Goal: Task Accomplishment & Management: Use online tool/utility

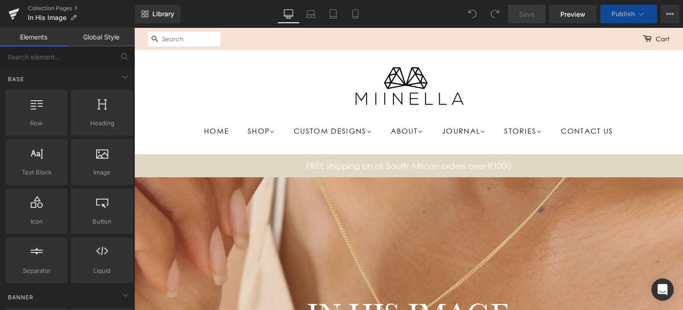
click at [629, 12] on span "Publish" at bounding box center [623, 13] width 23 height 7
click at [644, 12] on icon at bounding box center [641, 13] width 9 height 9
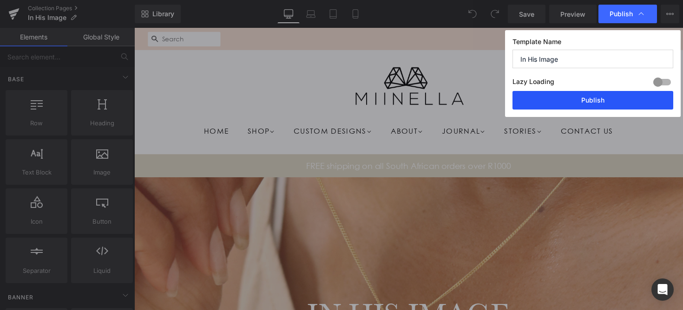
click at [565, 106] on button "Publish" at bounding box center [593, 100] width 161 height 19
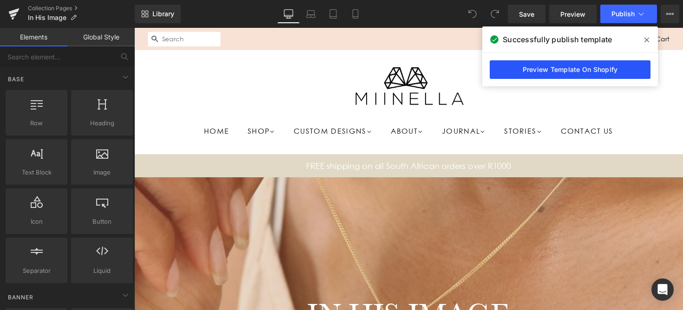
click at [570, 66] on link "Preview Template On Shopify" at bounding box center [570, 69] width 161 height 19
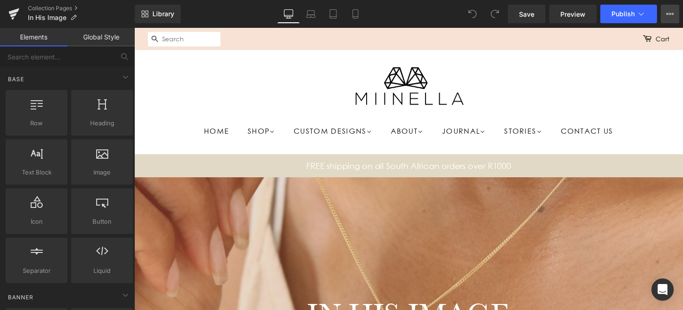
click at [661, 16] on button "View Live Page View with current Template Save Template to Library Schedule Pub…" at bounding box center [670, 14] width 19 height 19
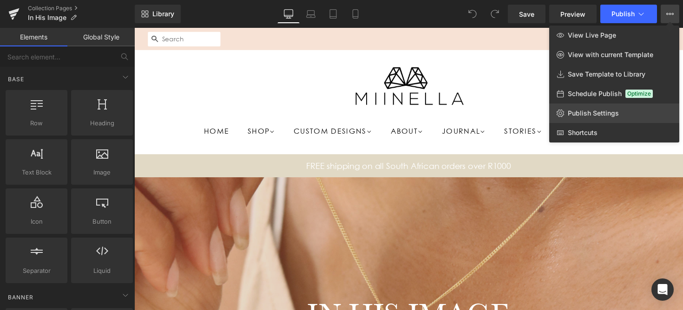
click at [611, 112] on span "Publish Settings" at bounding box center [593, 113] width 51 height 8
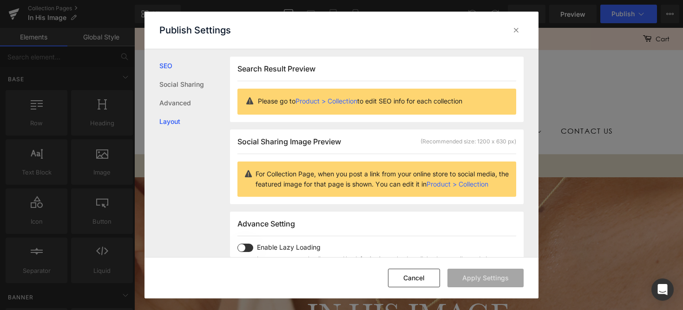
scroll to position [0, 0]
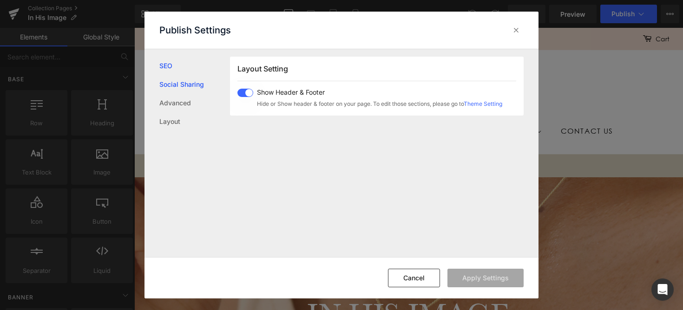
click at [202, 84] on link "Social Sharing" at bounding box center [194, 84] width 71 height 19
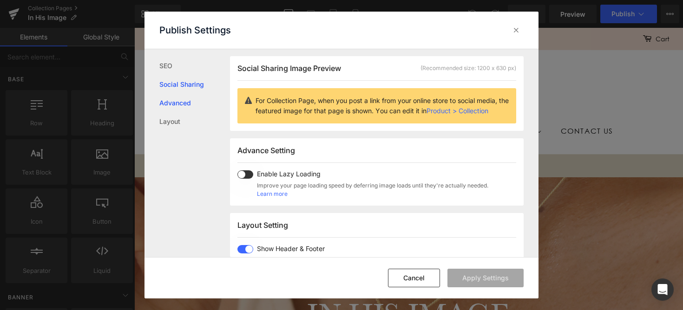
click at [181, 103] on link "Advanced" at bounding box center [194, 103] width 71 height 19
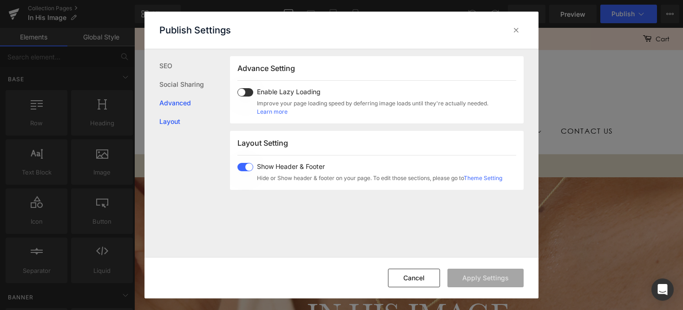
click at [178, 120] on link "Layout" at bounding box center [194, 121] width 71 height 19
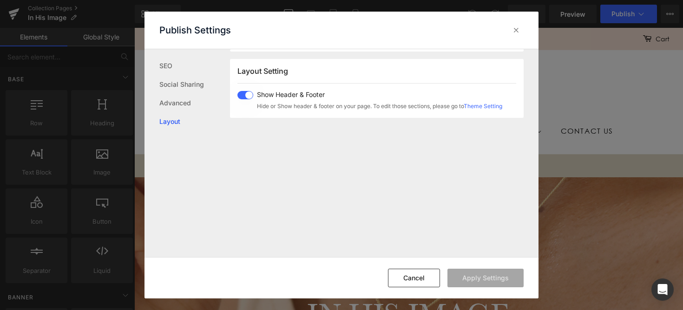
scroll to position [230, 0]
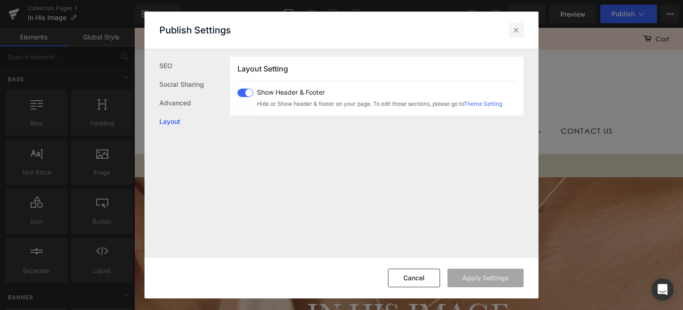
click at [520, 34] on icon at bounding box center [516, 30] width 9 height 9
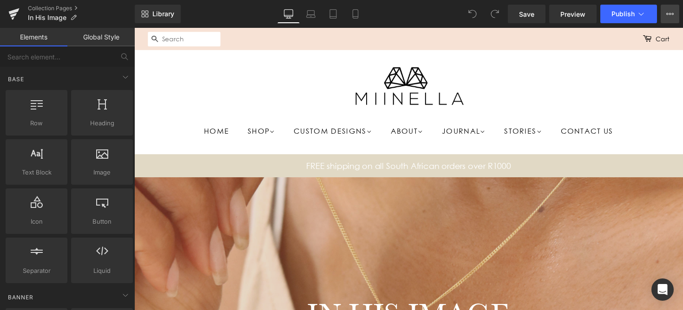
click at [673, 14] on icon at bounding box center [673, 14] width 2 height 2
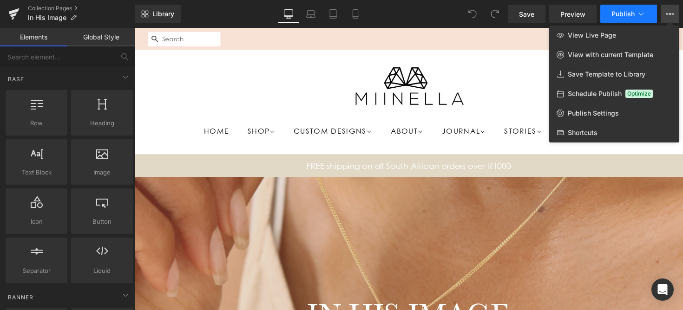
click at [643, 15] on icon at bounding box center [641, 13] width 9 height 9
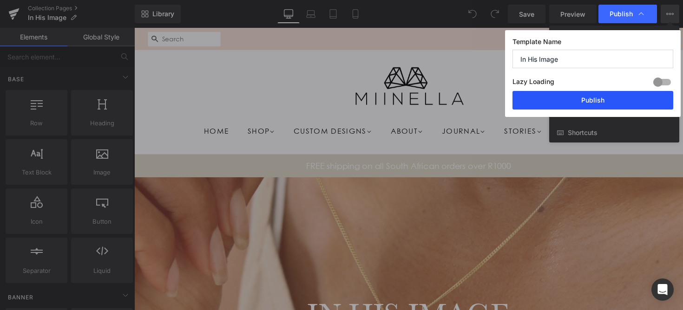
click at [588, 104] on button "Publish" at bounding box center [593, 100] width 161 height 19
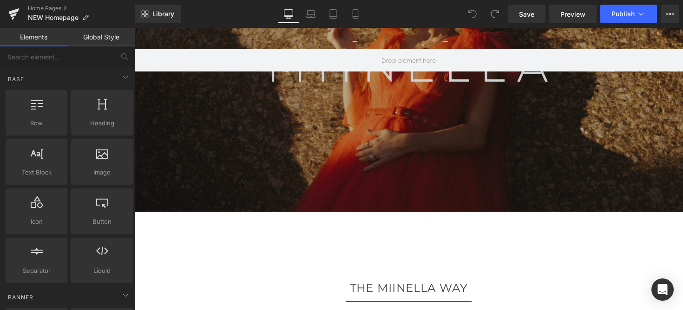
scroll to position [133, 0]
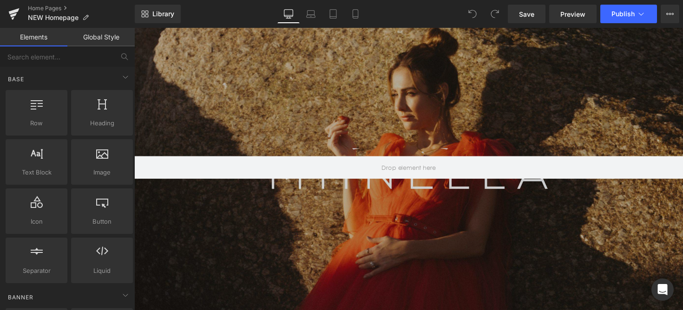
click at [432, 166] on link at bounding box center [415, 176] width 562 height 302
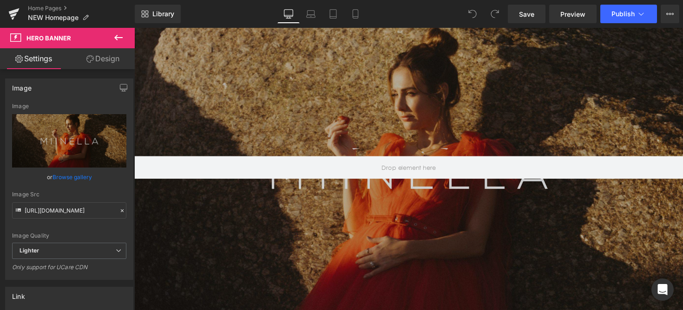
click at [118, 37] on icon at bounding box center [118, 37] width 11 height 11
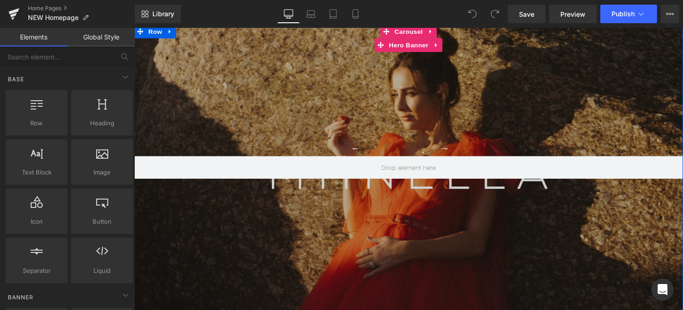
scroll to position [0, 0]
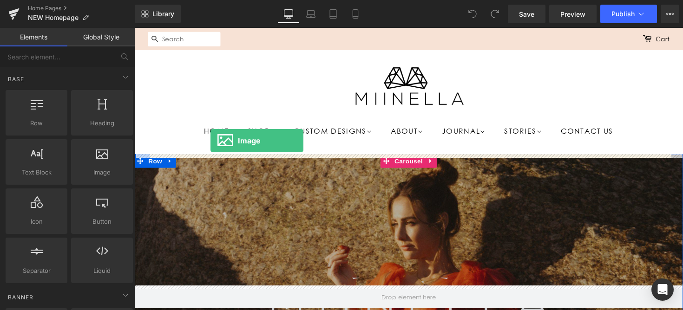
drag, startPoint x: 230, startPoint y: 192, endPoint x: 212, endPoint y: 144, distance: 51.7
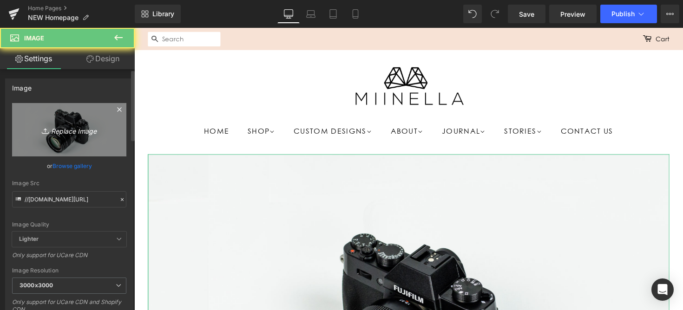
click at [73, 130] on icon "Replace Image" at bounding box center [69, 130] width 74 height 12
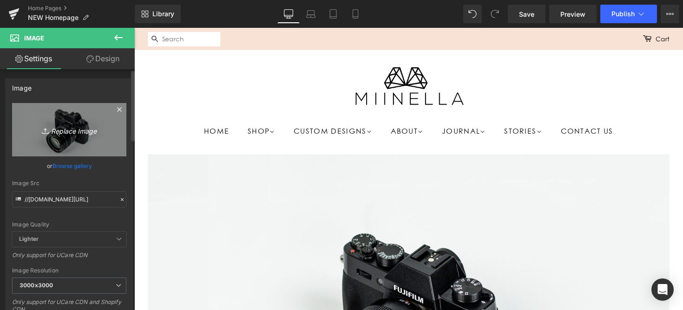
type input "C:\fakepath\SALE (Medium Banner (US) (Landscape)) (2).jpg"
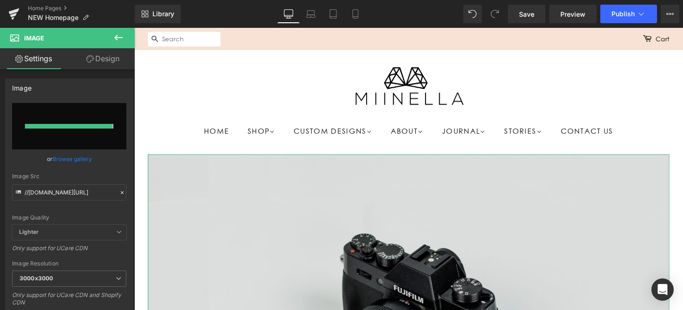
type input "[URL][DOMAIN_NAME]"
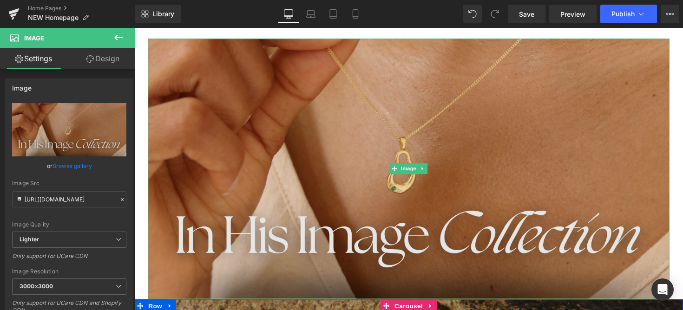
scroll to position [227, 0]
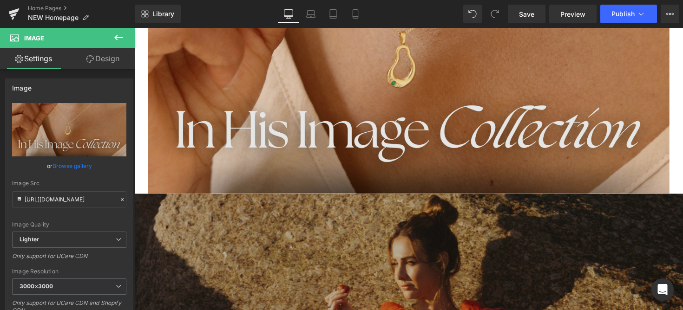
click at [406, 67] on div "Image" at bounding box center [415, 64] width 534 height 267
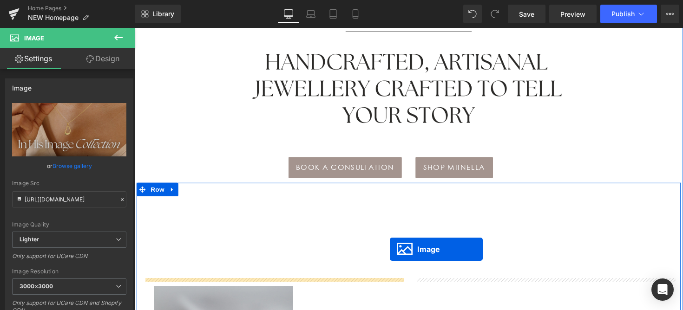
scroll to position [580, 0]
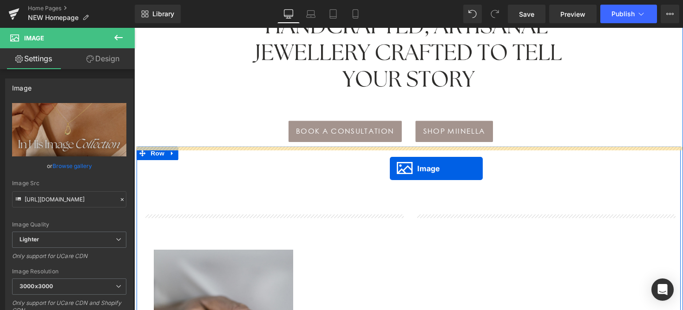
drag, startPoint x: 400, startPoint y: 65, endPoint x: 396, endPoint y: 172, distance: 107.4
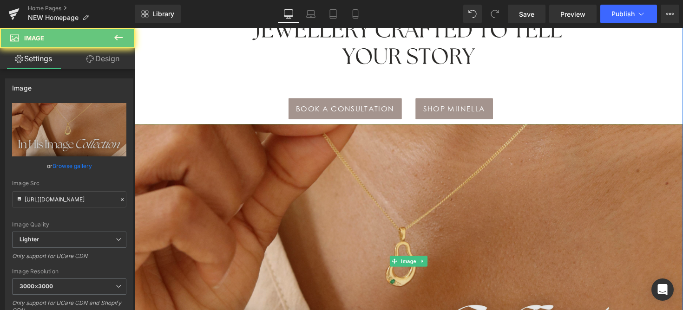
click at [396, 175] on img at bounding box center [415, 266] width 562 height 281
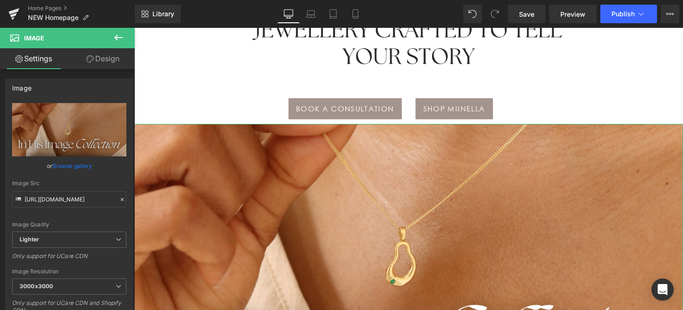
click at [114, 60] on link "Design" at bounding box center [102, 58] width 67 height 21
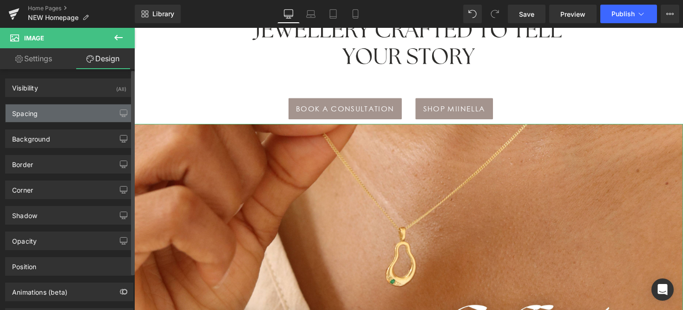
click at [81, 115] on div "Spacing" at bounding box center [69, 114] width 127 height 18
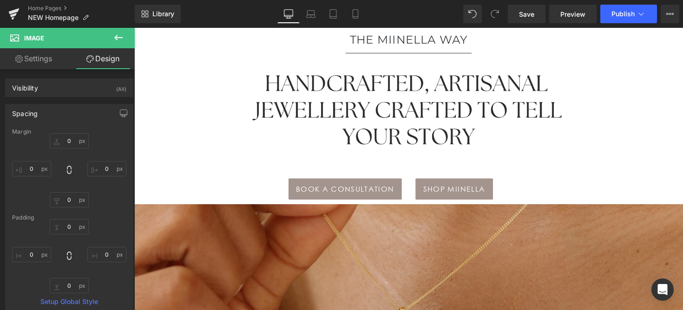
scroll to position [501, 0]
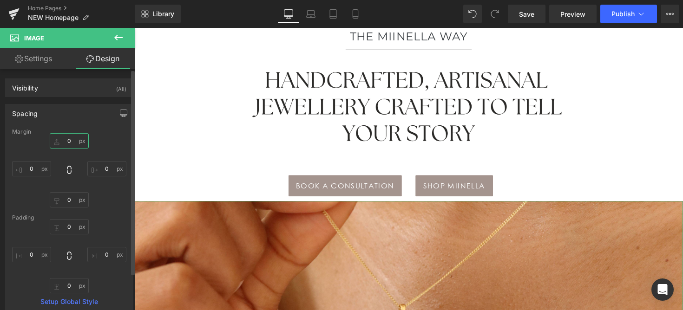
click at [68, 141] on input "0" at bounding box center [69, 140] width 39 height 15
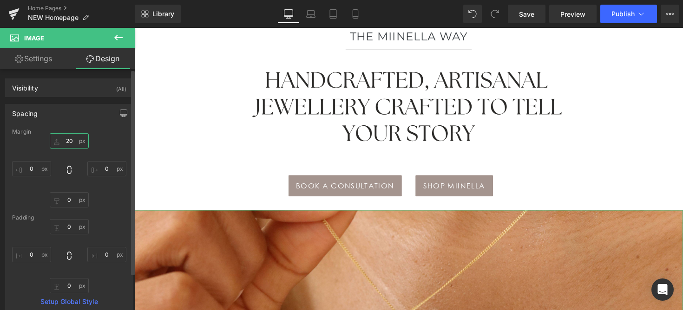
type input "2"
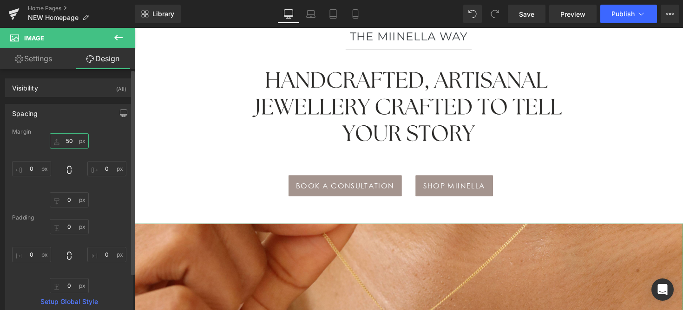
type input "5"
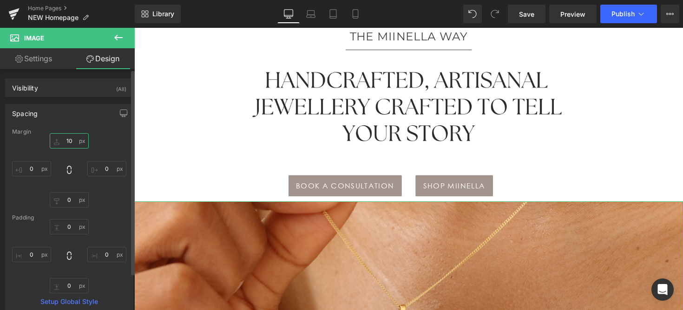
type input "100"
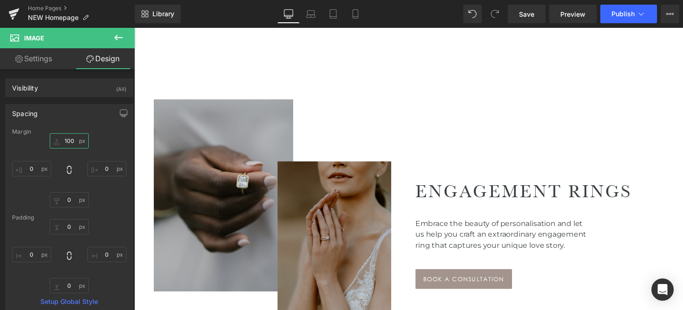
scroll to position [1022, 0]
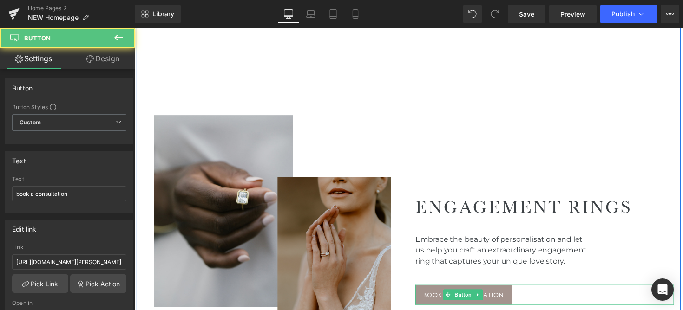
click at [443, 296] on link "book a consultation" at bounding box center [471, 301] width 99 height 20
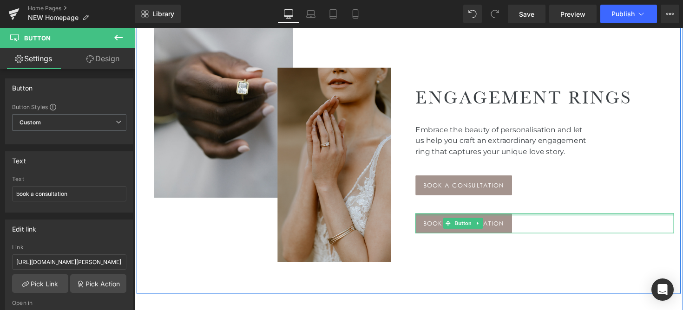
scroll to position [1081, 0]
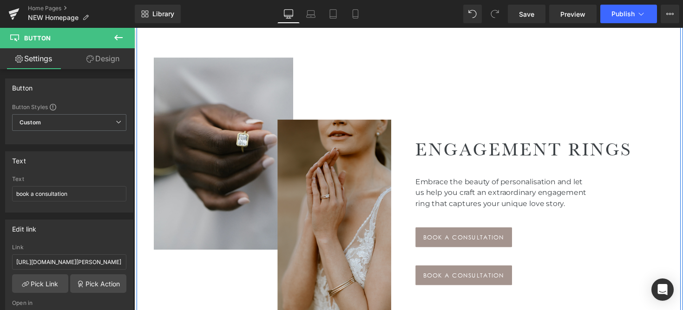
click at [465, 280] on div "book a consultation Button" at bounding box center [554, 281] width 265 height 20
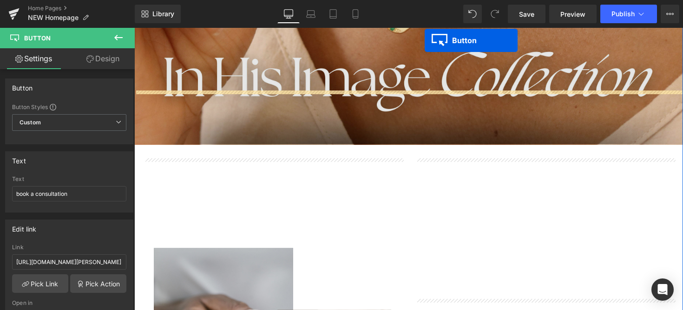
scroll to position [858, 0]
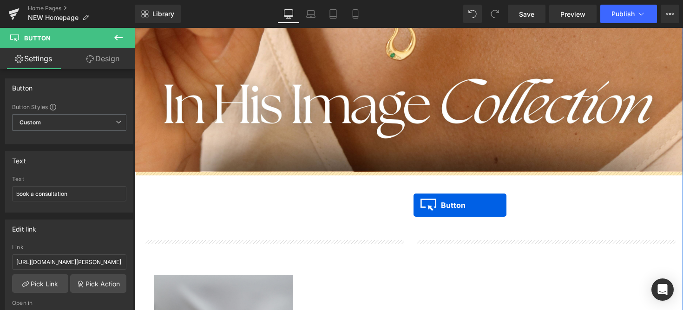
drag, startPoint x: 454, startPoint y: 282, endPoint x: 421, endPoint y: 209, distance: 79.8
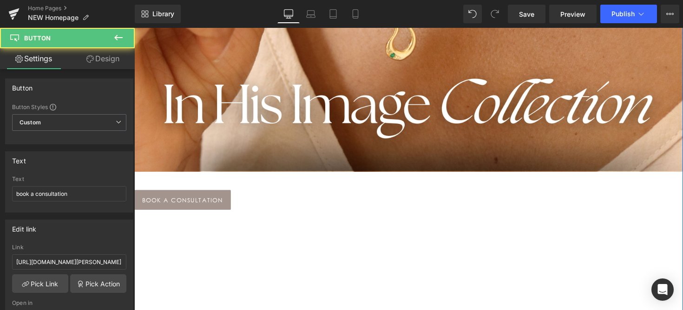
click at [209, 208] on span "book a consultation" at bounding box center [183, 204] width 83 height 11
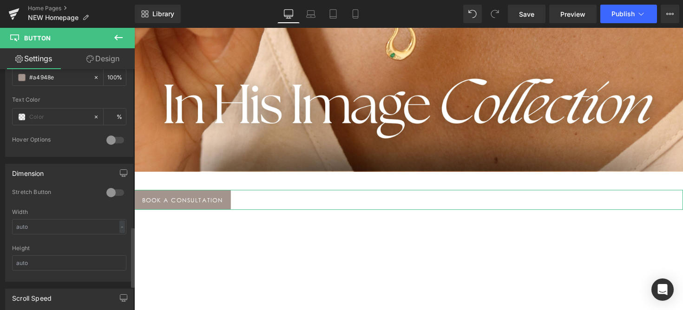
scroll to position [730, 0]
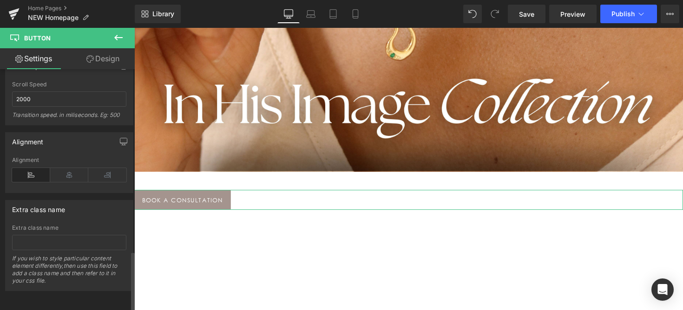
click at [65, 176] on div "Alignment" at bounding box center [69, 175] width 114 height 36
click at [69, 168] on icon at bounding box center [69, 175] width 38 height 14
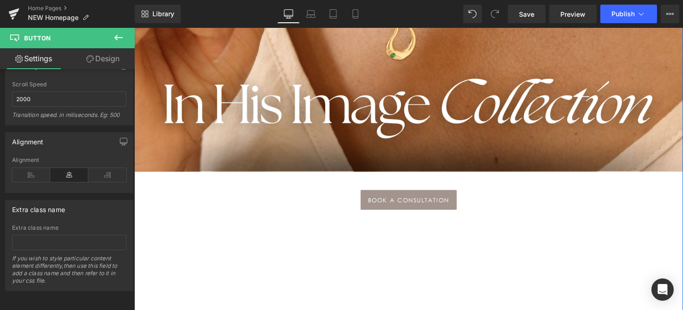
click at [194, 206] on span "Button" at bounding box center [182, 204] width 21 height 11
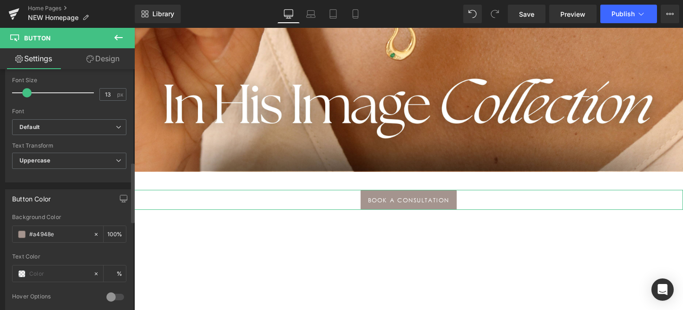
scroll to position [491, 0]
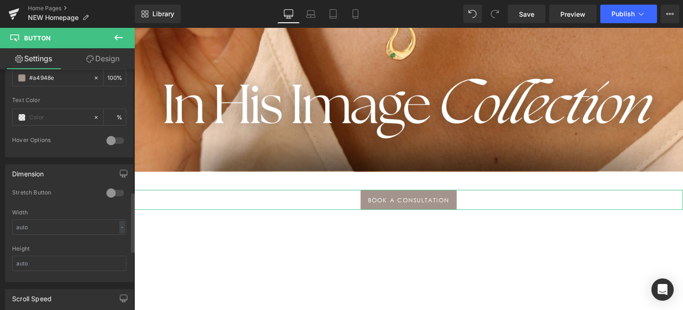
click at [120, 191] on div at bounding box center [115, 193] width 22 height 15
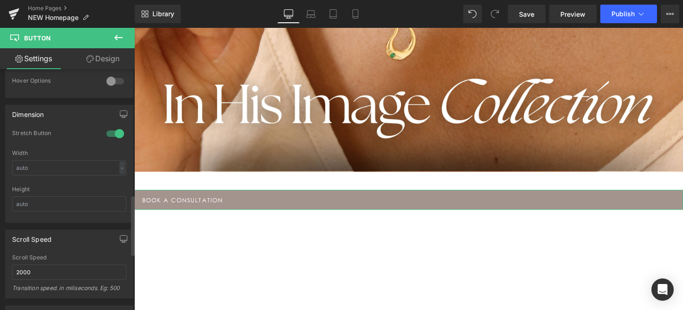
scroll to position [503, 0]
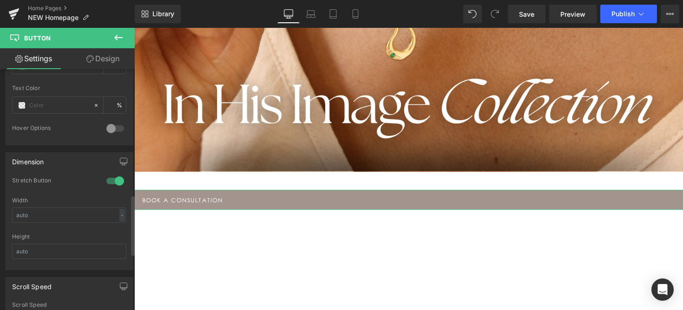
click at [112, 179] on div at bounding box center [115, 181] width 22 height 15
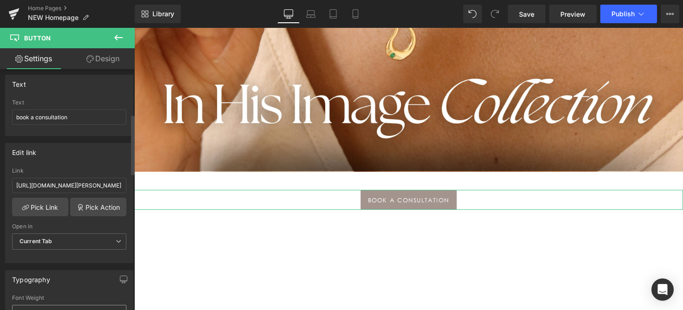
scroll to position [43, 0]
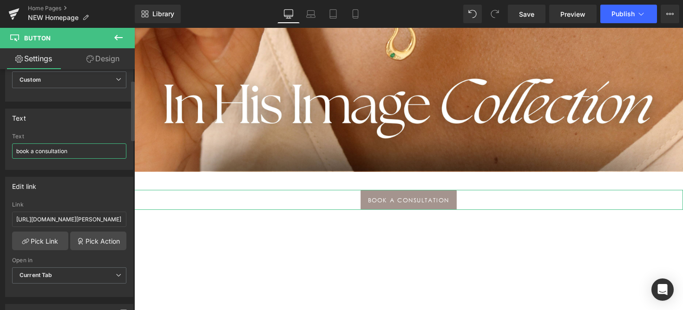
click at [39, 151] on input "book a consultation" at bounding box center [69, 151] width 114 height 15
click at [44, 220] on input "[URL][DOMAIN_NAME][PERSON_NAME]" at bounding box center [69, 219] width 114 height 15
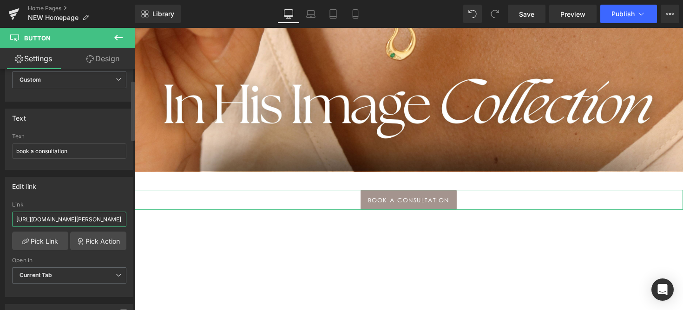
click at [44, 220] on input "[URL][DOMAIN_NAME][PERSON_NAME]" at bounding box center [69, 219] width 114 height 15
paste input "[DOMAIN_NAME][URL]"
type input "[URL][DOMAIN_NAME]"
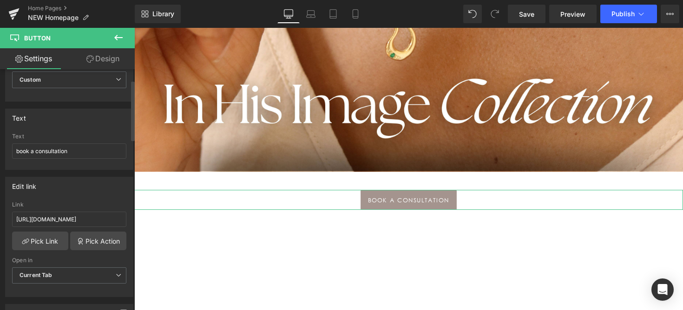
click at [70, 198] on div "Edit link [URL][DOMAIN_NAME] Link [URL][DOMAIN_NAME] Pick Link Pick Action Curr…" at bounding box center [69, 237] width 128 height 120
click at [414, 206] on span "Button" at bounding box center [415, 204] width 21 height 11
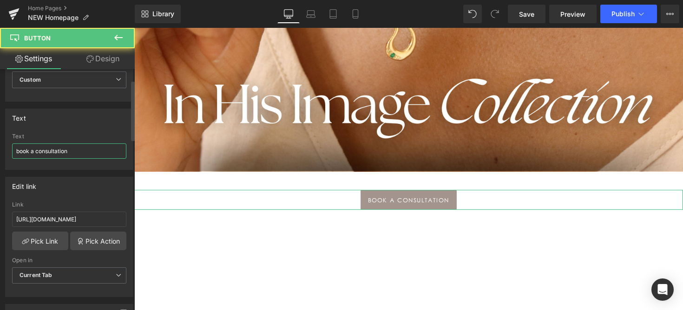
click at [41, 151] on input "book a consultation" at bounding box center [69, 151] width 114 height 15
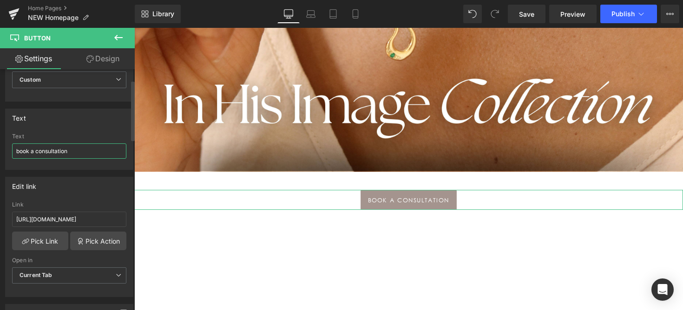
click at [41, 151] on input "book a consultation" at bounding box center [69, 151] width 114 height 15
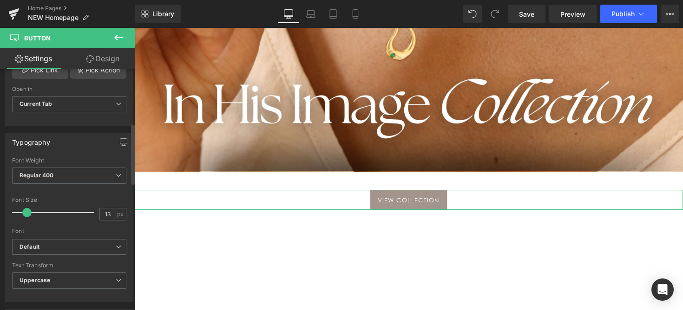
scroll to position [217, 0]
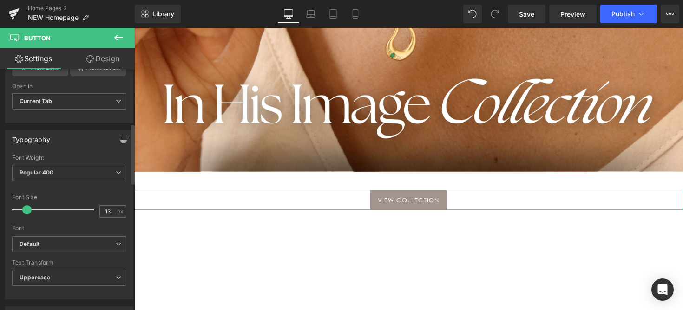
type input "view collection"
type input "19"
click at [31, 205] on div at bounding box center [55, 210] width 77 height 19
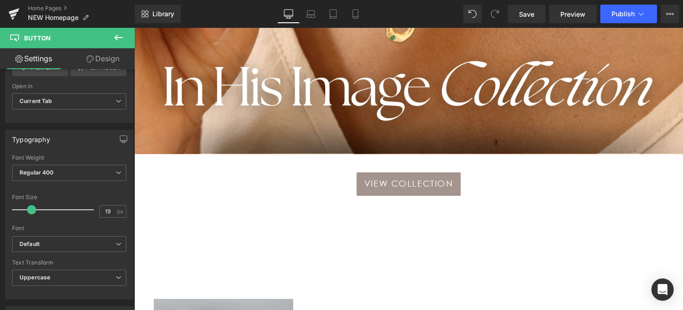
scroll to position [849, 0]
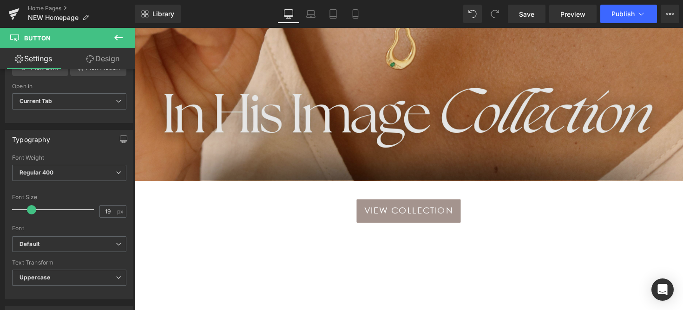
click at [301, 140] on img at bounding box center [415, 44] width 562 height 281
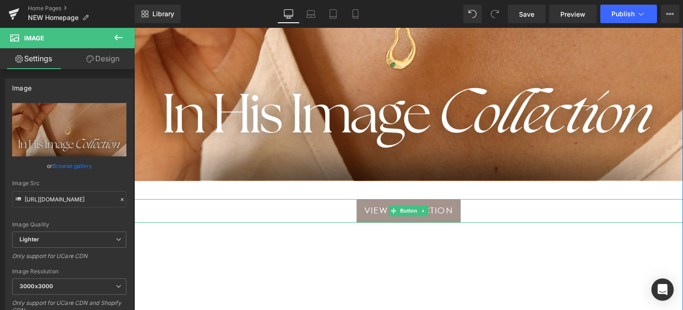
click at [390, 218] on span "view collection" at bounding box center [416, 216] width 92 height 16
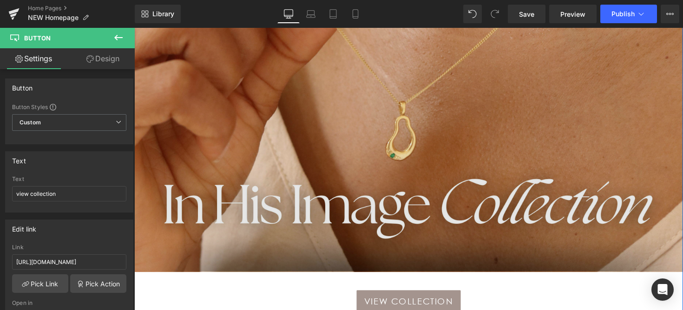
scroll to position [757, 0]
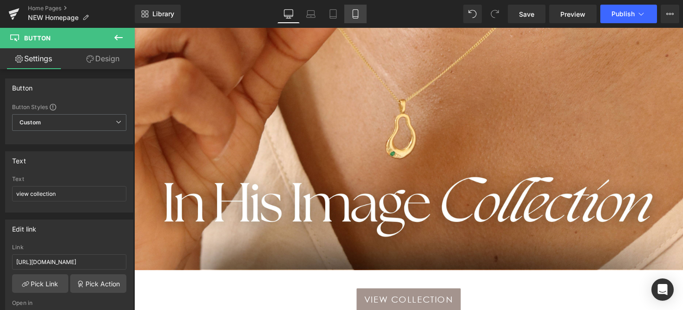
click at [352, 15] on icon at bounding box center [355, 13] width 9 height 9
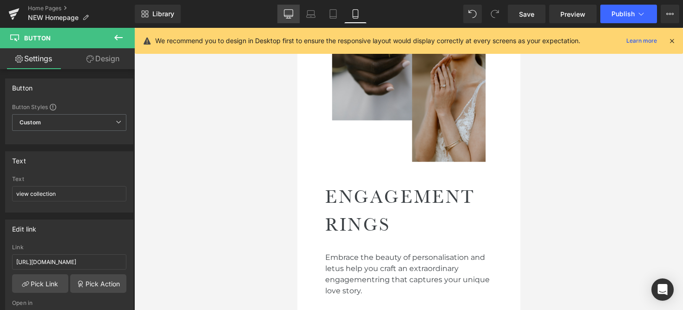
click at [292, 18] on icon at bounding box center [288, 13] width 9 height 9
type input "100"
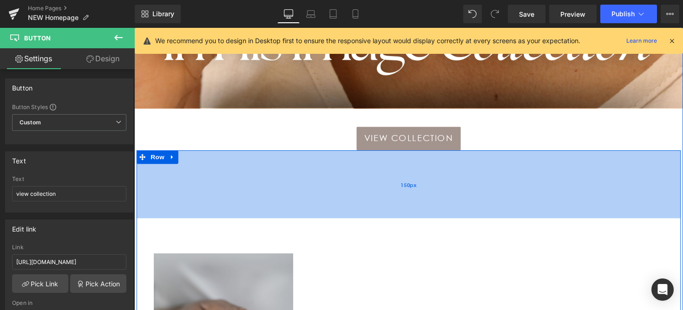
scroll to position [763, 0]
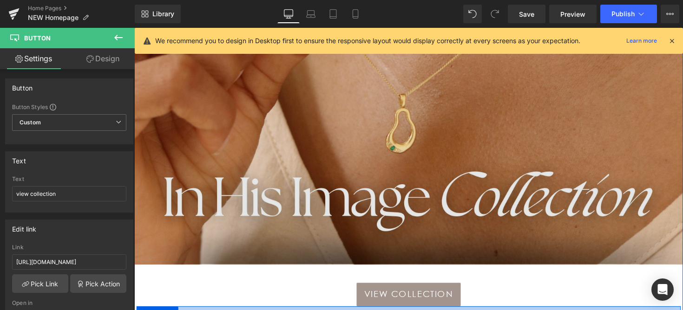
click at [308, 118] on img at bounding box center [415, 130] width 562 height 281
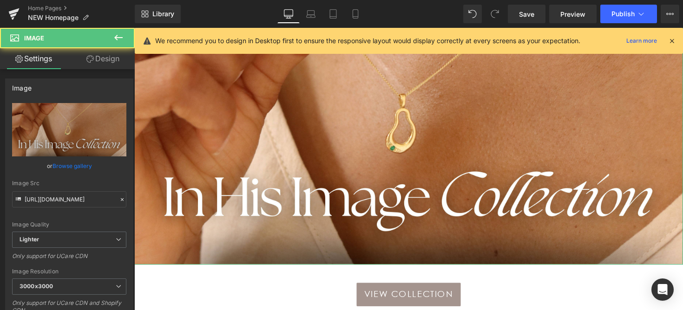
click at [105, 58] on link "Design" at bounding box center [102, 58] width 67 height 21
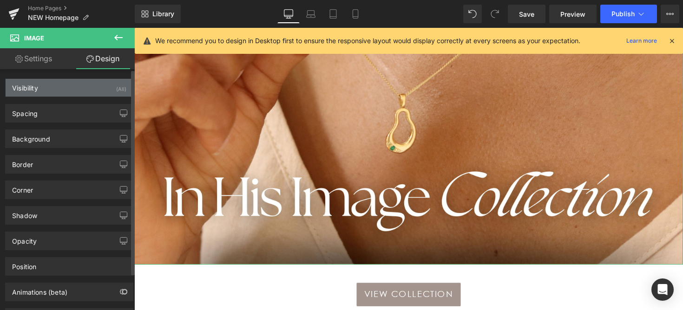
click at [97, 85] on div "Visibility (All)" at bounding box center [69, 88] width 127 height 18
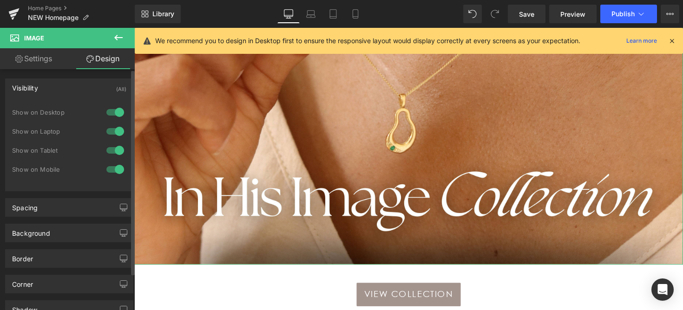
click at [108, 169] on div at bounding box center [115, 169] width 22 height 15
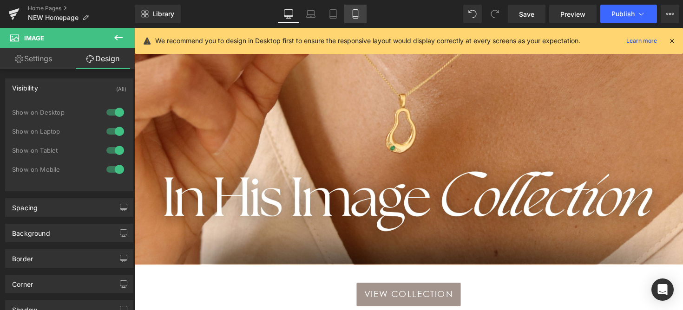
click at [356, 11] on icon at bounding box center [355, 13] width 9 height 9
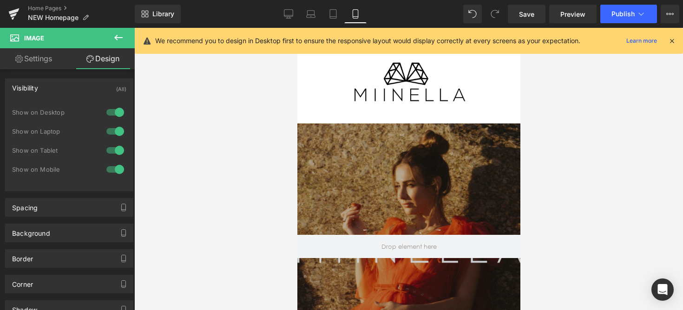
scroll to position [0, 0]
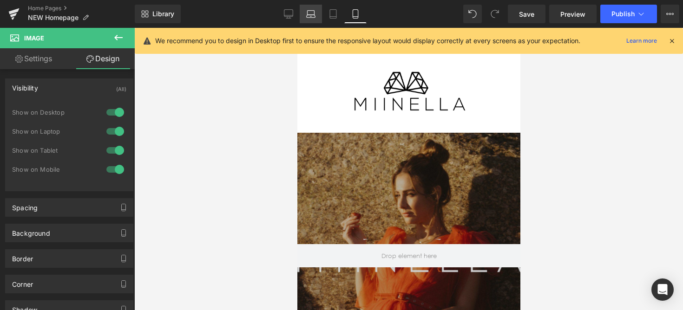
click at [310, 18] on icon at bounding box center [310, 13] width 9 height 9
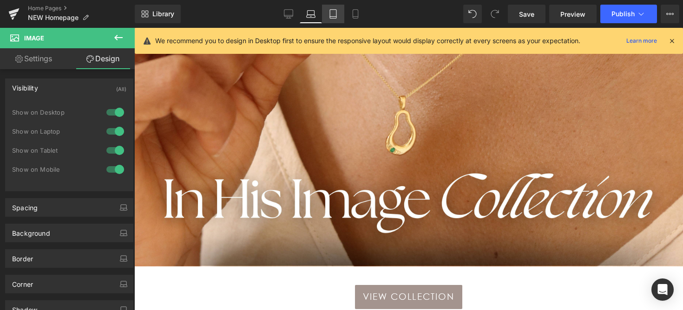
click at [335, 14] on icon at bounding box center [333, 13] width 9 height 9
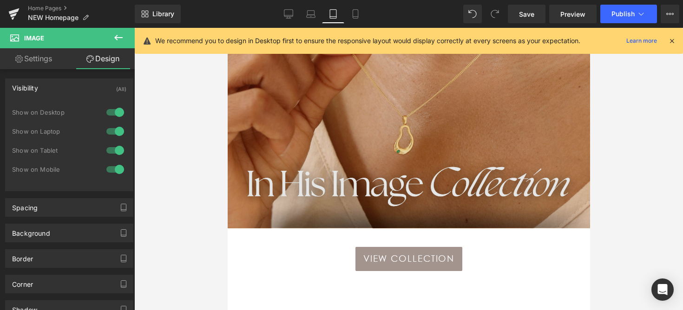
scroll to position [604, 0]
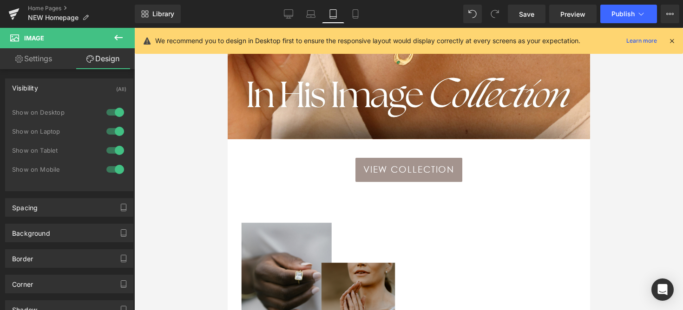
click at [227, 28] on div "150px" at bounding box center [227, 28] width 0 height 0
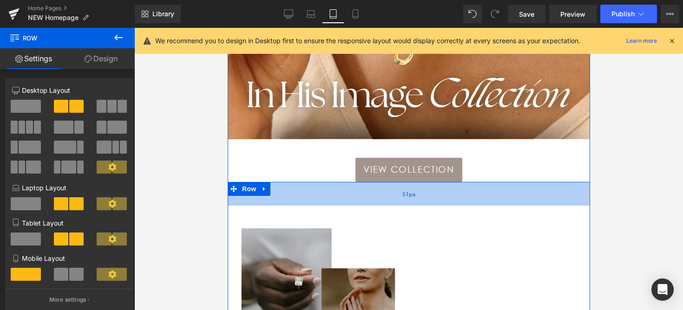
drag, startPoint x: 318, startPoint y: 192, endPoint x: 318, endPoint y: 198, distance: 5.6
click at [318, 198] on div "51px" at bounding box center [408, 194] width 362 height 24
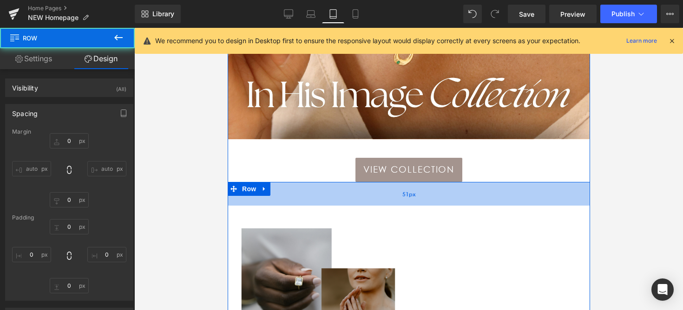
type input "0"
type input "51"
type input "0"
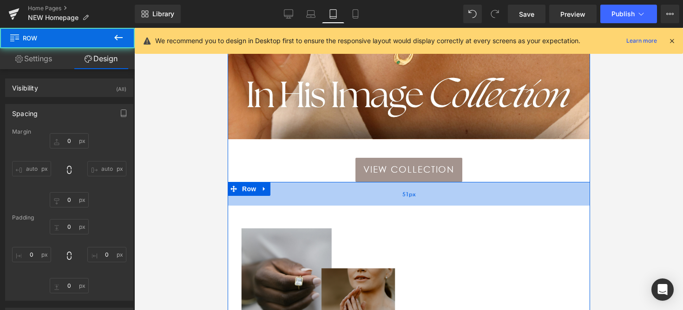
type input "0"
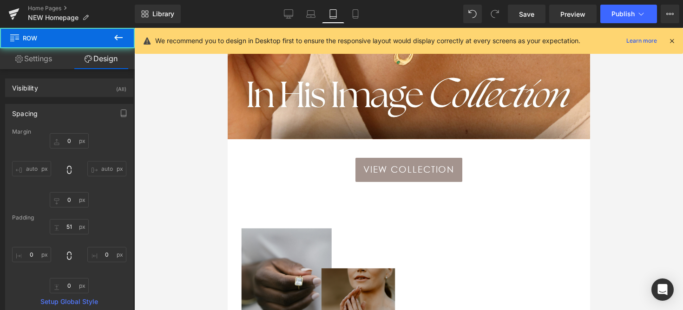
click at [211, 213] on div at bounding box center [408, 169] width 549 height 283
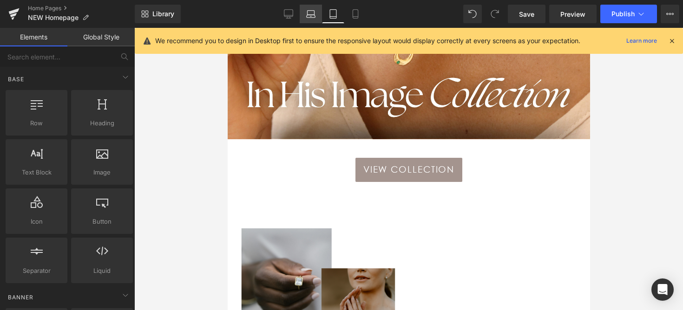
click at [308, 17] on icon at bounding box center [310, 13] width 9 height 9
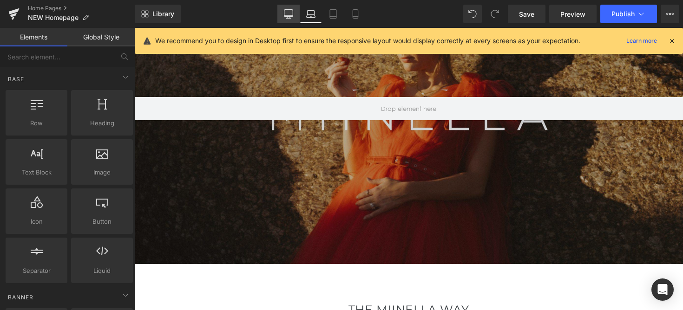
click at [291, 6] on link "Desktop" at bounding box center [288, 14] width 22 height 19
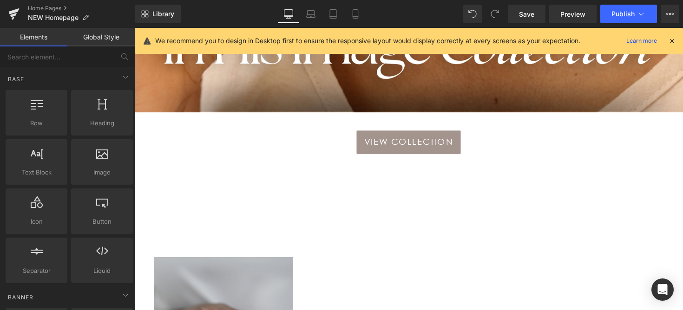
scroll to position [886, 0]
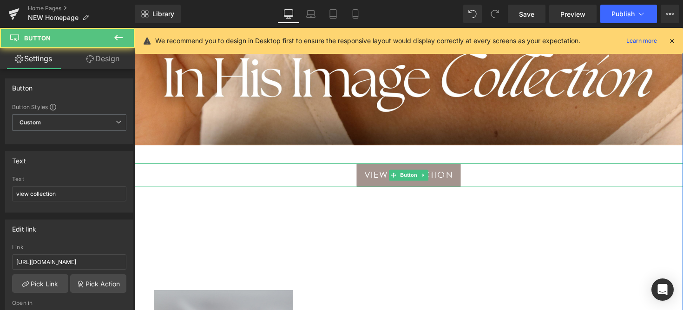
click at [384, 179] on span "view collection" at bounding box center [416, 179] width 92 height 16
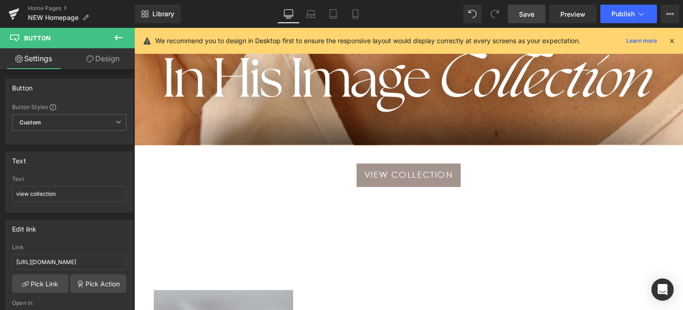
click at [530, 16] on span "Save" at bounding box center [526, 14] width 15 height 10
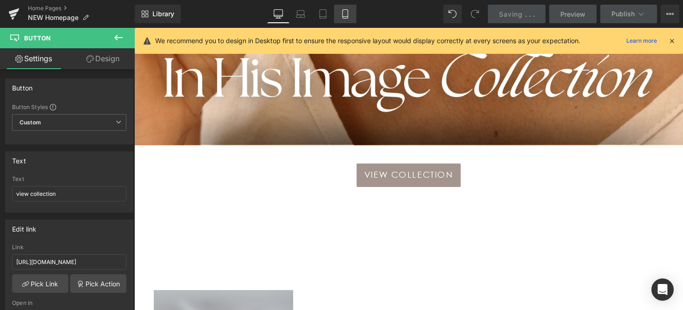
click at [348, 15] on icon at bounding box center [345, 13] width 9 height 9
type input "100"
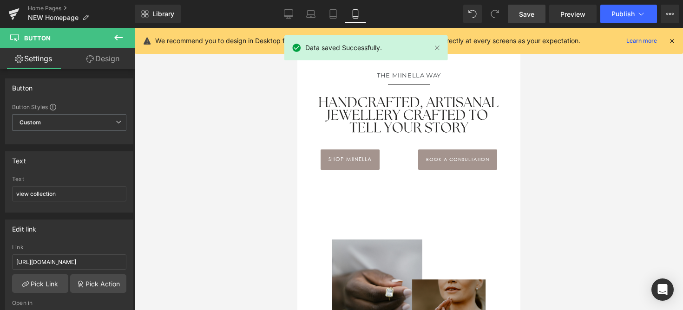
scroll to position [368, 0]
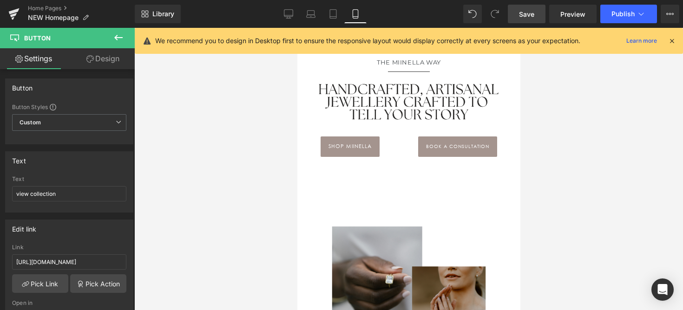
click at [115, 41] on icon at bounding box center [118, 37] width 11 height 11
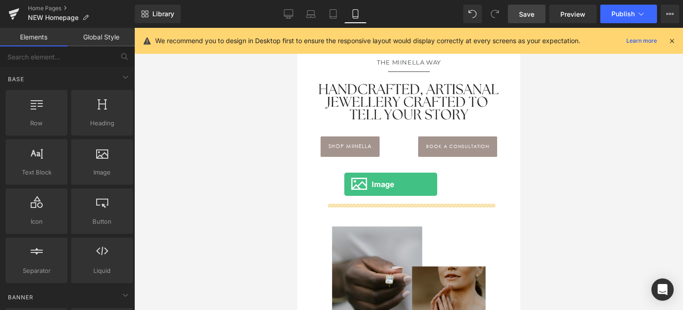
drag, startPoint x: 407, startPoint y: 184, endPoint x: 344, endPoint y: 184, distance: 62.7
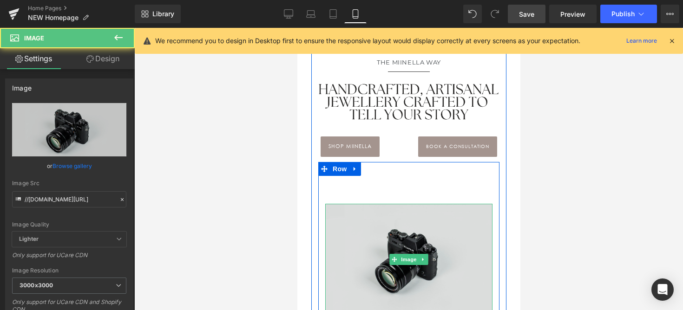
click at [357, 226] on img at bounding box center [408, 259] width 167 height 111
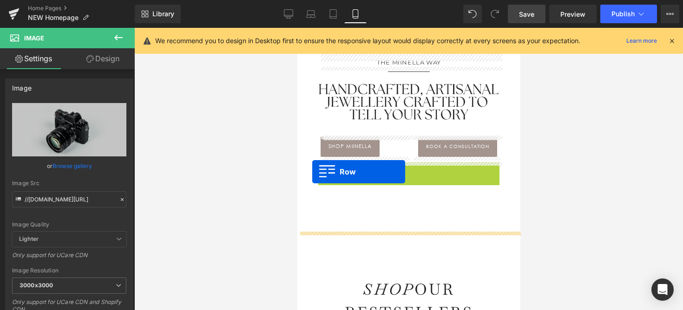
drag, startPoint x: 322, startPoint y: 169, endPoint x: 321, endPoint y: 174, distance: 5.2
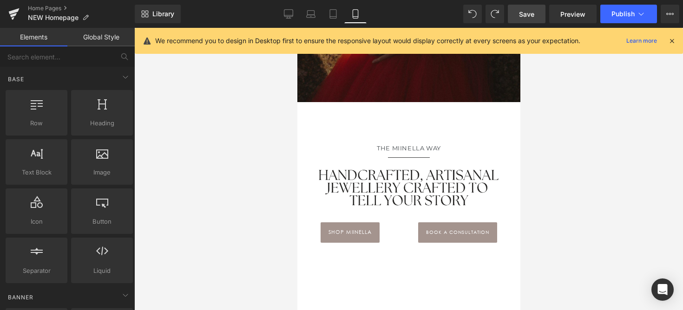
scroll to position [273, 0]
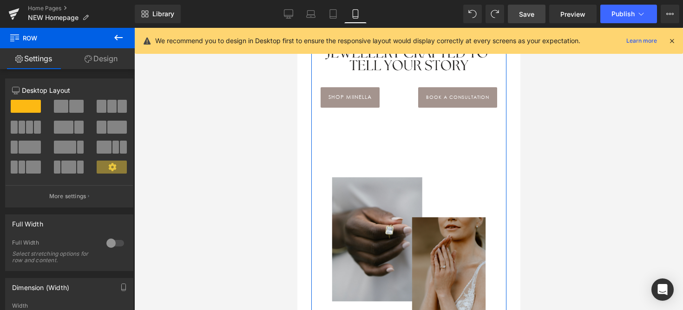
scroll to position [406, 0]
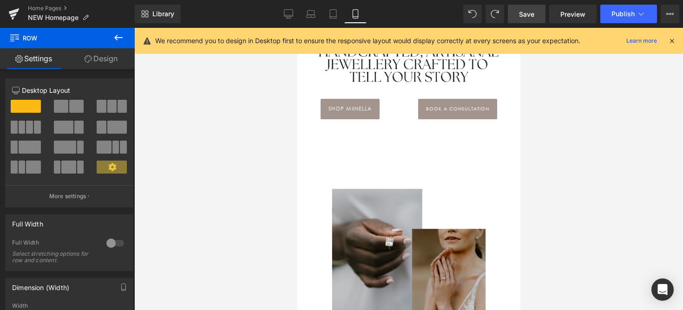
click at [116, 35] on icon at bounding box center [118, 37] width 11 height 11
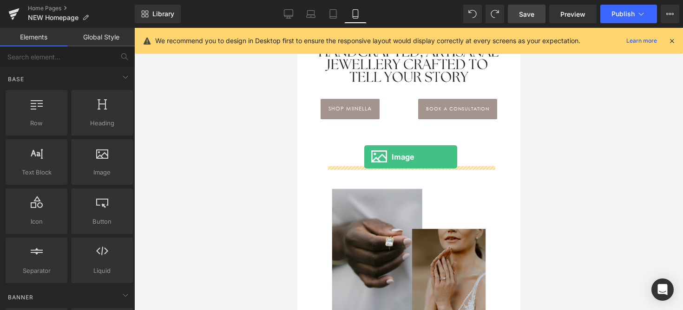
drag, startPoint x: 393, startPoint y: 189, endPoint x: 364, endPoint y: 157, distance: 43.1
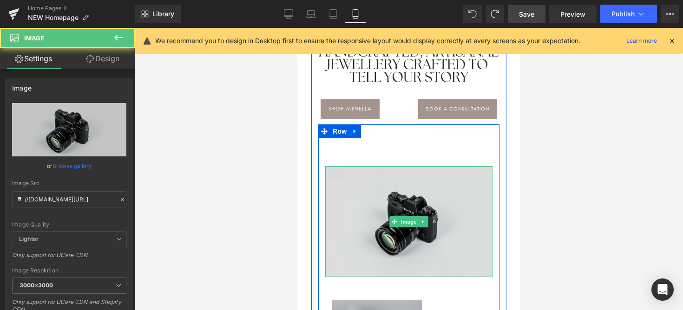
click at [370, 185] on img at bounding box center [408, 221] width 167 height 111
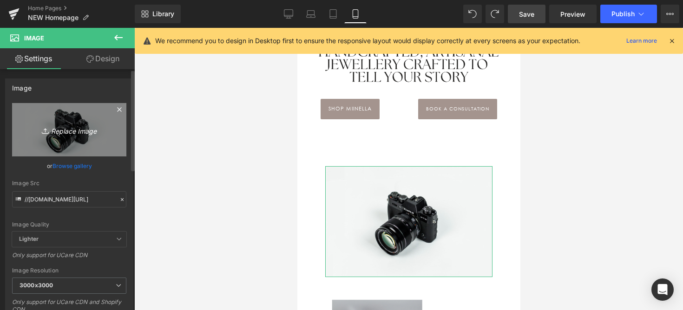
click at [78, 151] on link "Replace Image" at bounding box center [69, 129] width 114 height 53
type input "C:\fakepath\SALE (Medium Banner (US) (Landscape)) (2).jpg"
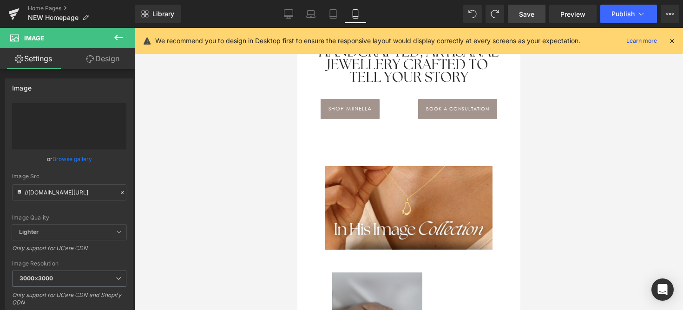
type input "[URL][DOMAIN_NAME]"
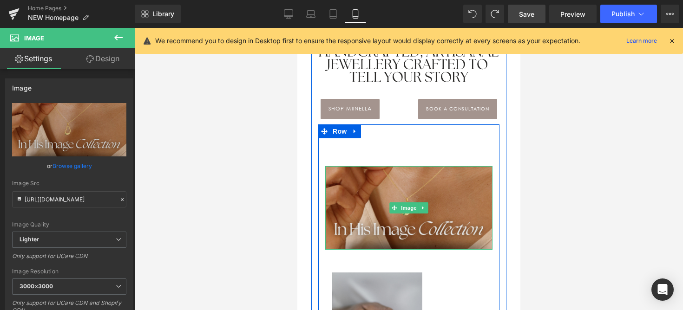
click at [451, 172] on img at bounding box center [408, 208] width 167 height 84
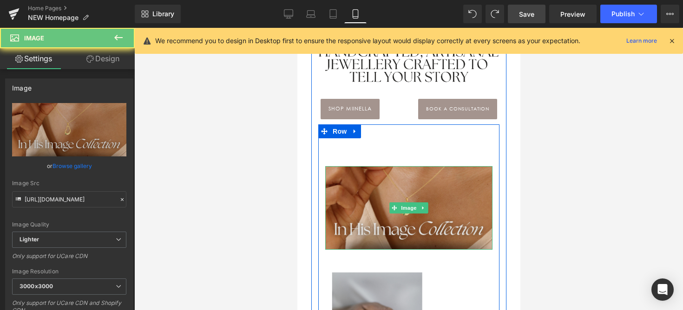
click at [345, 197] on img at bounding box center [408, 208] width 167 height 84
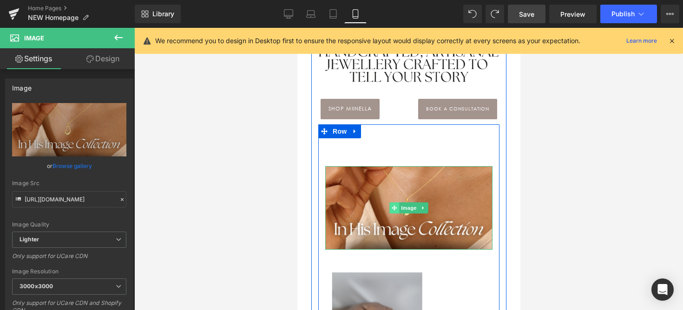
click at [391, 207] on icon at bounding box center [393, 208] width 5 height 6
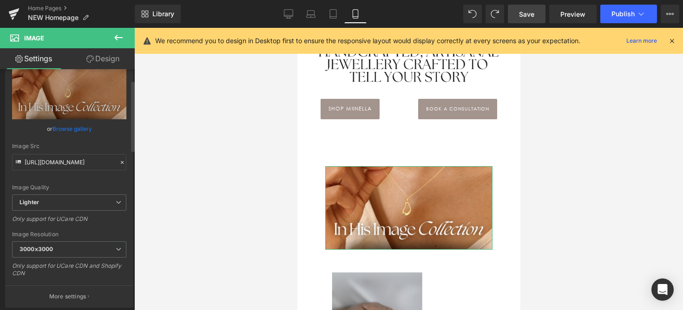
scroll to position [0, 0]
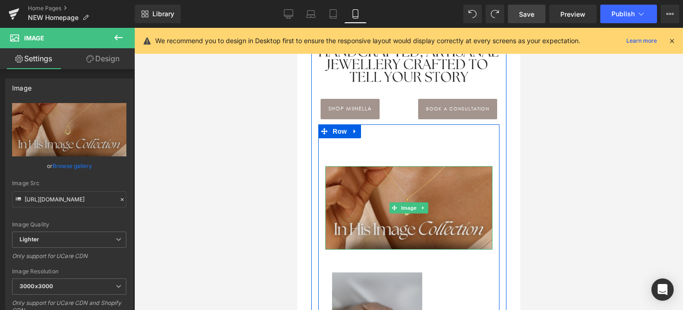
click at [348, 208] on img at bounding box center [408, 208] width 167 height 84
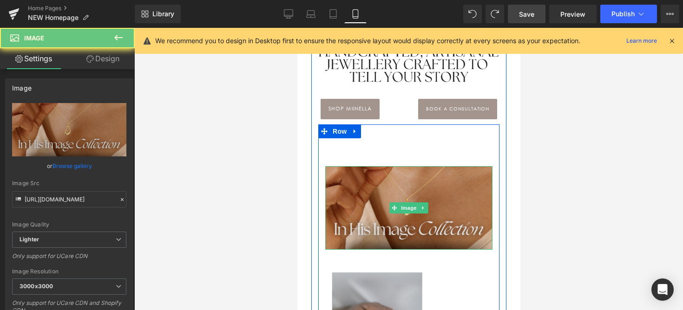
click at [358, 205] on img at bounding box center [408, 208] width 167 height 84
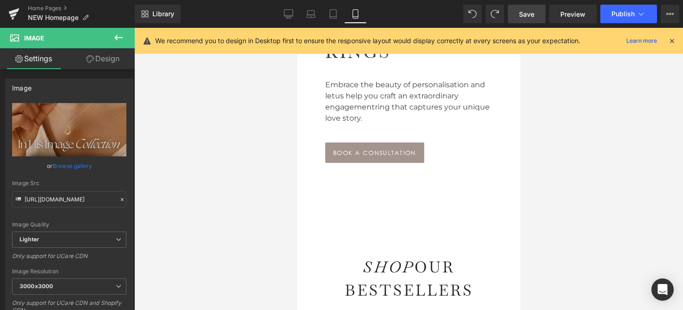
scroll to position [803, 0]
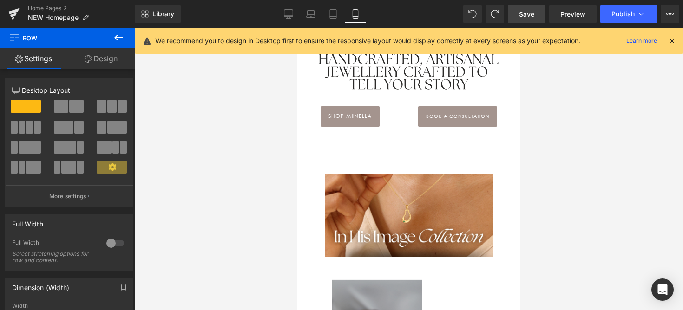
scroll to position [1059, 0]
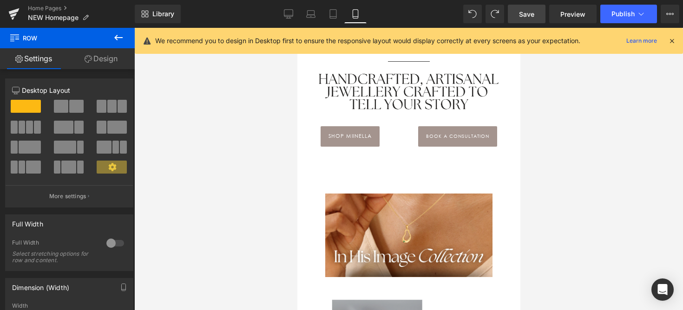
click at [384, 221] on img at bounding box center [408, 236] width 167 height 84
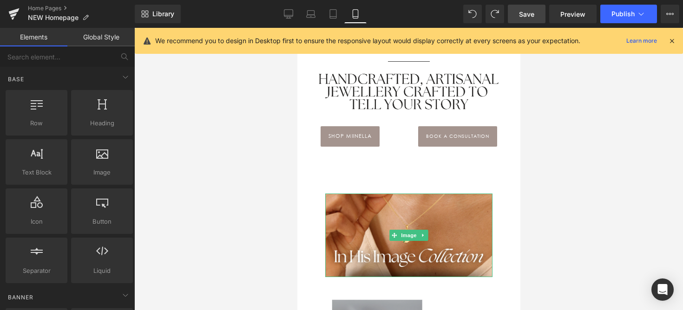
drag, startPoint x: 665, startPoint y: 270, endPoint x: 368, endPoint y: 243, distance: 298.3
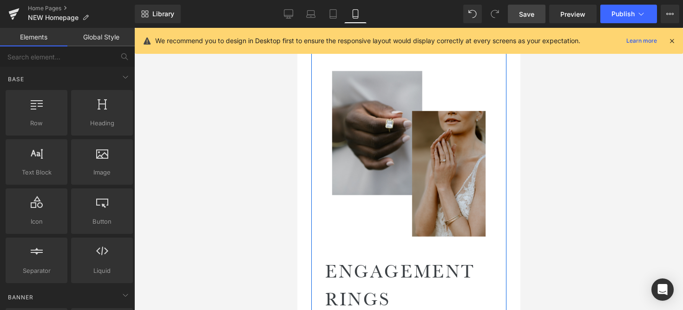
scroll to position [593, 0]
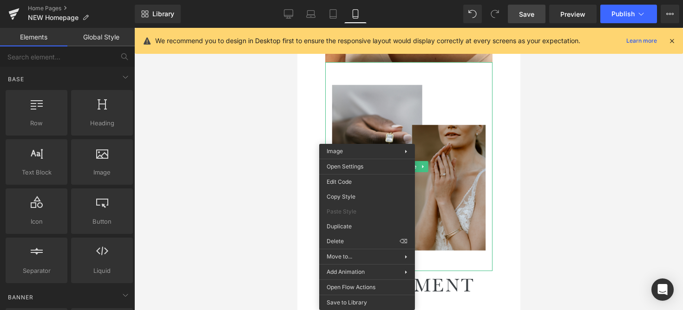
drag, startPoint x: 636, startPoint y: 268, endPoint x: 339, endPoint y: 240, distance: 298.3
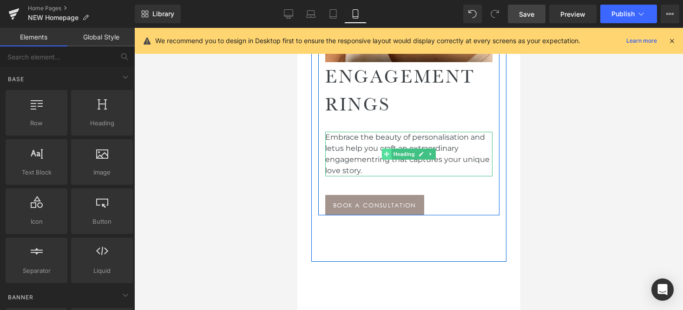
click at [386, 149] on span at bounding box center [387, 154] width 10 height 11
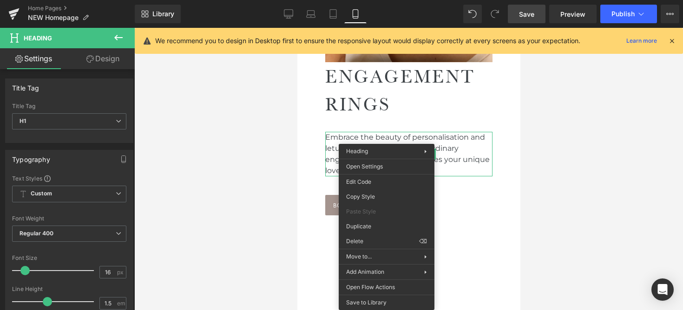
drag, startPoint x: 667, startPoint y: 264, endPoint x: 370, endPoint y: 236, distance: 298.7
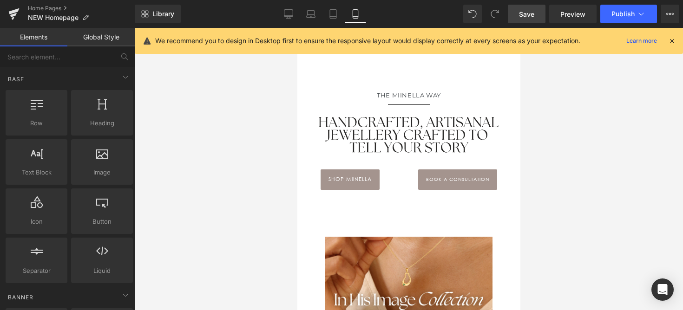
scroll to position [419, 0]
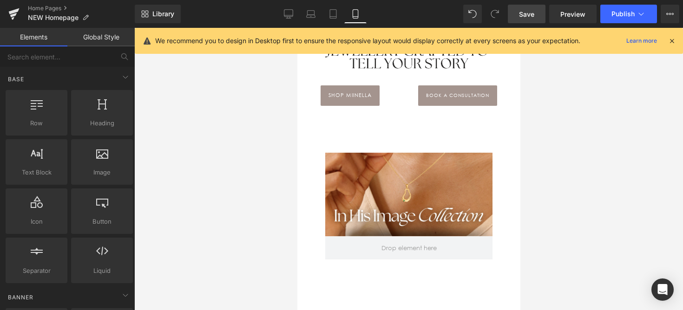
click at [391, 191] on div "Image" at bounding box center [408, 195] width 167 height 84
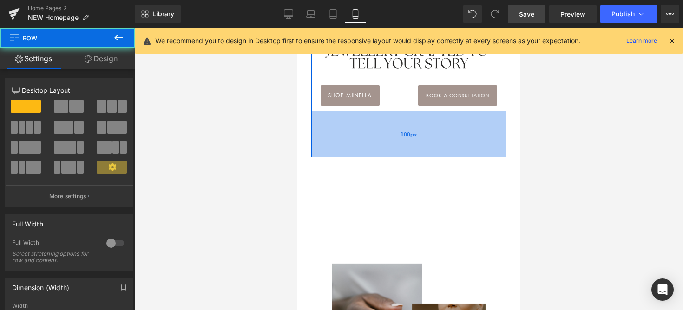
click at [385, 146] on div "100px" at bounding box center [408, 134] width 195 height 46
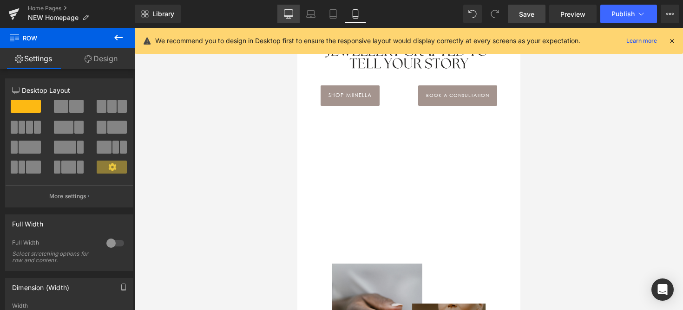
click at [292, 12] on icon at bounding box center [288, 13] width 9 height 9
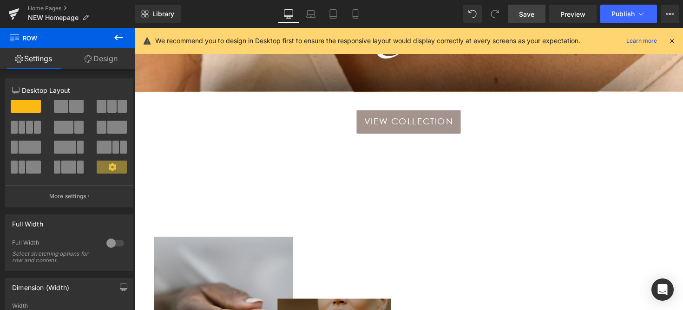
scroll to position [884, 0]
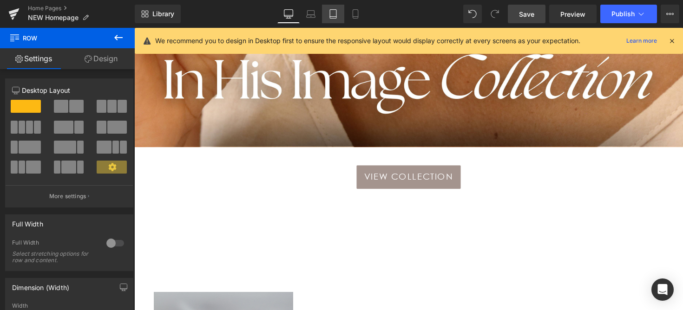
click at [329, 20] on link "Tablet" at bounding box center [333, 14] width 22 height 19
type input "100"
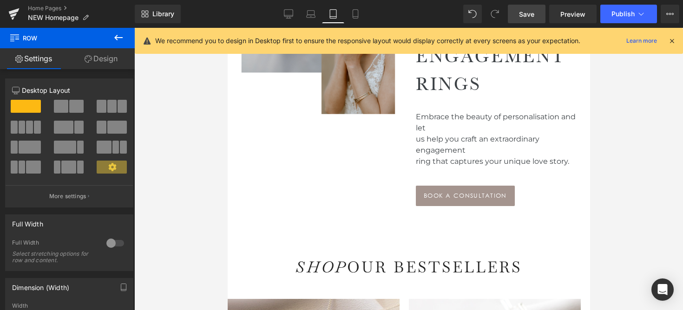
scroll to position [0, 0]
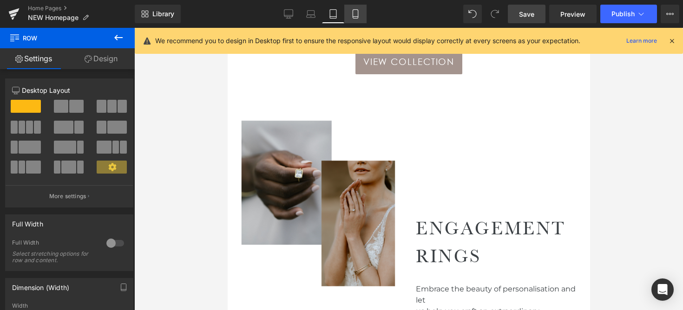
click at [353, 18] on icon at bounding box center [355, 14] width 5 height 9
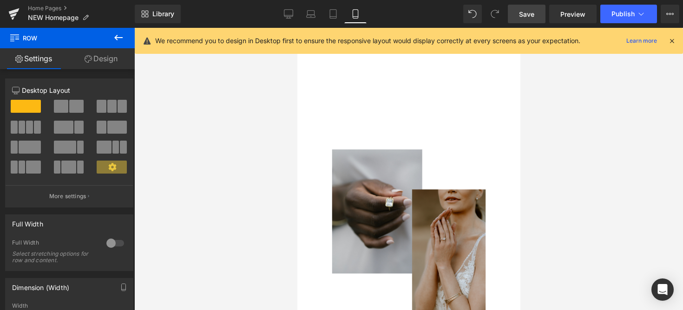
scroll to position [537, 0]
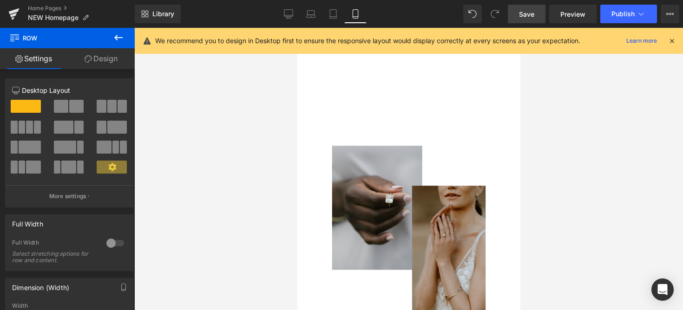
click at [122, 39] on icon at bounding box center [118, 37] width 11 height 11
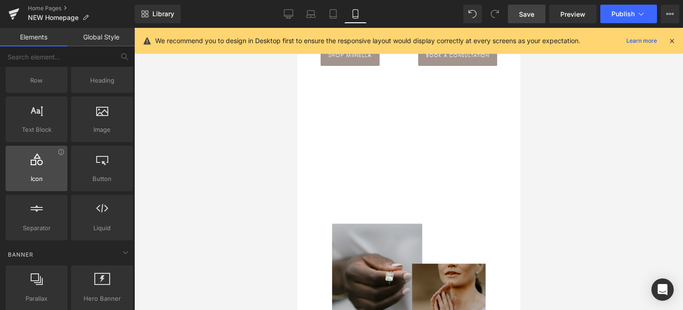
scroll to position [137, 0]
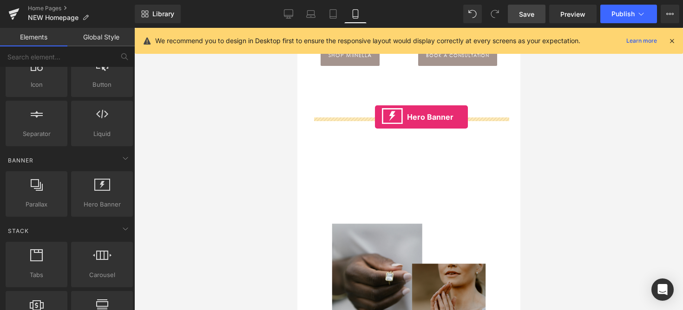
drag, startPoint x: 384, startPoint y: 218, endPoint x: 375, endPoint y: 117, distance: 101.3
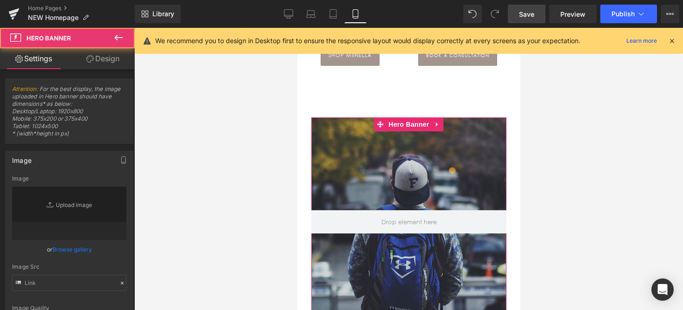
type input "[URL][DOMAIN_NAME]"
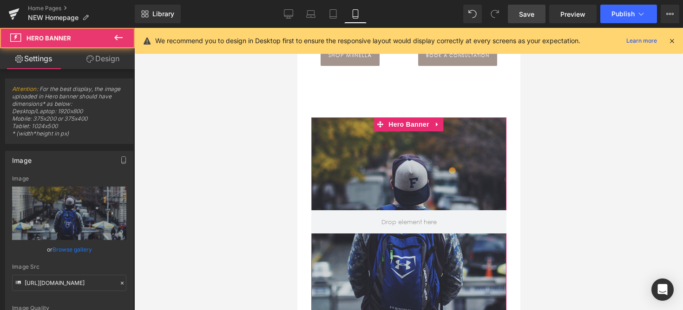
click at [367, 163] on div at bounding box center [408, 222] width 195 height 209
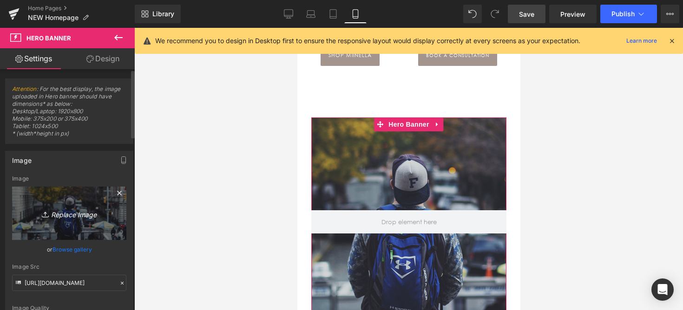
click at [79, 201] on link "Replace Image" at bounding box center [69, 213] width 114 height 53
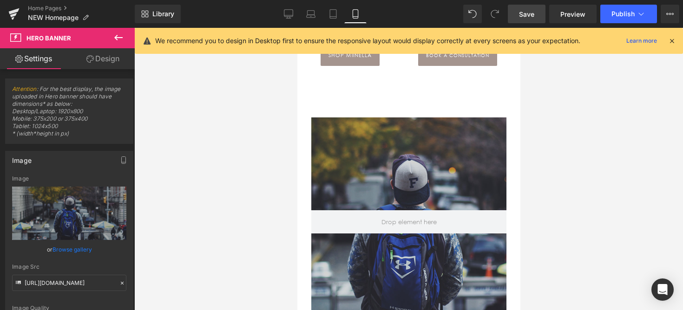
type input "C:\fakepath\SALE (Medium Banner (US) (Landscape)) (2).jpg"
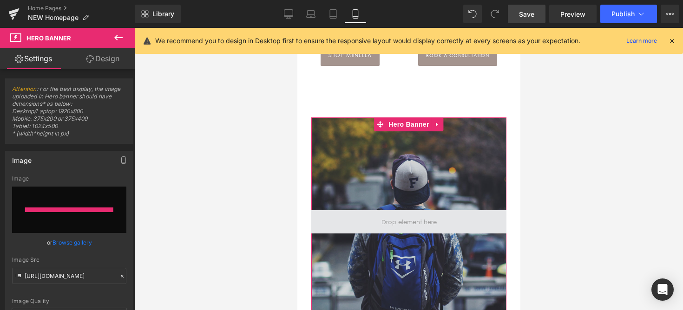
type input "[URL][DOMAIN_NAME]"
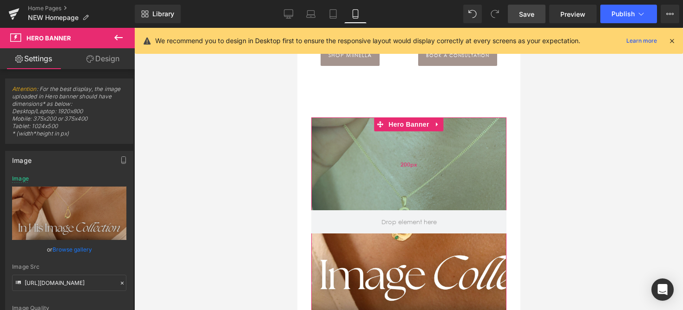
click at [387, 194] on div "200px" at bounding box center [408, 164] width 195 height 93
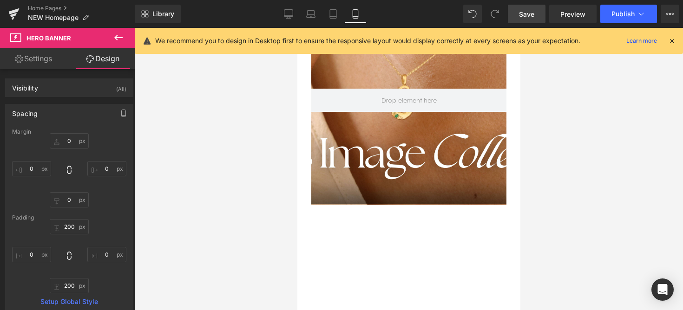
scroll to position [582, 0]
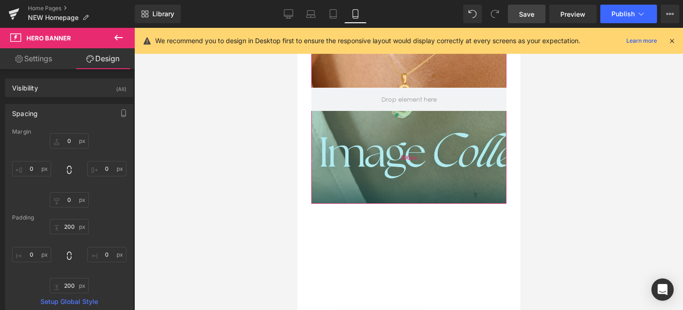
click at [426, 155] on div "200px" at bounding box center [408, 157] width 195 height 93
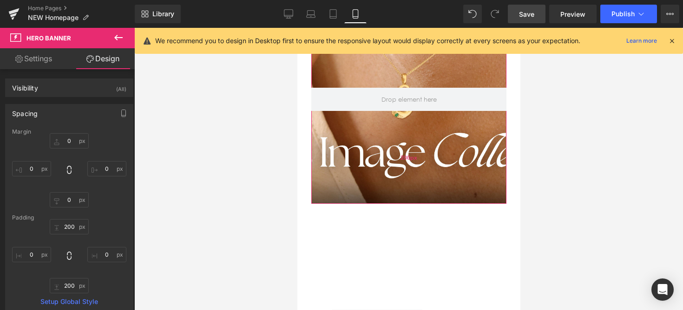
type input "200px"
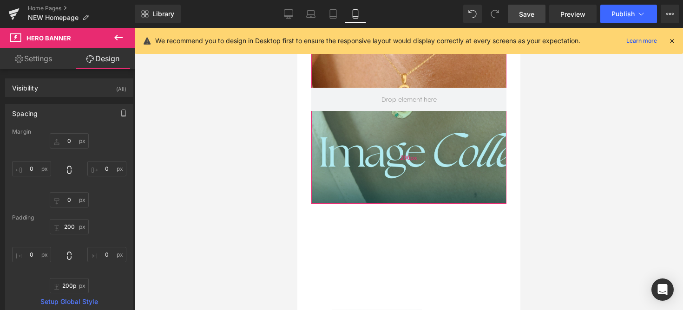
click at [406, 171] on div "200px" at bounding box center [408, 157] width 195 height 93
click at [408, 163] on div "200px" at bounding box center [408, 157] width 195 height 93
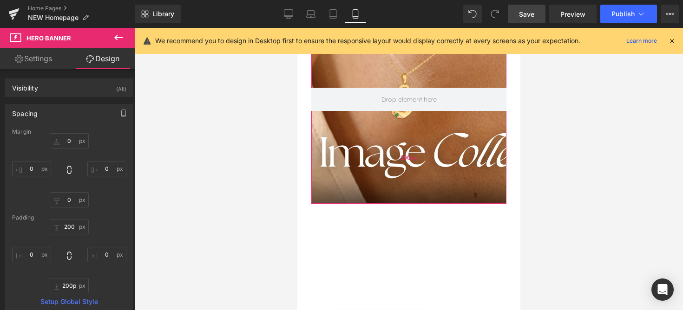
click at [408, 163] on div "200px" at bounding box center [408, 157] width 195 height 93
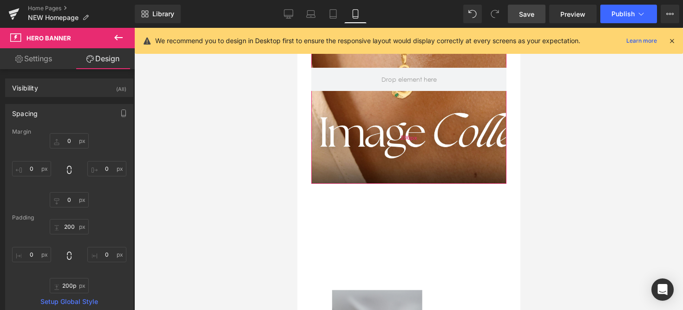
click at [410, 163] on div "200px" at bounding box center [408, 137] width 195 height 93
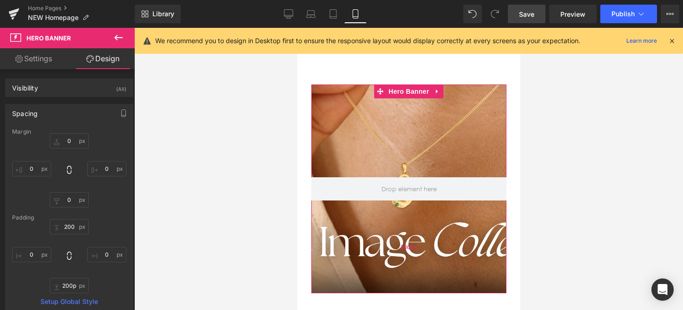
scroll to position [490, 0]
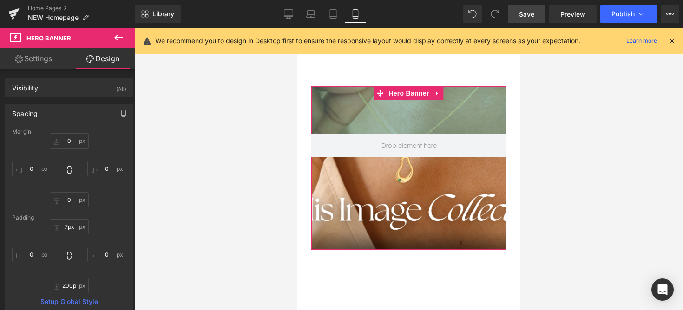
type input "0px"
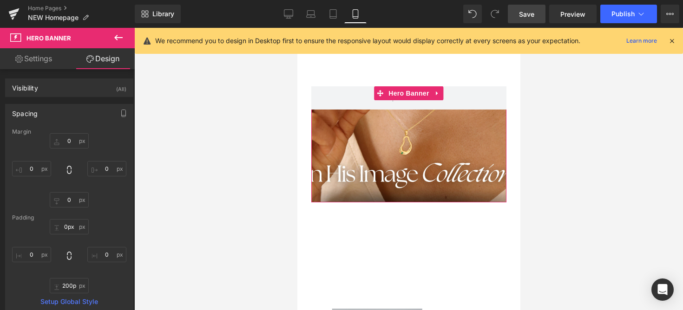
drag, startPoint x: 432, startPoint y: 165, endPoint x: 514, endPoint y: 42, distance: 148.5
click at [563, 128] on div at bounding box center [408, 169] width 549 height 283
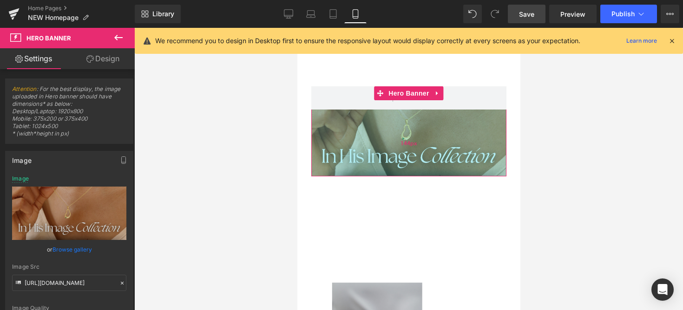
drag, startPoint x: 470, startPoint y: 148, endPoint x: 490, endPoint y: 121, distance: 33.2
click at [492, 121] on div "144px" at bounding box center [408, 143] width 195 height 67
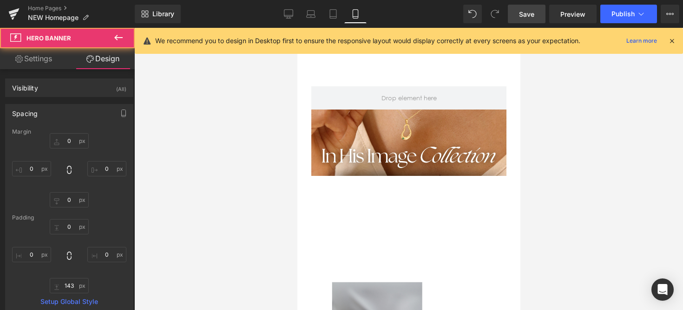
click at [583, 120] on div at bounding box center [408, 169] width 549 height 283
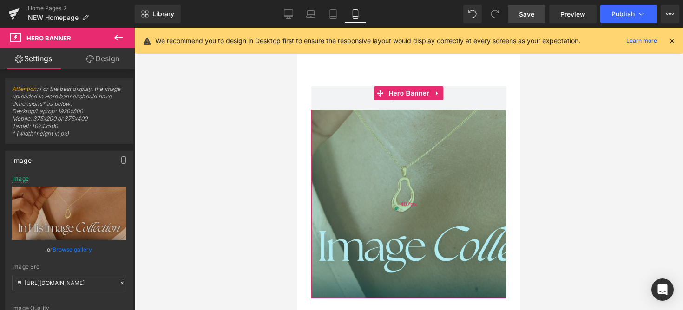
drag, startPoint x: 494, startPoint y: 142, endPoint x: 490, endPoint y: 265, distance: 122.7
click at [490, 265] on div "407px" at bounding box center [408, 204] width 195 height 189
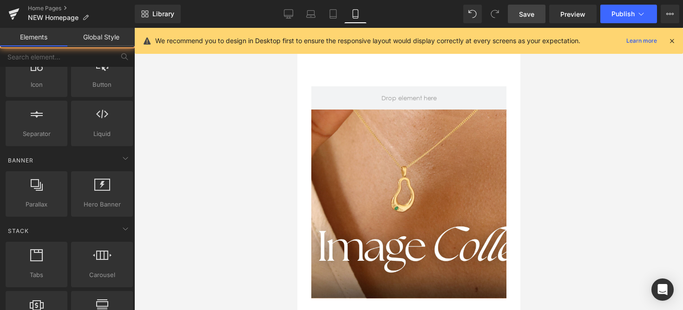
click at [578, 220] on div at bounding box center [408, 169] width 549 height 283
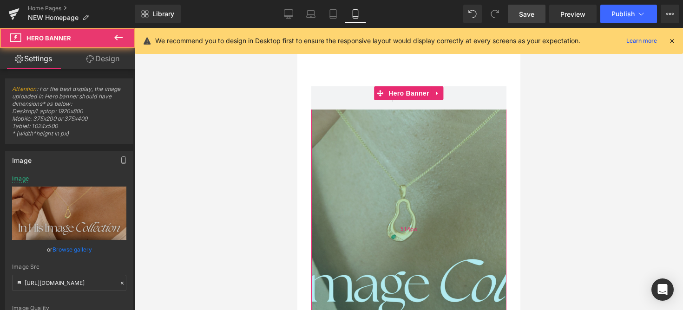
drag, startPoint x: 481, startPoint y: 183, endPoint x: 462, endPoint y: 233, distance: 53.1
click at [462, 233] on div "514px" at bounding box center [408, 229] width 195 height 239
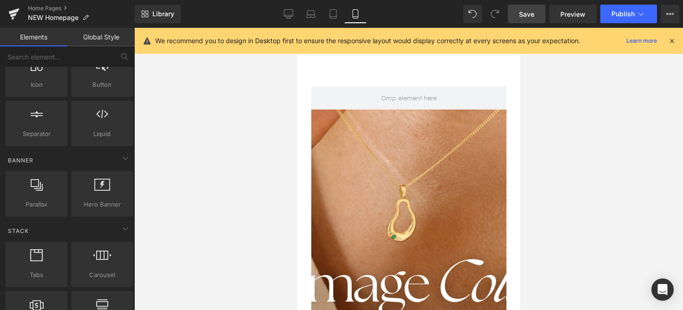
click at [540, 197] on div at bounding box center [408, 169] width 549 height 283
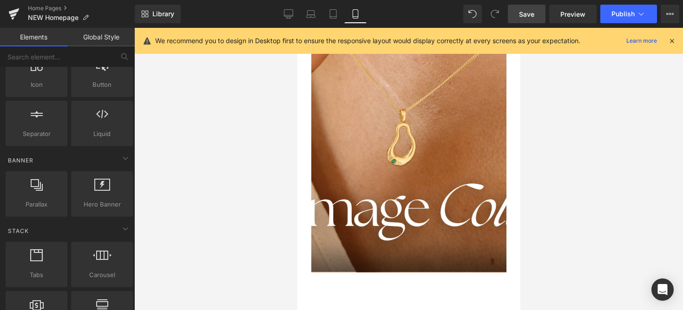
scroll to position [622, 0]
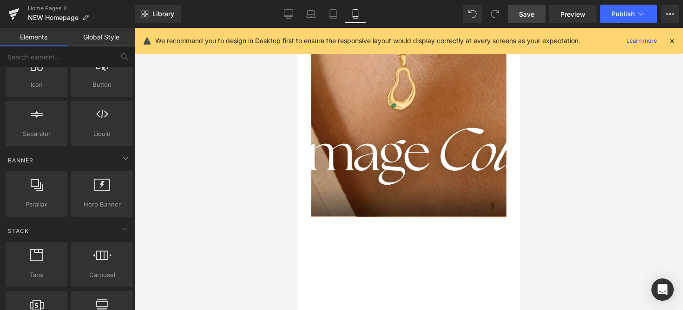
click at [446, 183] on div "Hero Banner 514px" at bounding box center [408, 86] width 195 height 262
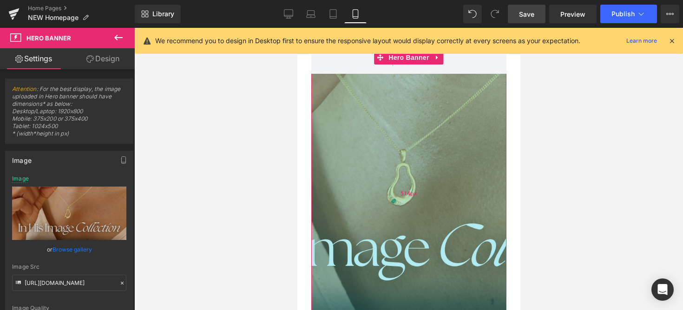
scroll to position [521, 0]
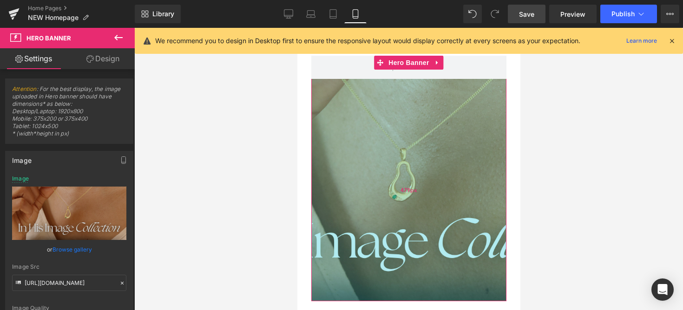
drag, startPoint x: 397, startPoint y: 132, endPoint x: 408, endPoint y: 116, distance: 20.1
click at [408, 116] on div "479px" at bounding box center [408, 190] width 195 height 223
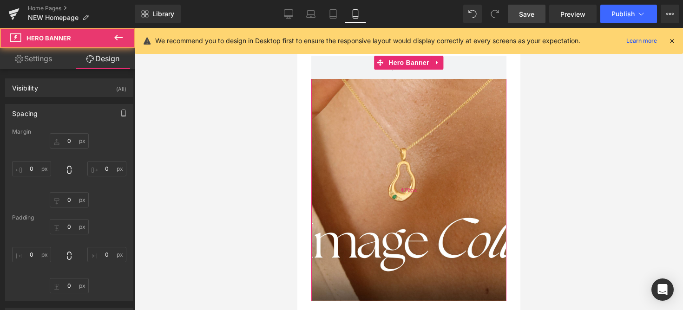
type input "0"
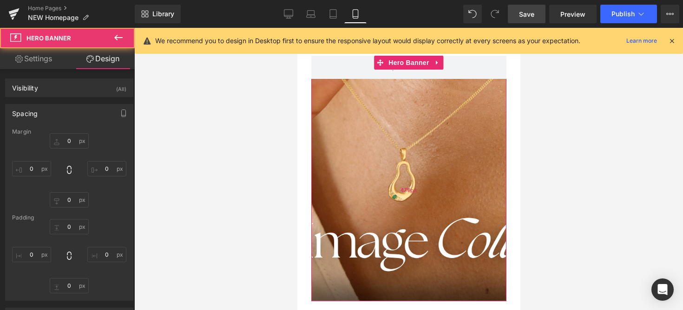
type input "0"
type input "479"
type input "0"
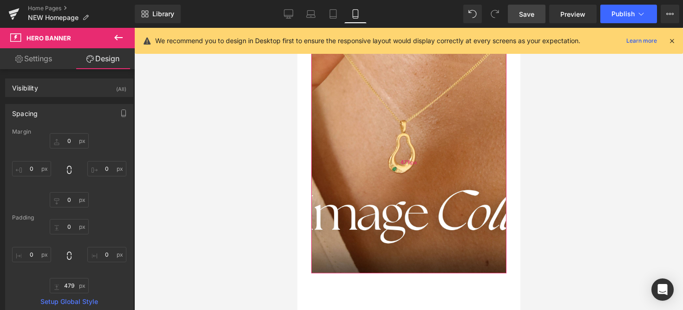
scroll to position [548, 0]
click at [455, 96] on div "Hero Banner 479px" at bounding box center [408, 151] width 195 height 246
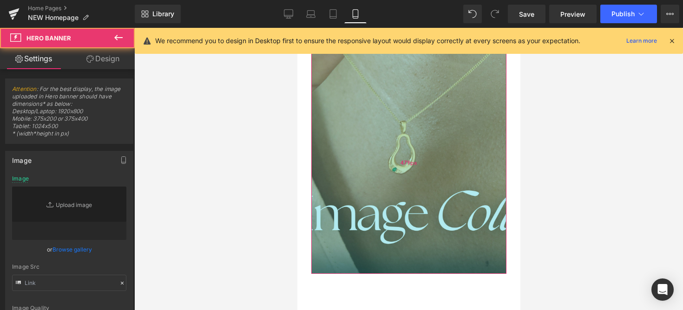
type input "[URL][DOMAIN_NAME]"
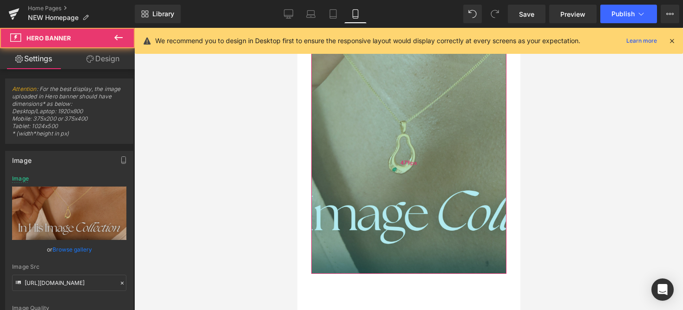
click at [395, 153] on div "479px" at bounding box center [408, 163] width 195 height 223
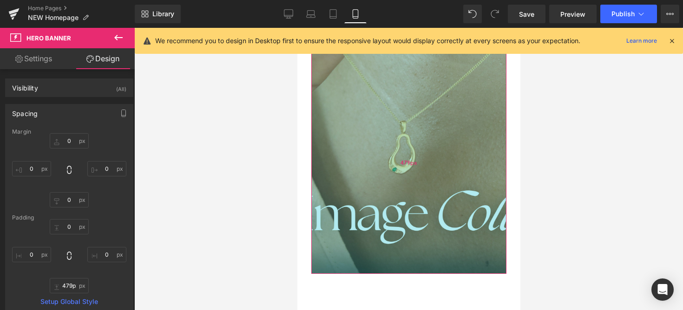
click at [387, 167] on div "479px" at bounding box center [408, 163] width 195 height 223
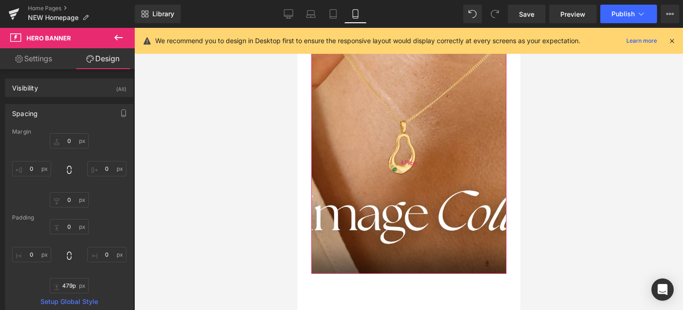
type input "480px"
click at [384, 143] on div "479px" at bounding box center [408, 163] width 195 height 223
click at [315, 131] on div "Hero Banner 480px" at bounding box center [408, 151] width 195 height 246
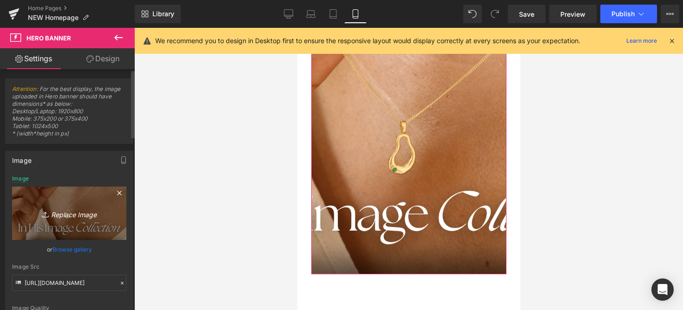
click at [93, 210] on icon "Replace Image" at bounding box center [69, 214] width 74 height 12
type input "C:\fakepath\SALE (479 x 479 px).jpg"
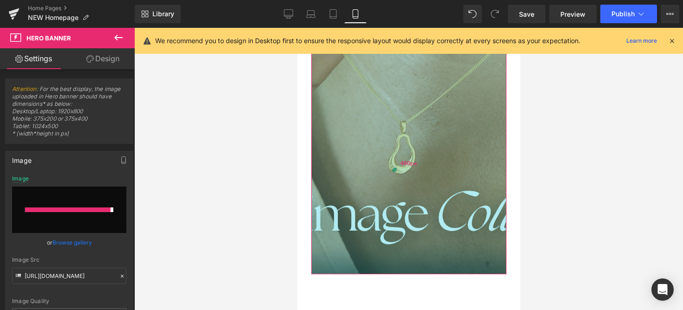
type input "[URL][DOMAIN_NAME]"
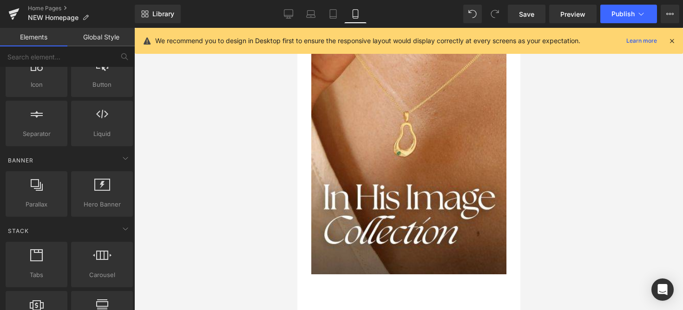
click at [576, 150] on div at bounding box center [408, 169] width 549 height 283
click at [297, 28] on div "480px" at bounding box center [297, 28] width 0 height 0
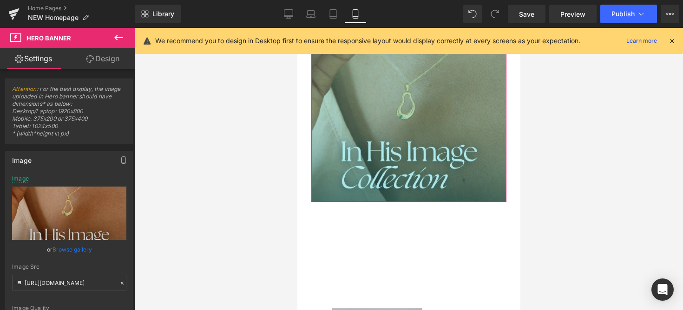
drag, startPoint x: 458, startPoint y: 159, endPoint x: 267, endPoint y: 30, distance: 230.6
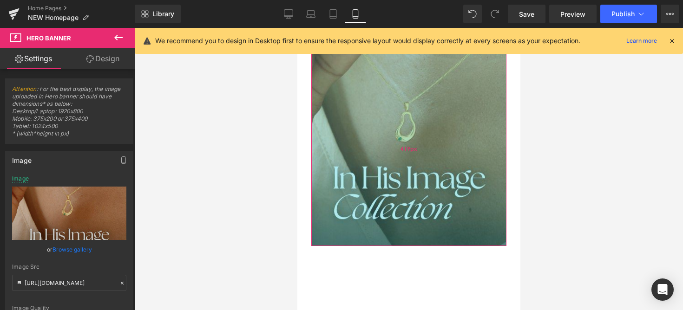
click at [360, 131] on div "419px" at bounding box center [408, 149] width 195 height 195
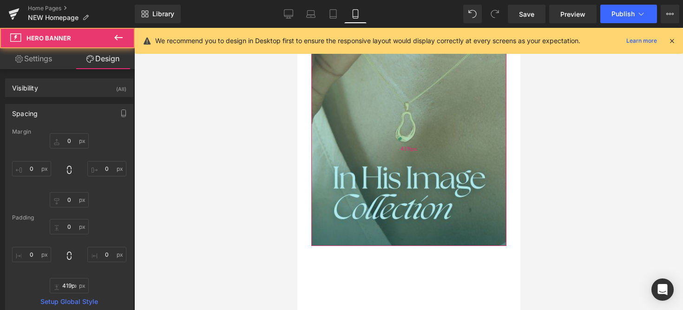
click at [430, 145] on div "419px" at bounding box center [408, 149] width 195 height 195
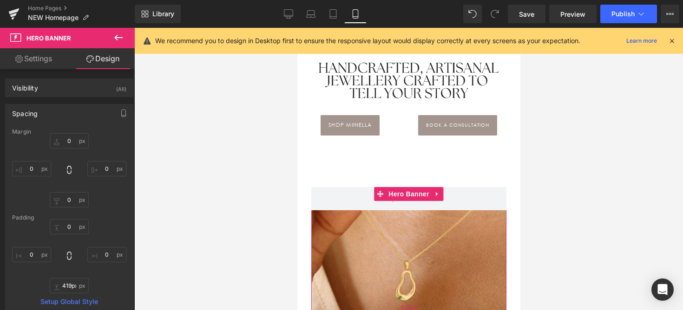
scroll to position [370, 0]
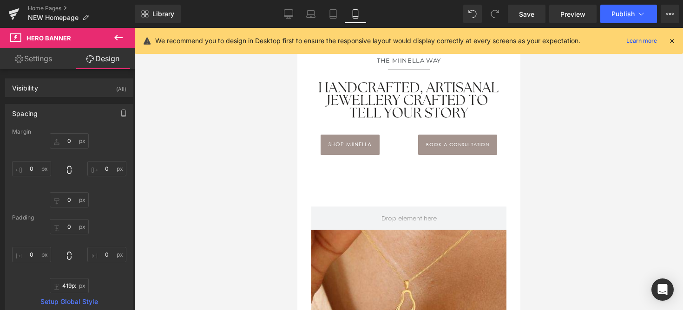
click at [297, 28] on div "419px" at bounding box center [297, 28] width 0 height 0
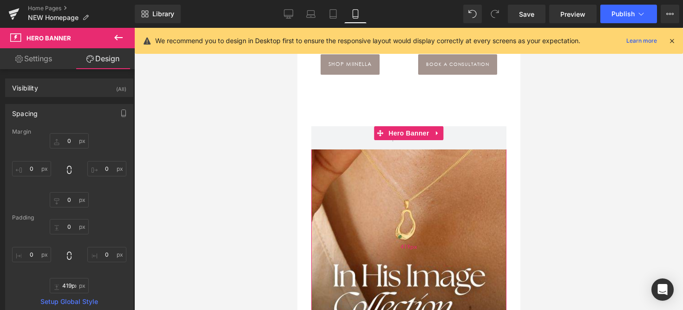
scroll to position [477, 0]
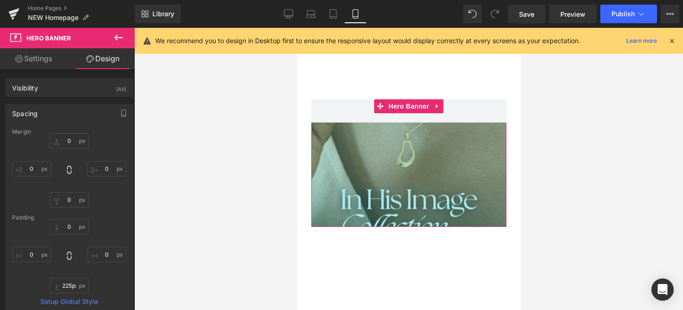
drag, startPoint x: 426, startPoint y: 236, endPoint x: 254, endPoint y: 121, distance: 206.5
type input "266px"
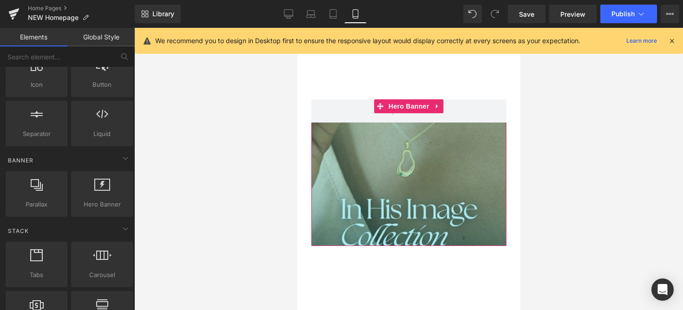
click at [619, 175] on div at bounding box center [408, 169] width 549 height 283
click at [470, 191] on div "266px" at bounding box center [408, 185] width 195 height 124
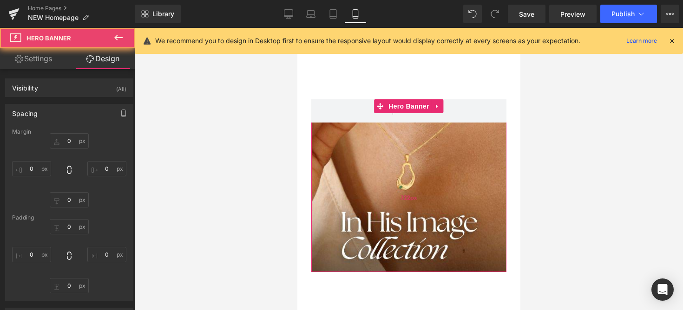
type input "0"
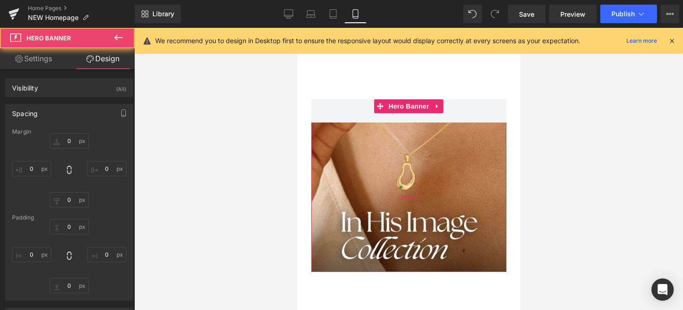
type input "0"
type input "322"
type input "0"
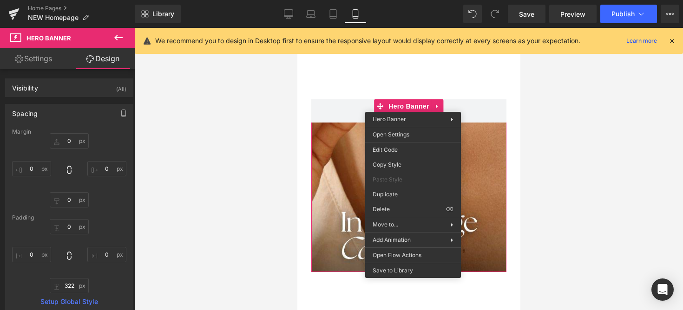
drag, startPoint x: 683, startPoint y: 235, endPoint x: 386, endPoint y: 207, distance: 298.3
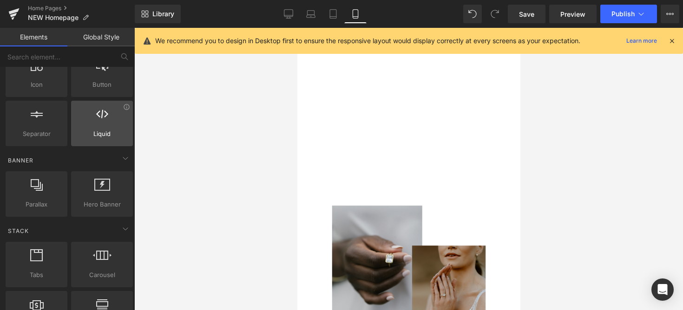
scroll to position [0, 0]
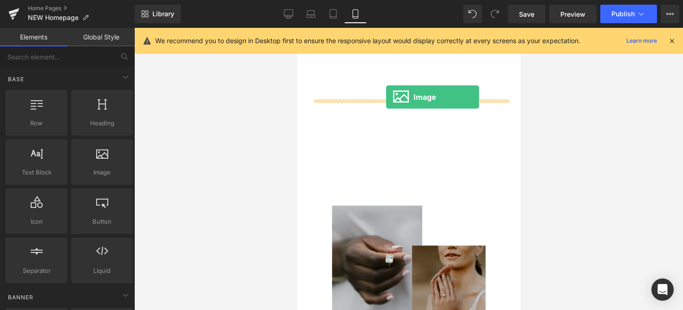
drag, startPoint x: 392, startPoint y: 187, endPoint x: 386, endPoint y: 96, distance: 91.3
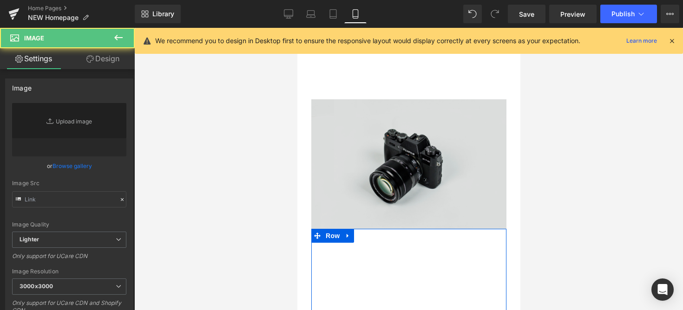
type input "//[DOMAIN_NAME][URL]"
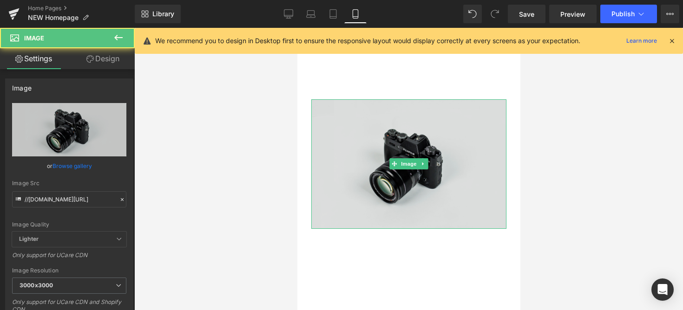
click at [367, 128] on img at bounding box center [408, 163] width 195 height 129
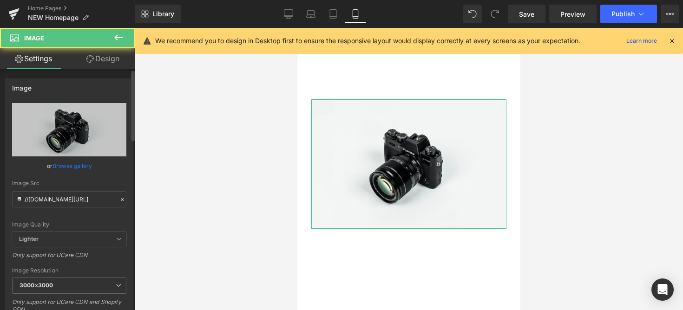
click at [72, 160] on link "Browse gallery" at bounding box center [73, 166] width 40 height 16
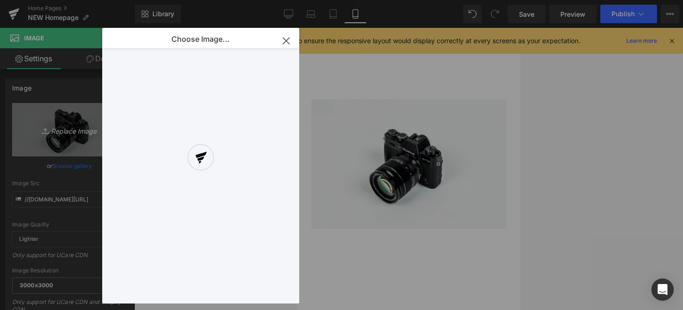
click at [67, 0] on div "Image You are previewing how the will restyle your page. You can not edit Eleme…" at bounding box center [341, 0] width 683 height 0
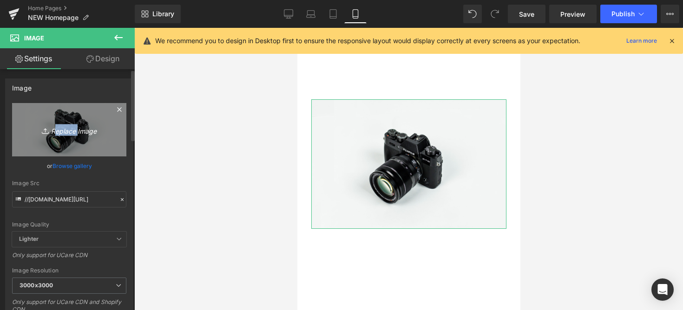
click at [67, 125] on icon "Replace Image" at bounding box center [69, 130] width 74 height 12
type input "C:\fakepath\SALE (479 x 479 px).jpg"
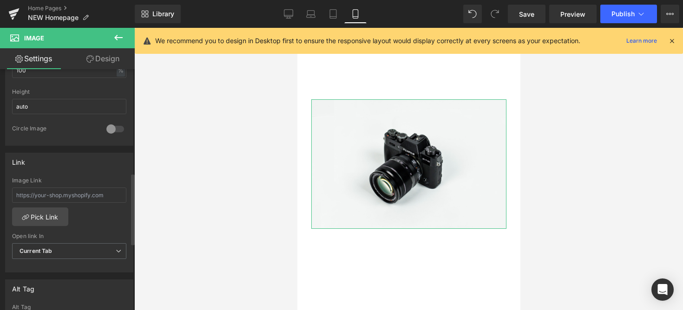
type input "[URL][DOMAIN_NAME]"
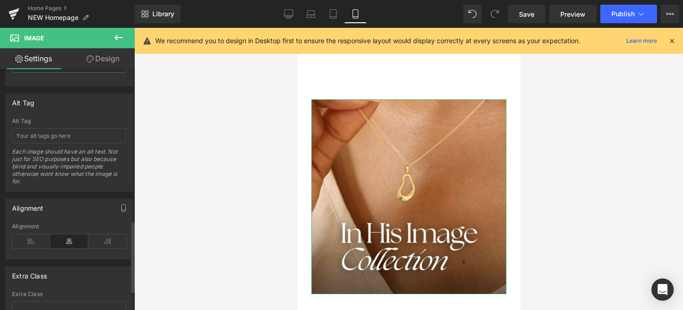
scroll to position [584, 0]
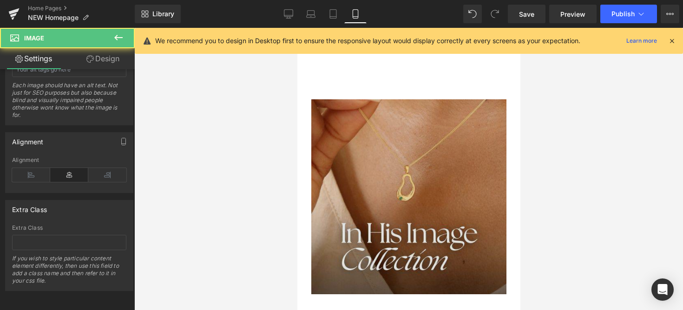
click at [353, 184] on img at bounding box center [408, 196] width 195 height 195
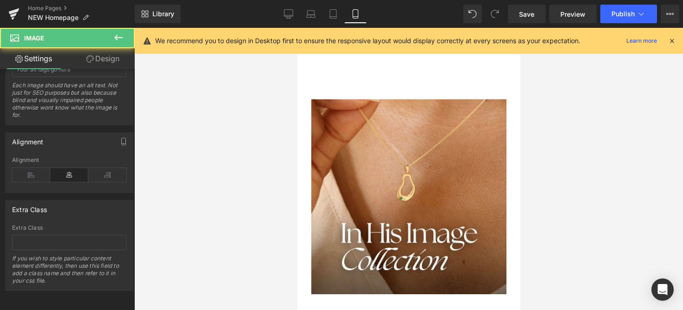
click at [238, 187] on div at bounding box center [408, 169] width 549 height 283
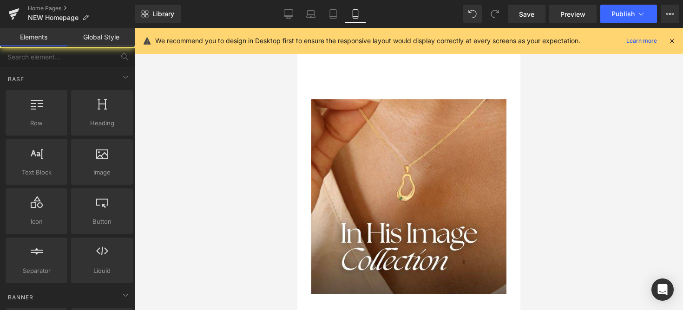
click at [238, 187] on div at bounding box center [408, 169] width 549 height 283
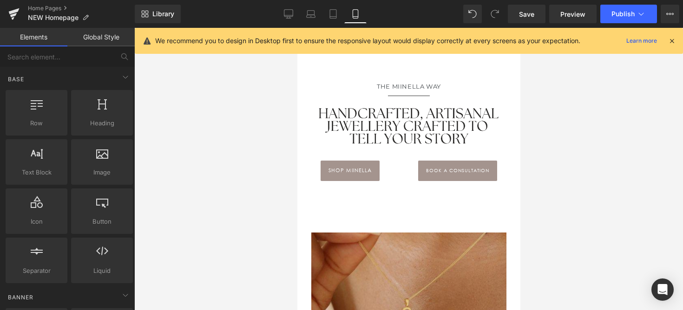
scroll to position [505, 0]
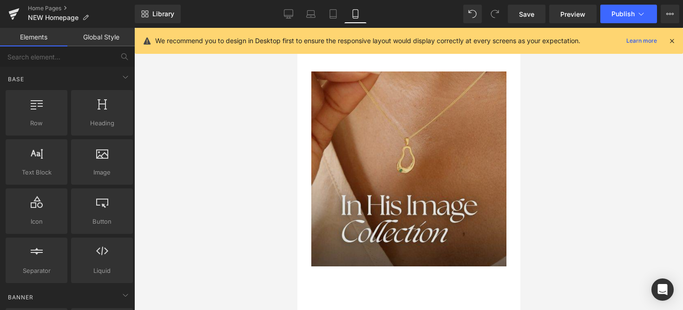
click at [392, 148] on img at bounding box center [408, 169] width 195 height 195
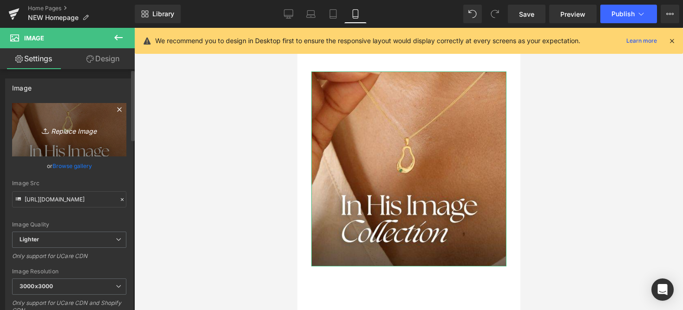
click at [93, 121] on link "Replace Image" at bounding box center [69, 129] width 114 height 53
type input "C:\fakepath\SALE (479 x 479 px) (Instagram Post (45)).jpg"
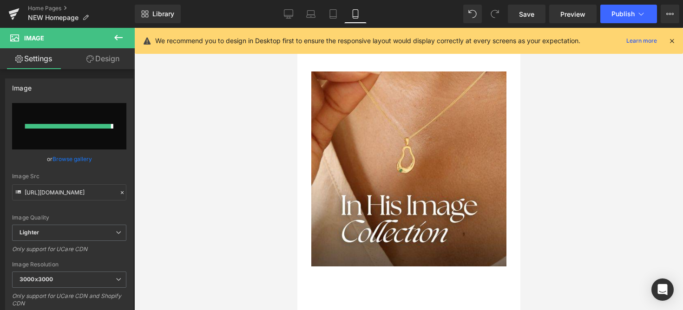
type input "[URL][DOMAIN_NAME]"
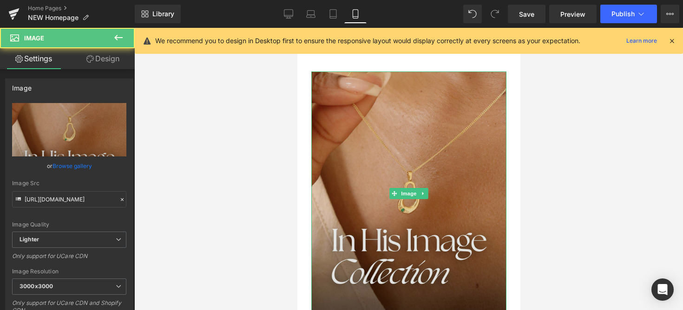
click at [379, 155] on img at bounding box center [408, 194] width 195 height 244
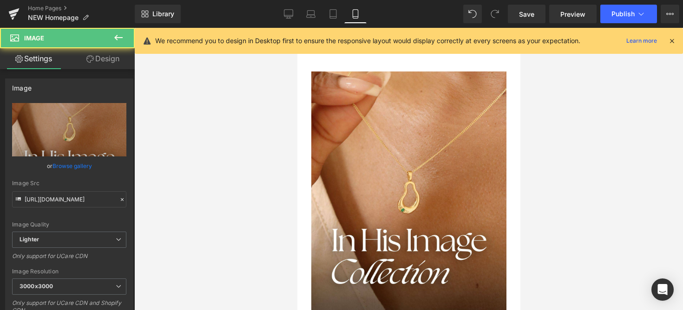
drag, startPoint x: 219, startPoint y: 98, endPoint x: 529, endPoint y: 128, distance: 311.0
click at [529, 128] on div at bounding box center [408, 169] width 549 height 283
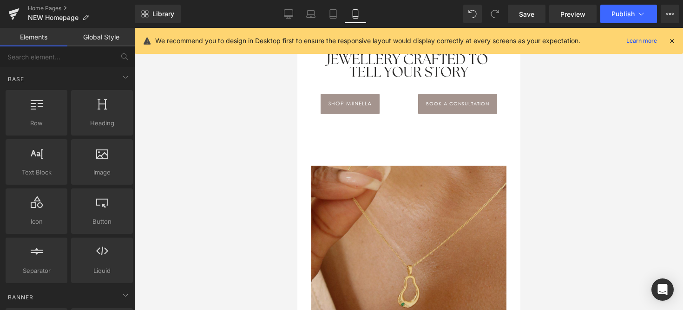
scroll to position [393, 0]
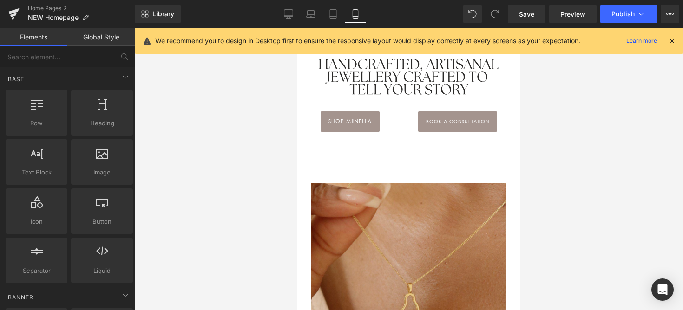
click at [408, 210] on img at bounding box center [408, 306] width 195 height 244
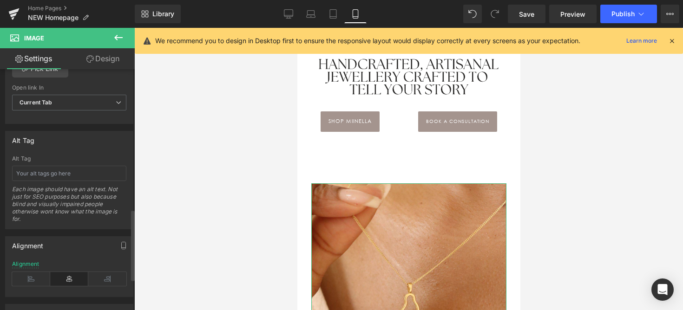
scroll to position [472, 0]
click at [92, 177] on input "text" at bounding box center [69, 174] width 114 height 15
type input "In His Image Birth Gemstone Collection for mother's with [PERSON_NAME] silver a…"
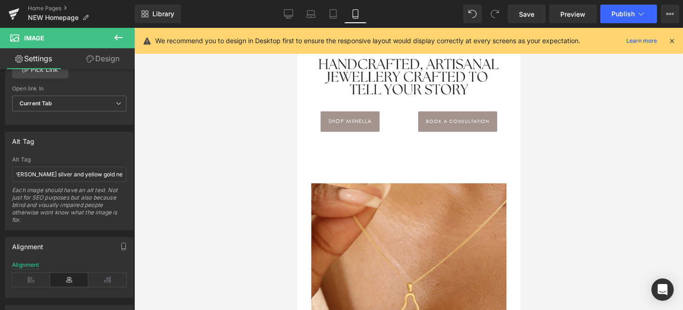
click at [160, 200] on div at bounding box center [408, 169] width 549 height 283
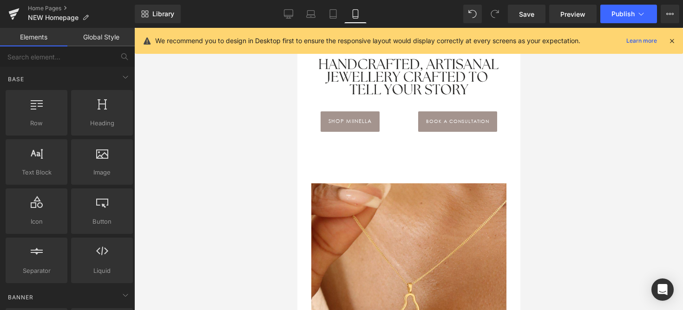
scroll to position [0, 0]
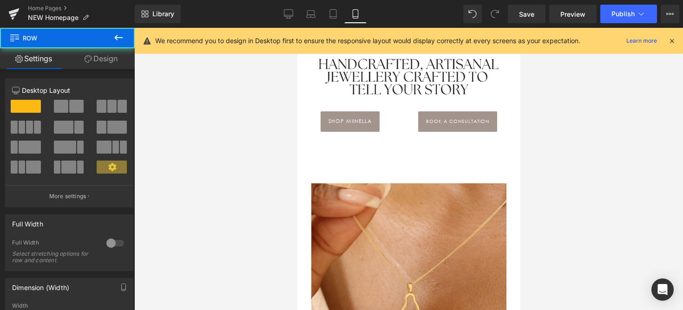
click at [297, 28] on div "100px" at bounding box center [297, 28] width 0 height 0
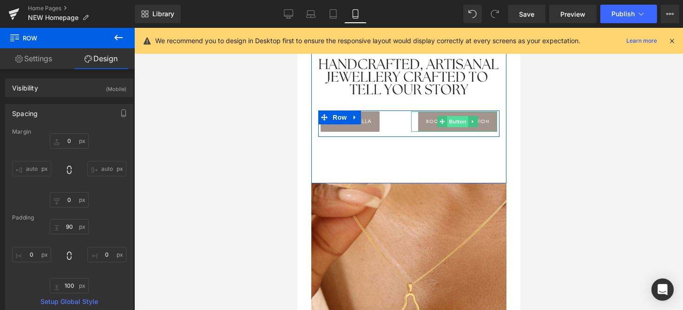
click at [465, 123] on span "Button" at bounding box center [457, 121] width 21 height 11
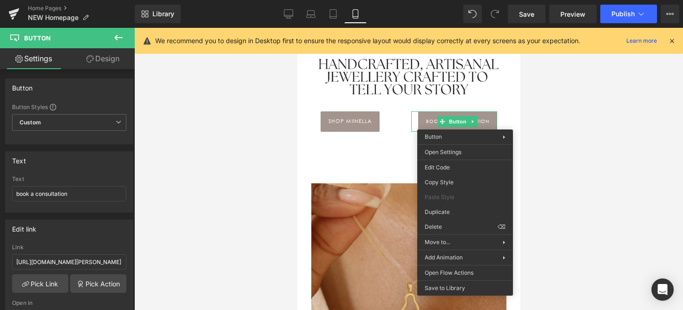
drag, startPoint x: 732, startPoint y: 241, endPoint x: 435, endPoint y: 213, distance: 298.3
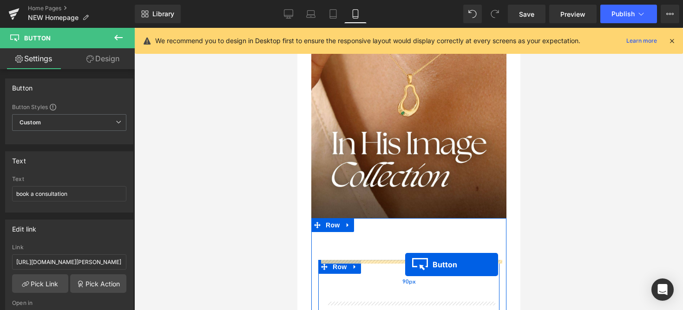
scroll to position [653, 0]
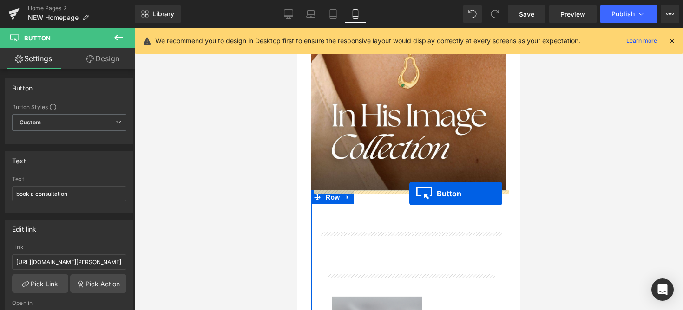
drag, startPoint x: 441, startPoint y: 141, endPoint x: 409, endPoint y: 194, distance: 61.9
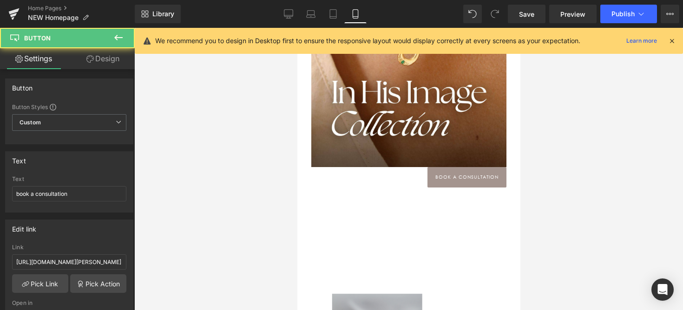
scroll to position [630, 0]
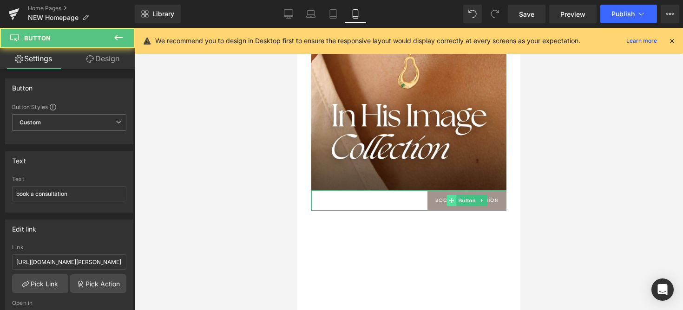
click at [452, 198] on span at bounding box center [452, 200] width 10 height 11
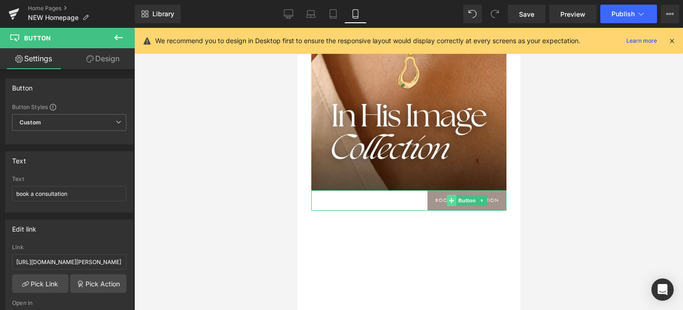
click at [448, 204] on span at bounding box center [452, 200] width 10 height 11
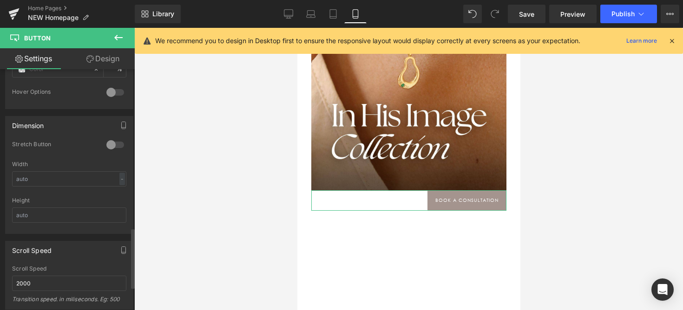
scroll to position [635, 0]
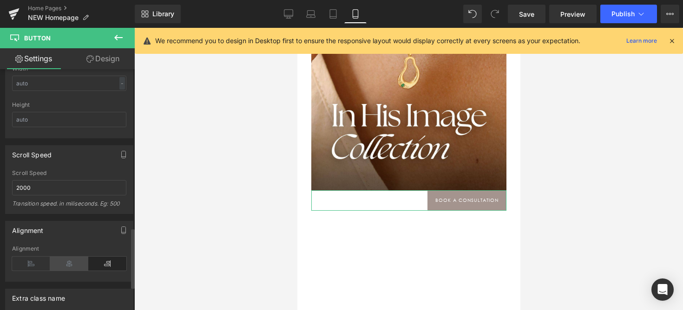
click at [59, 266] on icon at bounding box center [69, 264] width 38 height 14
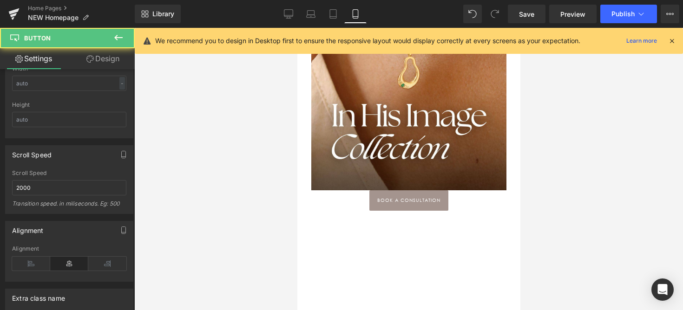
click at [386, 198] on span "book a consultation" at bounding box center [408, 201] width 63 height 8
click at [110, 61] on link "Design" at bounding box center [102, 58] width 67 height 21
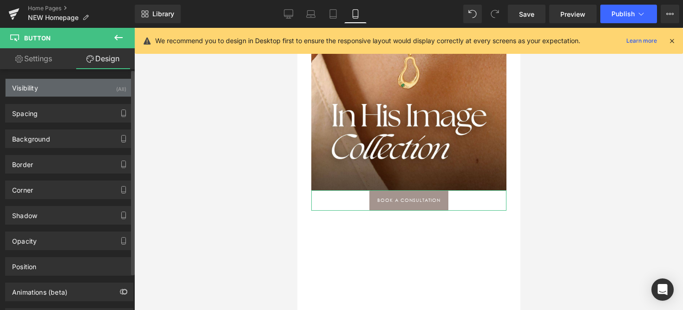
click at [89, 91] on div "Visibility (All)" at bounding box center [69, 88] width 127 height 18
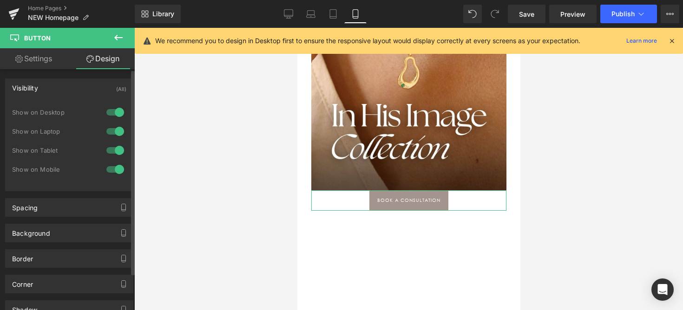
click at [113, 149] on div at bounding box center [115, 150] width 22 height 15
click at [113, 136] on div at bounding box center [115, 131] width 22 height 15
click at [113, 122] on div "Show on Desktop" at bounding box center [69, 117] width 114 height 19
click at [113, 114] on div at bounding box center [115, 112] width 22 height 15
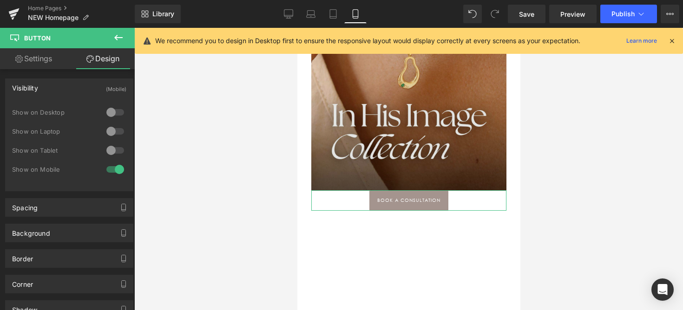
click at [369, 112] on img at bounding box center [408, 69] width 195 height 244
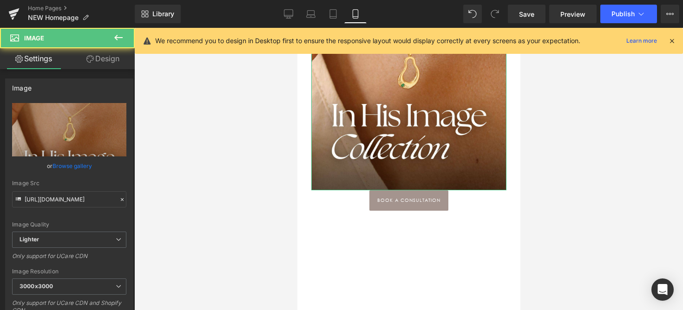
click at [89, 64] on link "Design" at bounding box center [102, 58] width 67 height 21
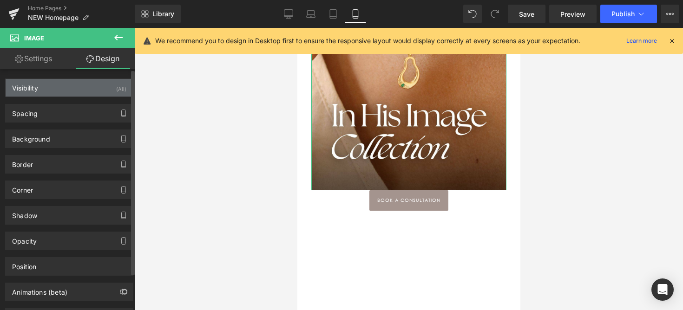
click at [86, 96] on div "Visibility (All)" at bounding box center [69, 88] width 127 height 18
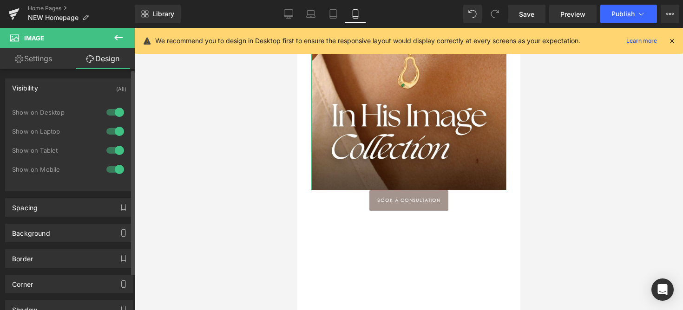
click at [113, 147] on div at bounding box center [115, 150] width 22 height 15
click at [113, 129] on div at bounding box center [115, 131] width 22 height 15
click at [113, 111] on div at bounding box center [115, 112] width 22 height 15
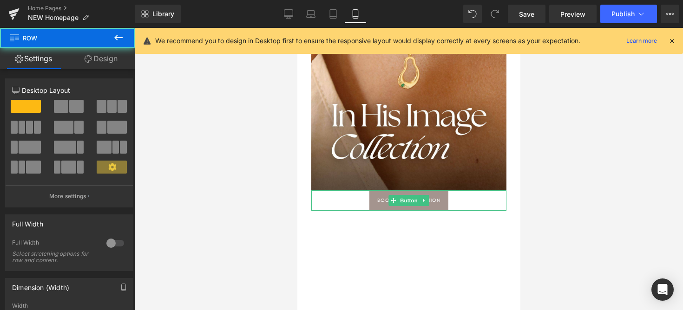
click at [383, 207] on link "book a consultation" at bounding box center [408, 201] width 79 height 20
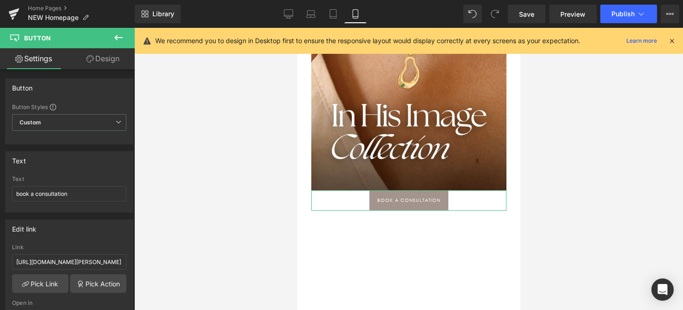
click at [91, 54] on link "Design" at bounding box center [102, 58] width 67 height 21
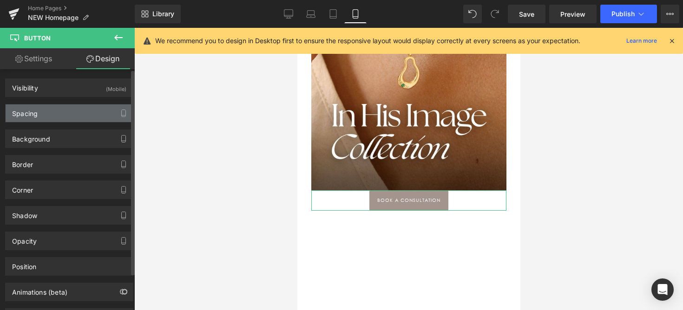
click at [70, 110] on div "Spacing" at bounding box center [69, 114] width 127 height 18
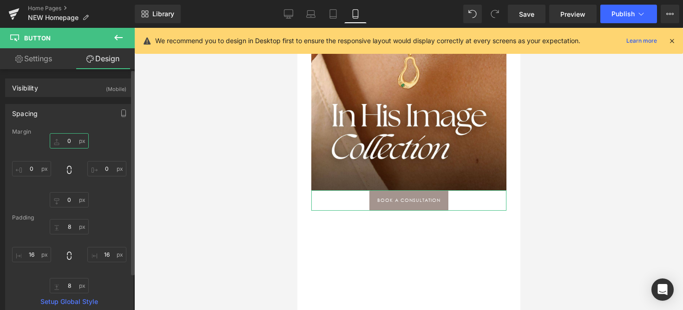
click at [72, 135] on input "0" at bounding box center [69, 140] width 39 height 15
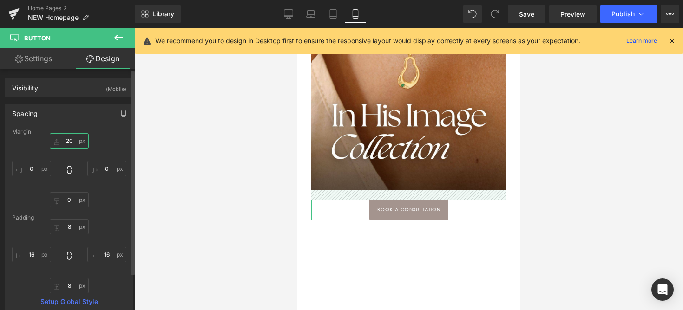
type input "2"
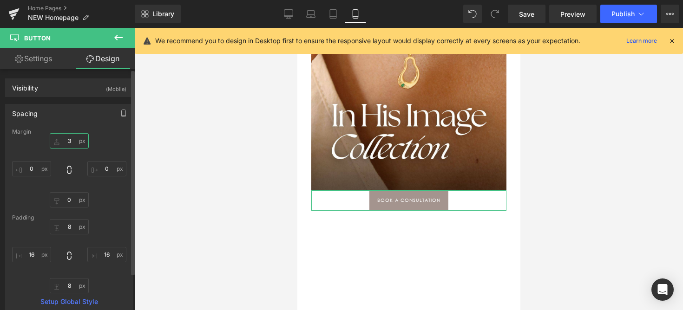
type input "30"
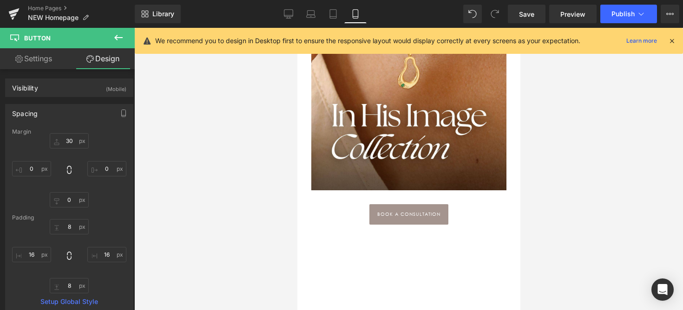
click at [170, 190] on div at bounding box center [408, 169] width 549 height 283
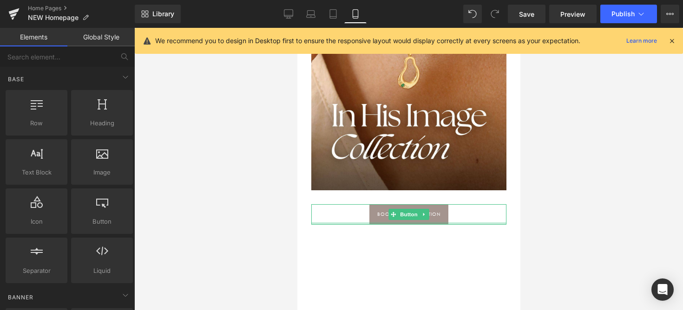
click at [388, 222] on link "book a consultation" at bounding box center [408, 214] width 79 height 20
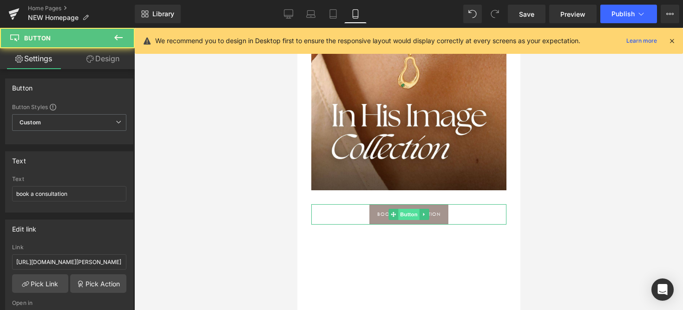
click at [401, 213] on span "Button" at bounding box center [408, 214] width 21 height 11
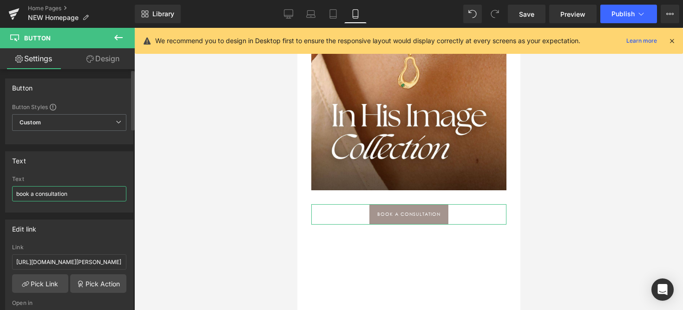
click at [79, 191] on input "book a consultation" at bounding box center [69, 193] width 114 height 15
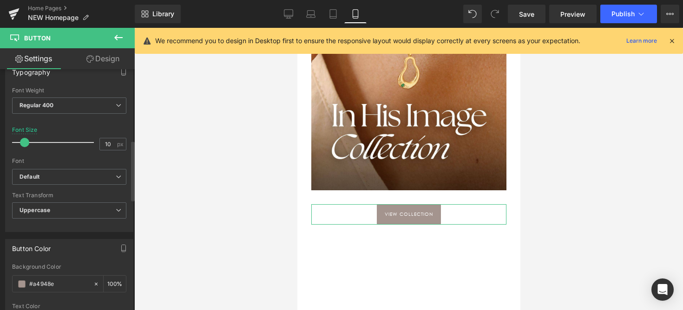
type input "view collection"
type input "15"
drag, startPoint x: 34, startPoint y: 141, endPoint x: 28, endPoint y: 142, distance: 6.1
click at [28, 142] on div at bounding box center [55, 142] width 77 height 19
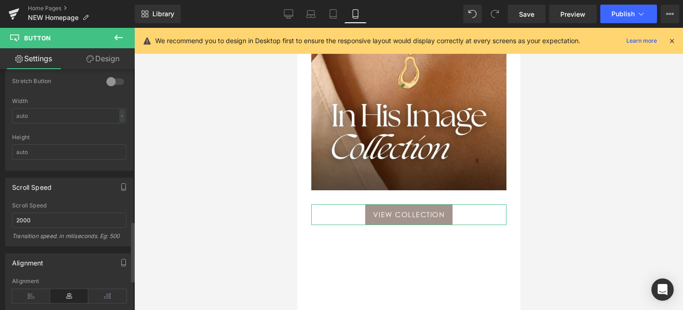
scroll to position [591, 0]
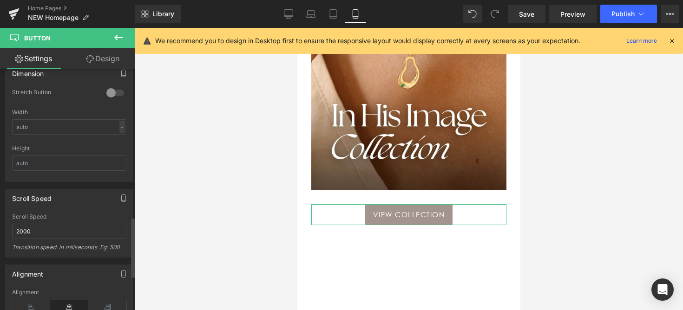
click at [113, 91] on div at bounding box center [115, 93] width 22 height 15
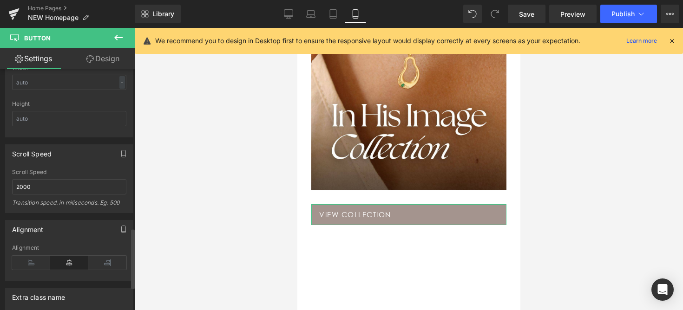
scroll to position [654, 0]
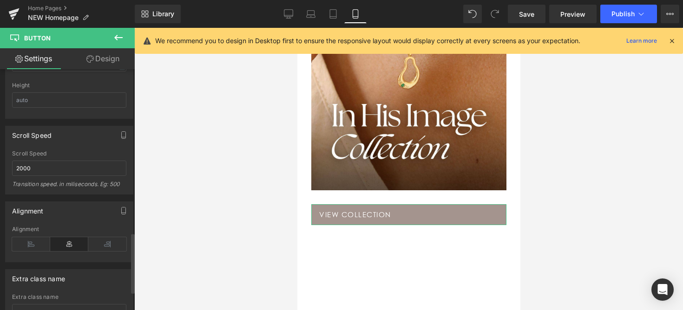
click at [60, 250] on div "Alignment" at bounding box center [69, 244] width 114 height 36
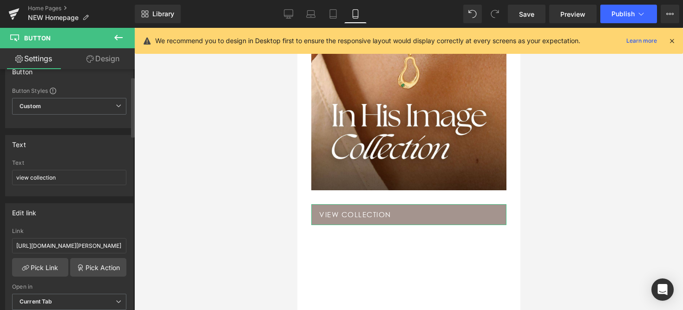
scroll to position [0, 0]
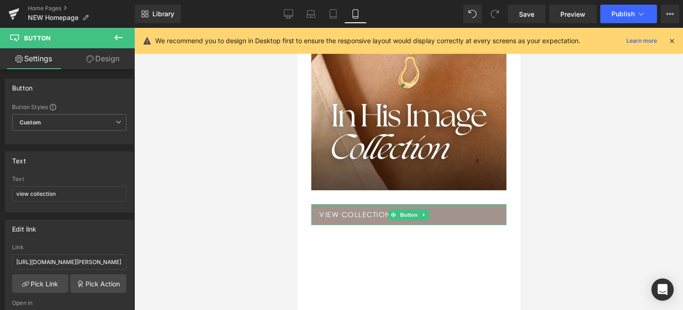
drag, startPoint x: 342, startPoint y: 204, endPoint x: 342, endPoint y: 211, distance: 6.0
click at [342, 204] on div at bounding box center [408, 205] width 195 height 2
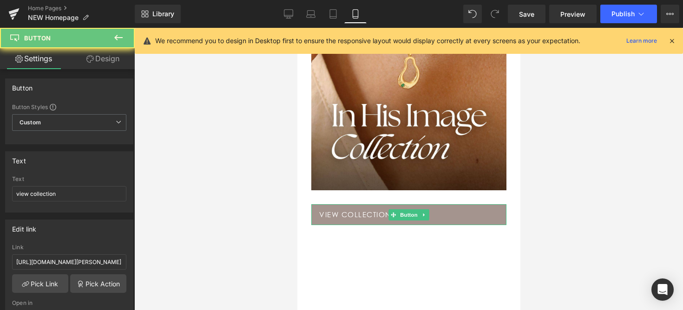
click at [340, 213] on span "view collection" at bounding box center [355, 215] width 72 height 13
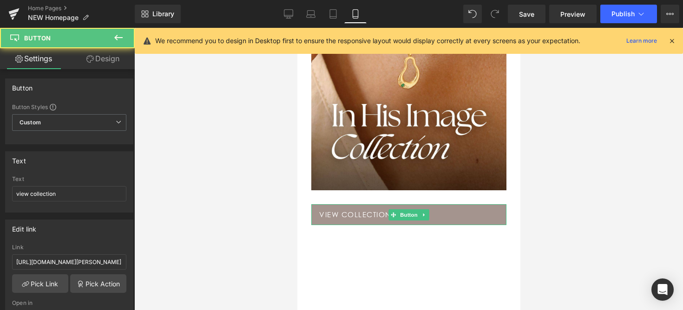
click at [321, 213] on span "view collection" at bounding box center [355, 215] width 72 height 13
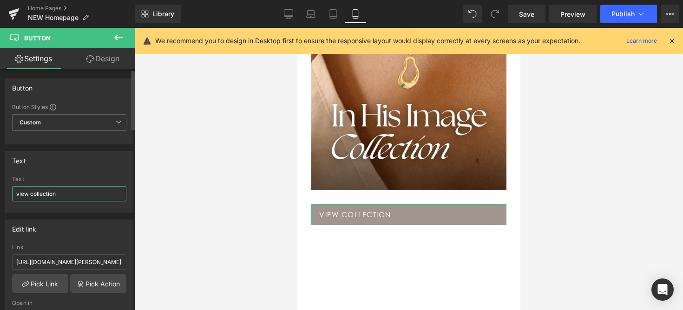
click at [18, 194] on input "view collection" at bounding box center [69, 193] width 114 height 15
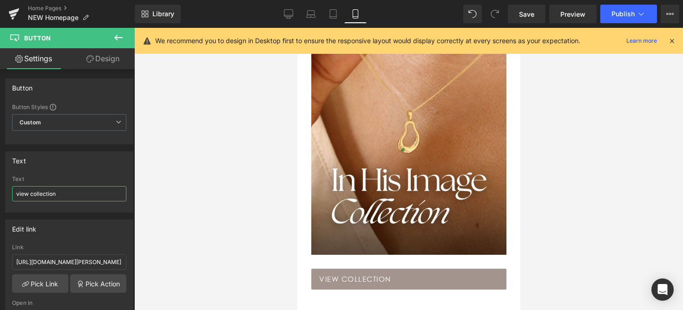
scroll to position [617, 0]
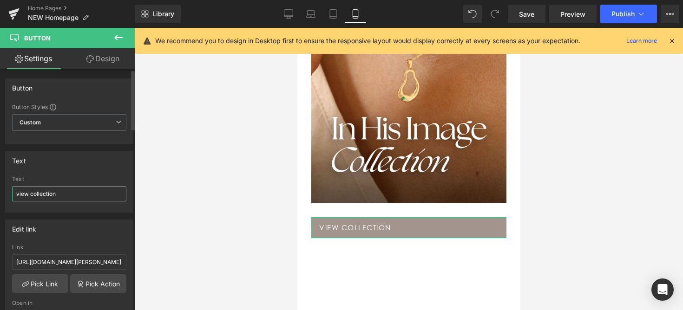
type input "view collection"
click at [141, 164] on div at bounding box center [408, 169] width 549 height 283
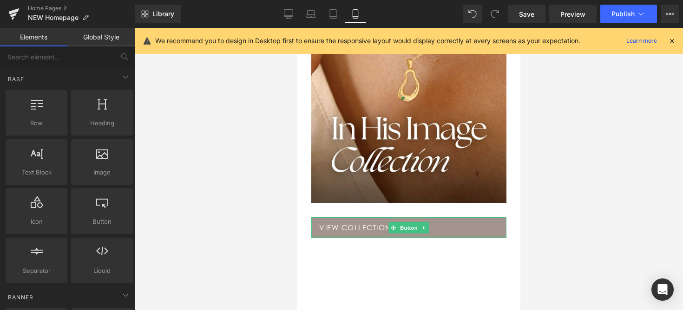
click at [410, 237] on div at bounding box center [408, 237] width 195 height 2
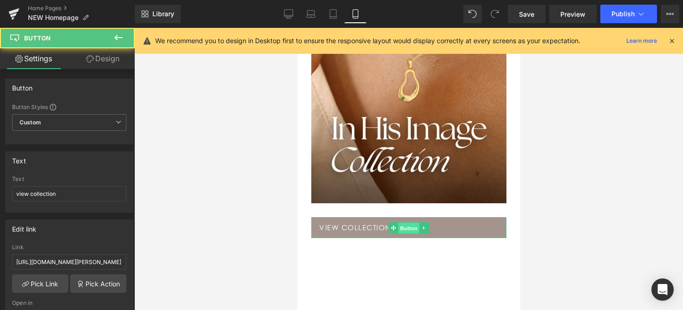
click at [408, 231] on span "Button" at bounding box center [408, 228] width 21 height 11
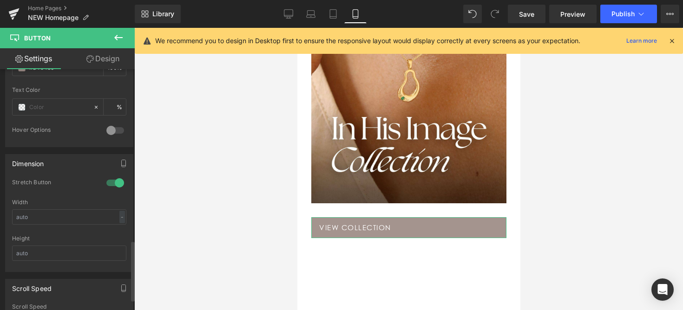
scroll to position [685, 0]
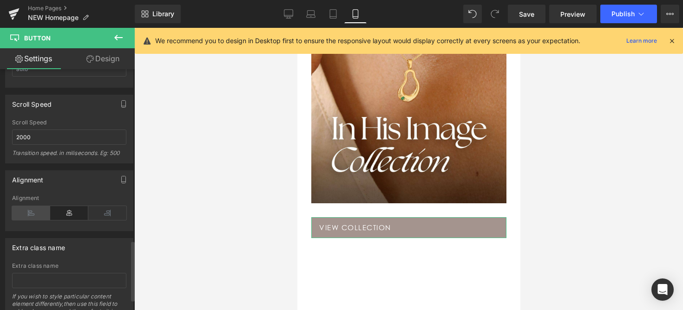
click at [35, 213] on icon at bounding box center [31, 213] width 38 height 14
click at [107, 211] on icon at bounding box center [107, 213] width 38 height 14
click at [68, 212] on icon at bounding box center [69, 213] width 38 height 14
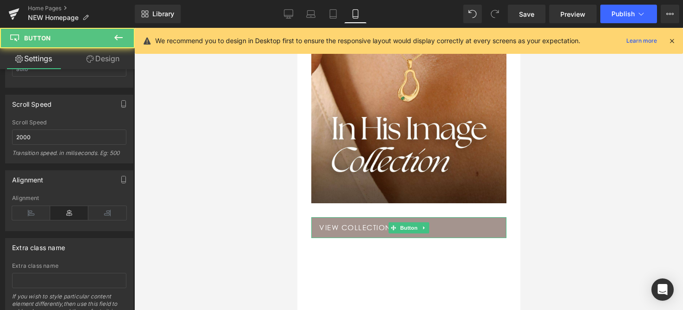
click at [358, 227] on span "view collection" at bounding box center [355, 228] width 72 height 13
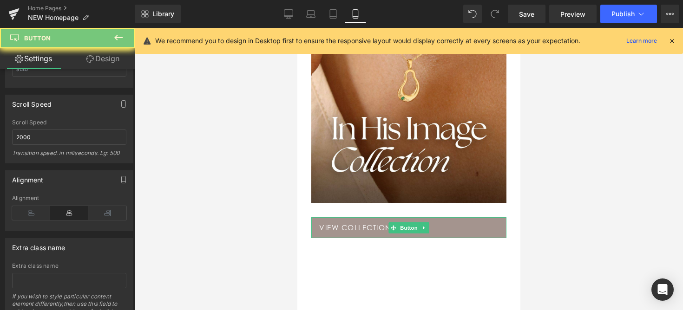
click at [358, 227] on span "view collection" at bounding box center [355, 228] width 72 height 13
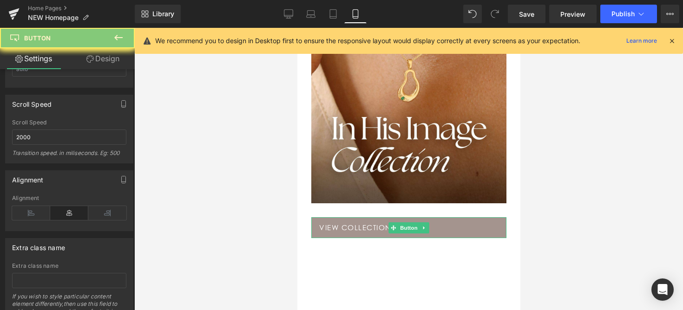
click at [358, 227] on span "view collection" at bounding box center [355, 228] width 72 height 13
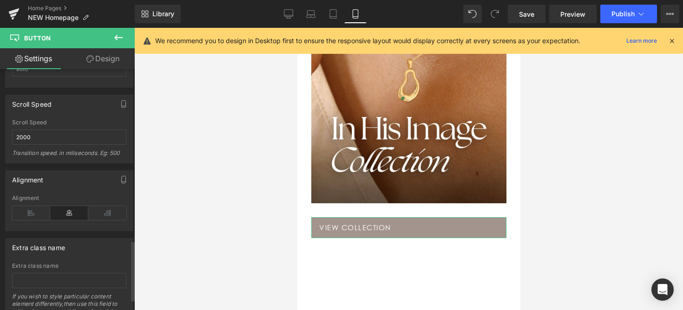
click at [68, 210] on icon at bounding box center [69, 213] width 38 height 14
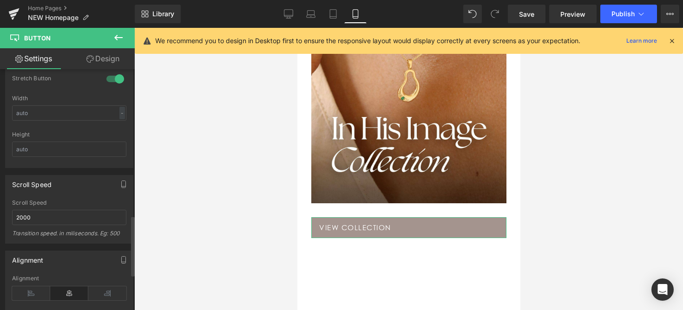
scroll to position [553, 0]
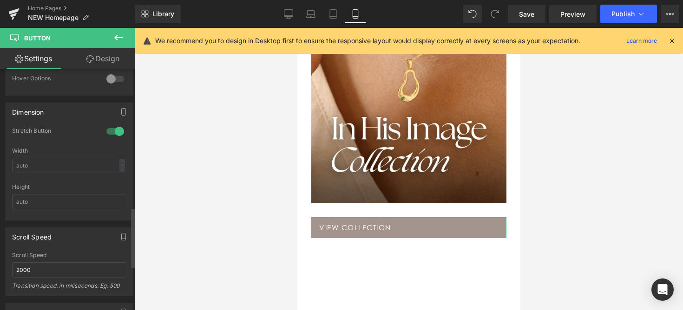
click at [118, 128] on div at bounding box center [115, 131] width 22 height 15
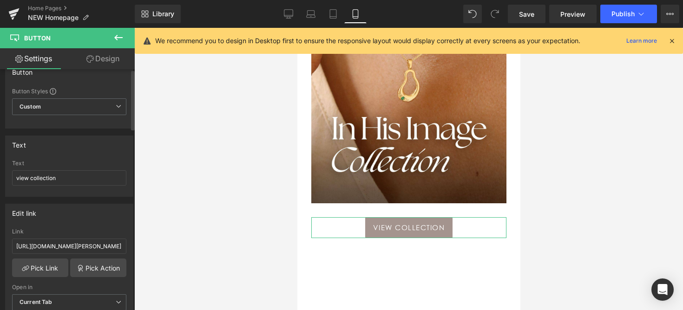
scroll to position [0, 0]
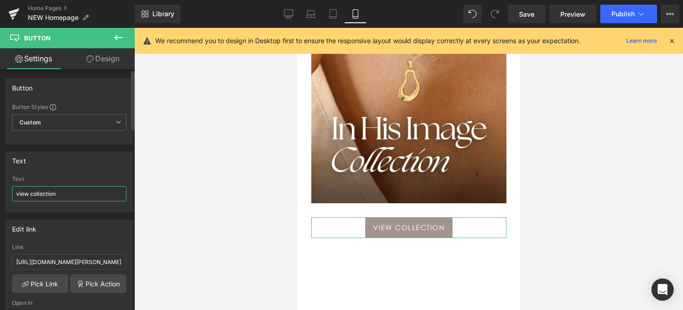
click at [61, 193] on input "view collection" at bounding box center [69, 193] width 114 height 15
click at [98, 193] on input "view collection" at bounding box center [69, 193] width 114 height 15
click at [43, 197] on input "view collection." at bounding box center [69, 193] width 114 height 15
drag, startPoint x: 57, startPoint y: 197, endPoint x: 8, endPoint y: 196, distance: 48.8
click at [9, 196] on div "view collection. Text view collection." at bounding box center [69, 194] width 127 height 36
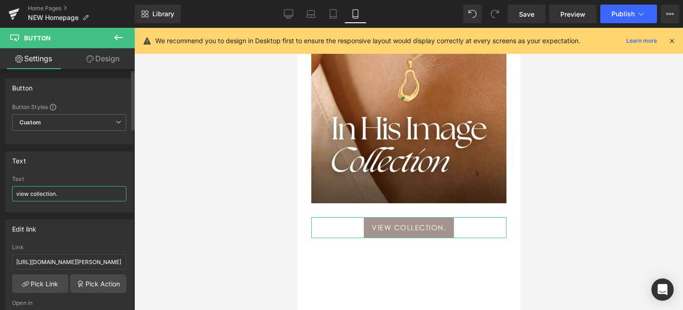
click at [77, 194] on input "view collection." at bounding box center [69, 193] width 114 height 15
click at [16, 195] on input "view collection" at bounding box center [69, 193] width 114 height 15
click at [83, 197] on input "view collection" at bounding box center [69, 193] width 114 height 15
drag, startPoint x: 90, startPoint y: 192, endPoint x: 79, endPoint y: 192, distance: 11.2
click at [79, 192] on input "view collection." at bounding box center [69, 193] width 114 height 15
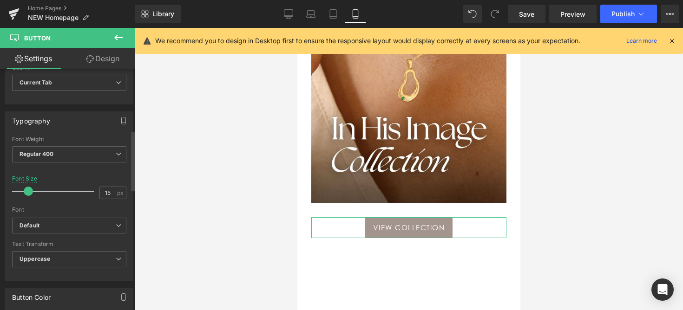
scroll to position [244, 0]
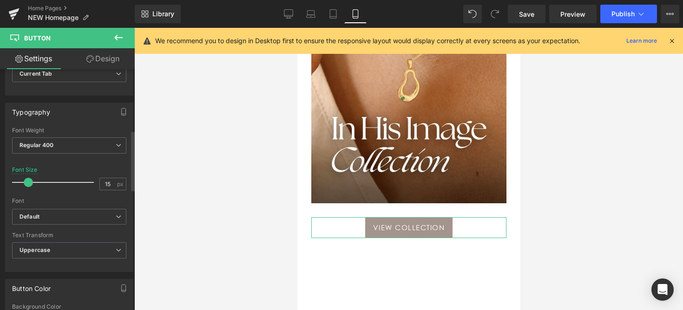
type input "view collection"
type input "15"
drag, startPoint x: 35, startPoint y: 178, endPoint x: 28, endPoint y: 178, distance: 7.0
click at [28, 178] on div at bounding box center [55, 182] width 77 height 19
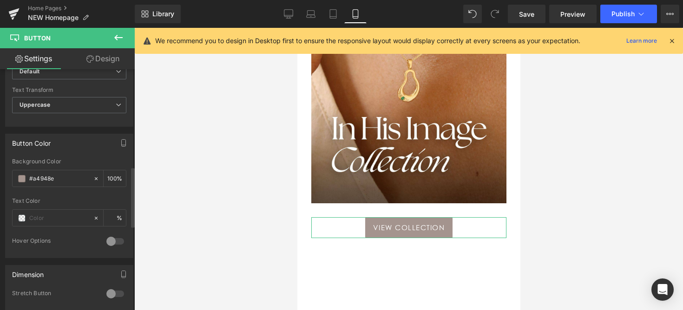
scroll to position [511, 0]
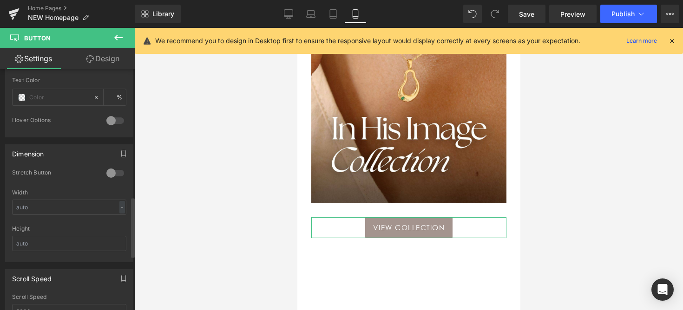
click at [109, 119] on div at bounding box center [115, 120] width 22 height 15
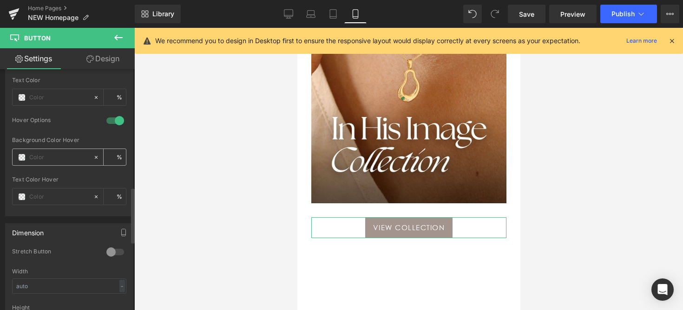
click at [69, 158] on input "text" at bounding box center [58, 157] width 59 height 10
type input "0"
click at [22, 156] on span at bounding box center [21, 157] width 7 height 7
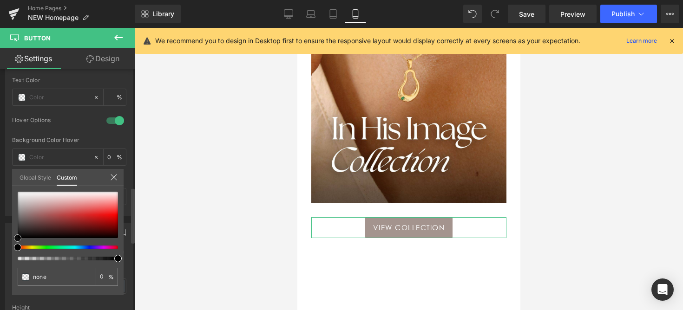
type input "#e8d8d8"
type input "100"
type input "#e8d8d8"
type input "100"
click at [44, 198] on div at bounding box center [68, 215] width 100 height 46
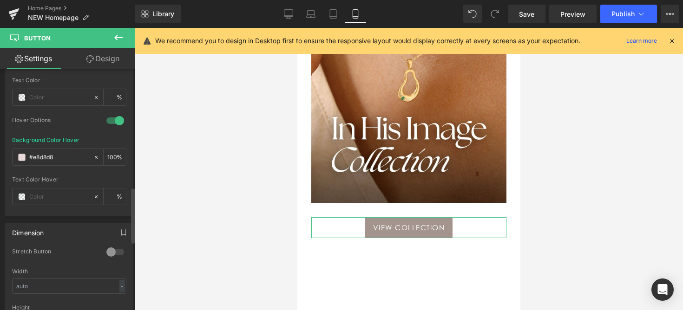
scroll to position [510, 0]
click at [110, 173] on div at bounding box center [69, 174] width 114 height 6
click at [45, 157] on input "#e8d8d8" at bounding box center [58, 158] width 59 height 10
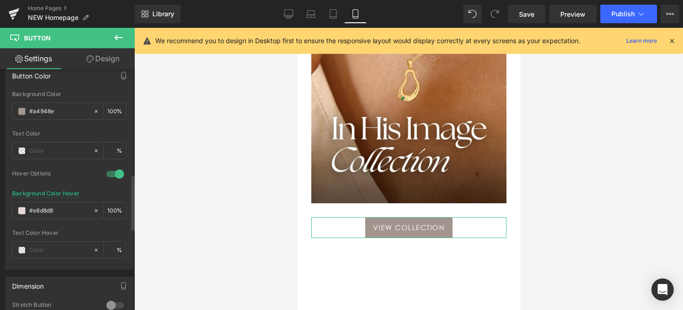
scroll to position [456, 0]
click at [41, 109] on input "#a4948e" at bounding box center [58, 113] width 59 height 10
click at [47, 207] on input "#e8d8d8" at bounding box center [58, 212] width 59 height 10
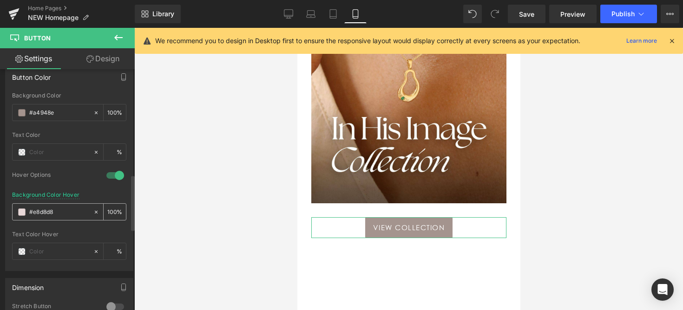
click at [48, 210] on input "#e8d8d8" at bounding box center [58, 212] width 59 height 10
paste input "a4948e"
click at [24, 215] on span at bounding box center [21, 212] width 7 height 7
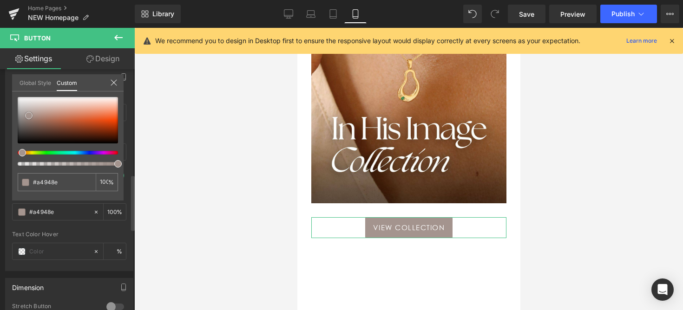
type input "#a2897f"
click at [33, 117] on div at bounding box center [68, 120] width 100 height 46
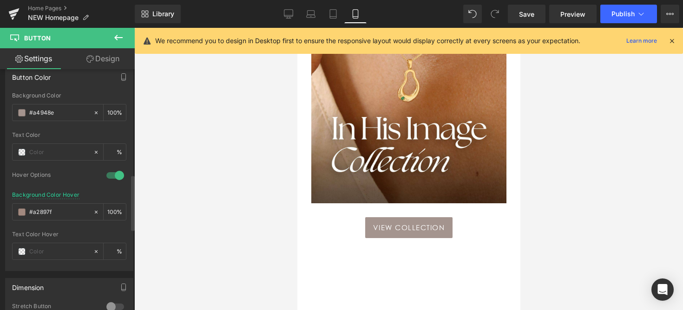
click at [277, 223] on div at bounding box center [408, 169] width 549 height 283
click at [56, 256] on input "text" at bounding box center [58, 252] width 59 height 10
type input "0"
click at [83, 228] on div at bounding box center [69, 228] width 114 height 6
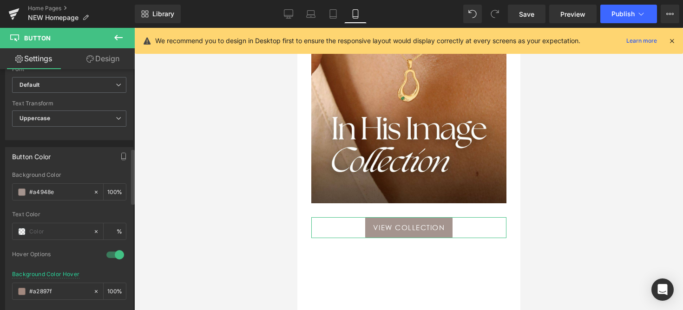
scroll to position [329, 0]
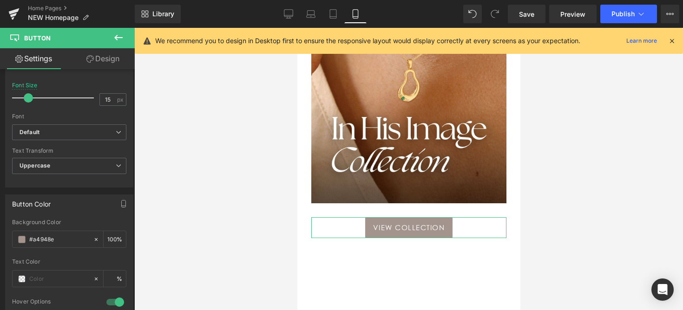
click at [106, 59] on link "Design" at bounding box center [102, 58] width 67 height 21
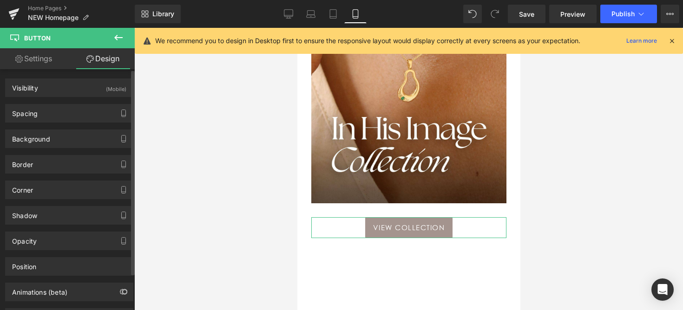
click at [88, 99] on div "Spacing [GEOGRAPHIC_DATA] 30px 30 0px 0 0px 0 0px 0 [GEOGRAPHIC_DATA] 8px 8 16p…" at bounding box center [69, 110] width 139 height 26
click at [89, 95] on div "Visibility (Mobile)" at bounding box center [69, 88] width 127 height 18
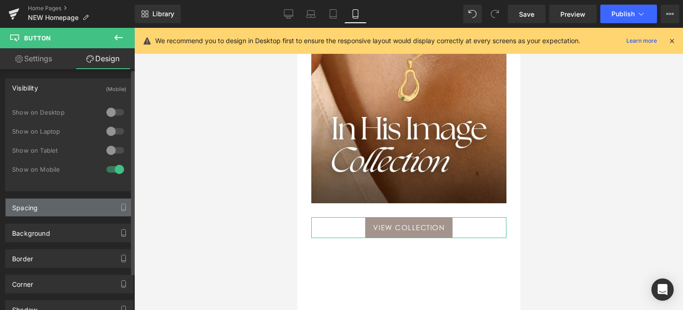
click at [78, 205] on div "Spacing" at bounding box center [69, 208] width 127 height 18
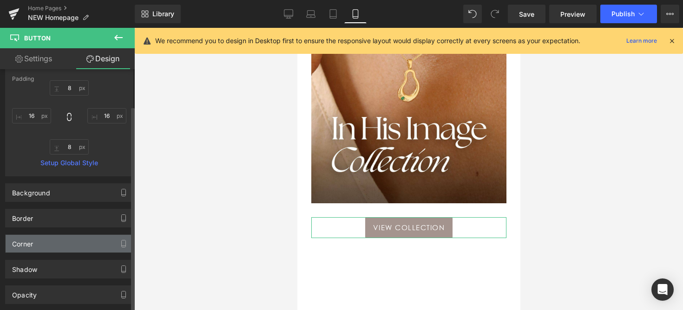
scroll to position [247, 0]
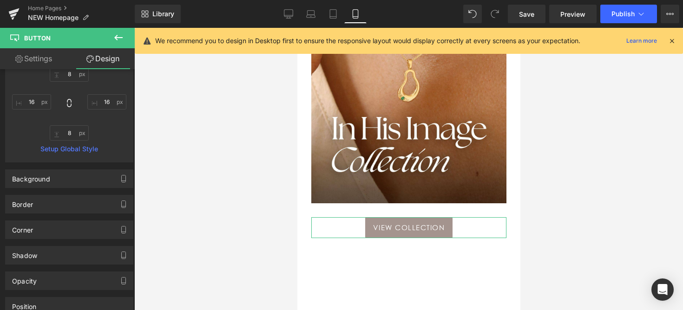
click at [39, 59] on link "Settings" at bounding box center [33, 58] width 67 height 21
type input "100"
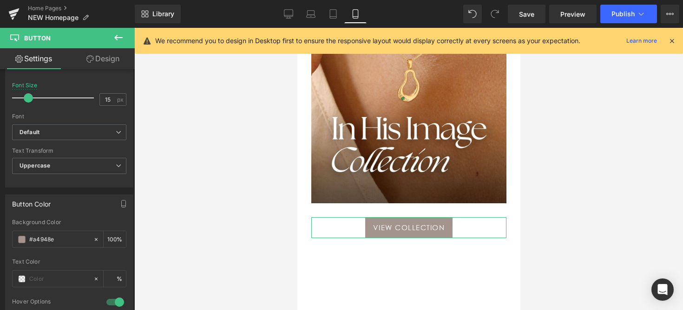
click at [83, 66] on link "Design" at bounding box center [102, 58] width 67 height 21
type input "30"
type input "0"
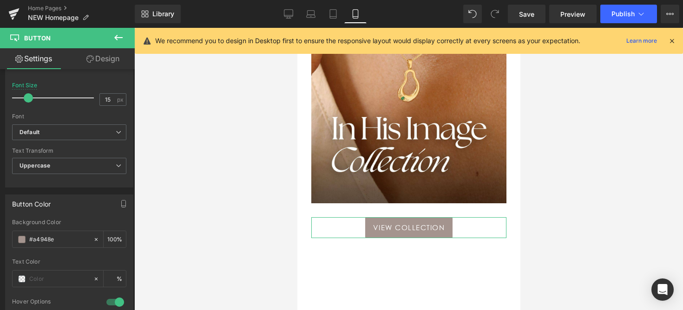
type input "8"
type input "16"
type input "8"
type input "16"
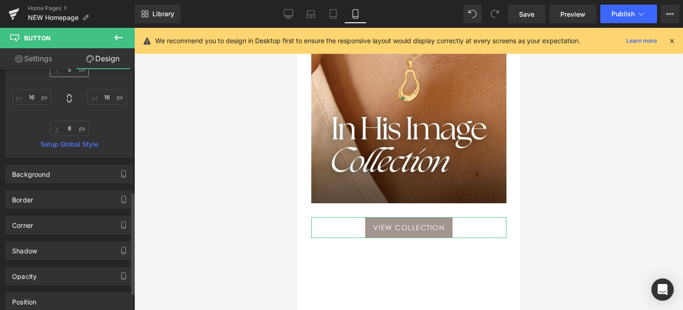
scroll to position [330, 0]
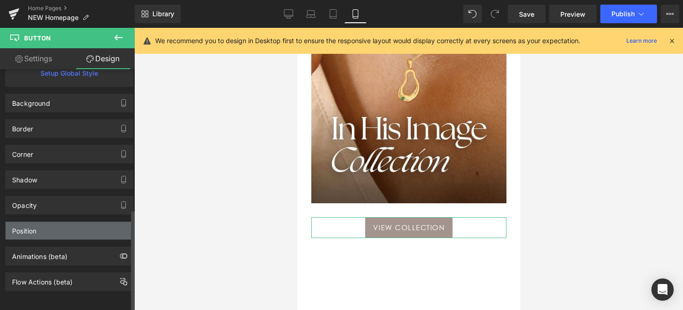
click at [49, 223] on div "Position" at bounding box center [69, 231] width 127 height 18
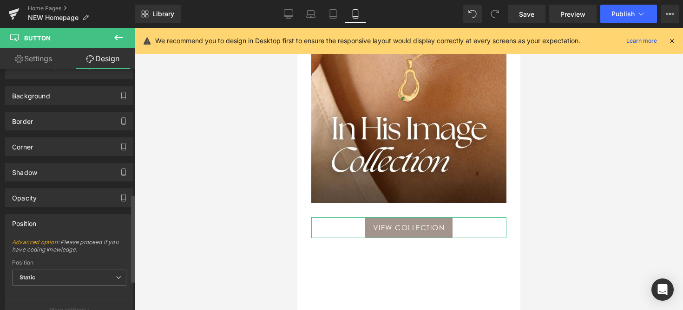
scroll to position [419, 0]
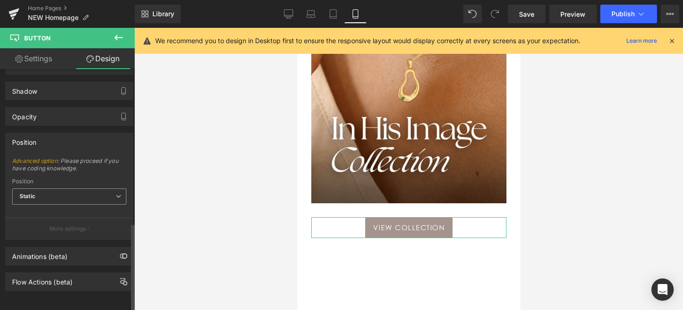
click at [65, 191] on span "Static" at bounding box center [69, 197] width 114 height 16
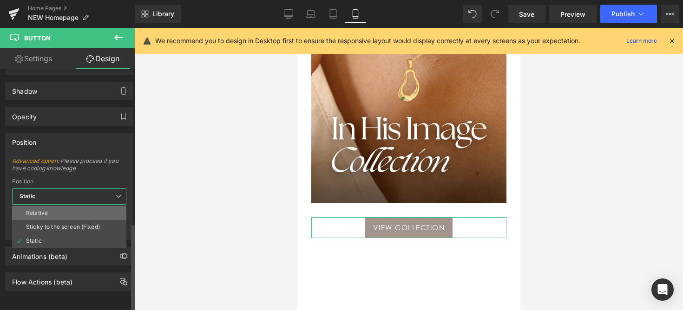
click at [78, 208] on li "Relative" at bounding box center [69, 213] width 114 height 14
type input "1"
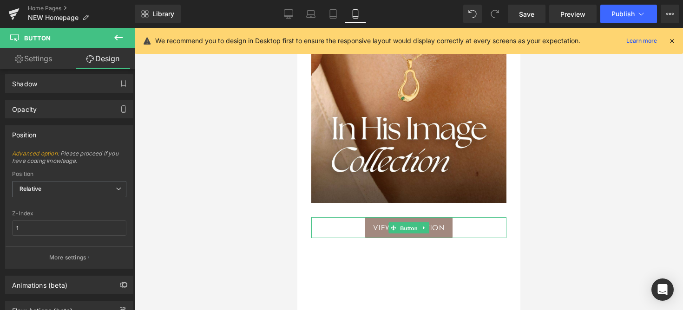
click at [401, 231] on span "Button" at bounding box center [408, 228] width 21 height 11
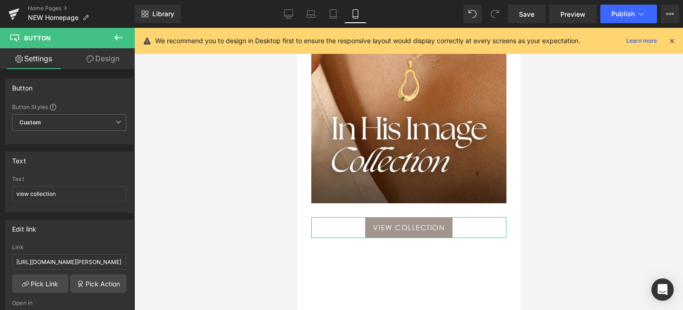
click at [112, 62] on link "Design" at bounding box center [102, 58] width 67 height 21
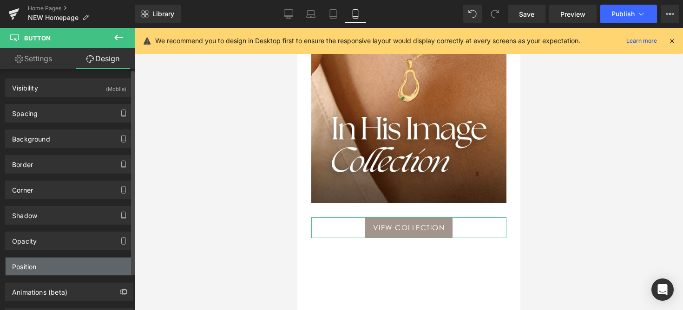
click at [53, 272] on div "Position" at bounding box center [69, 267] width 127 height 18
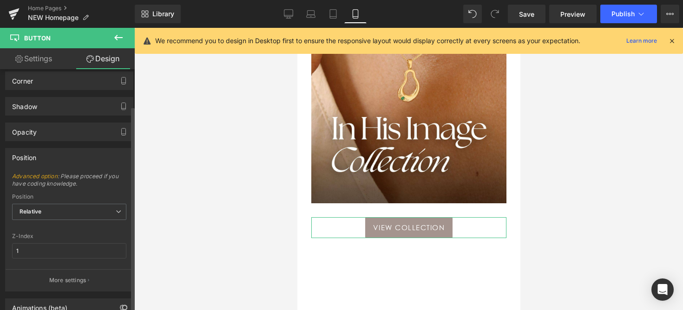
scroll to position [130, 0]
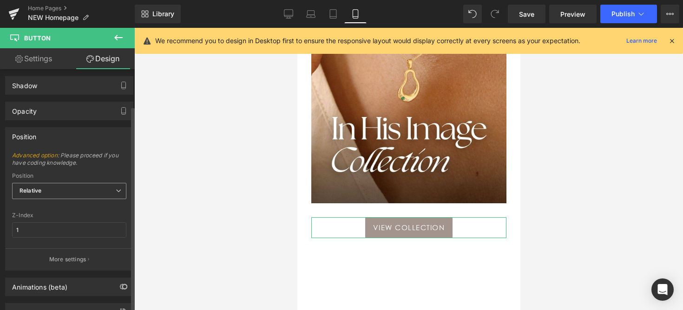
click at [76, 188] on span "Relative" at bounding box center [69, 191] width 114 height 16
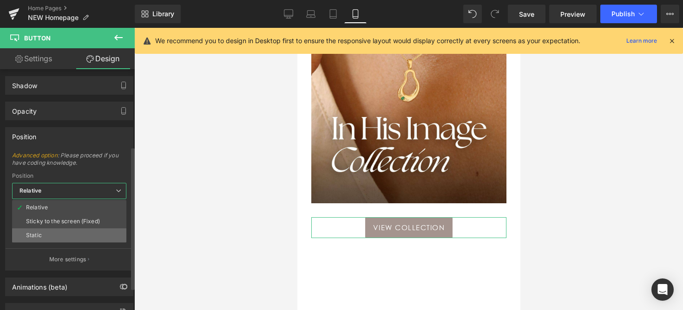
click at [60, 232] on li "Static" at bounding box center [69, 236] width 114 height 14
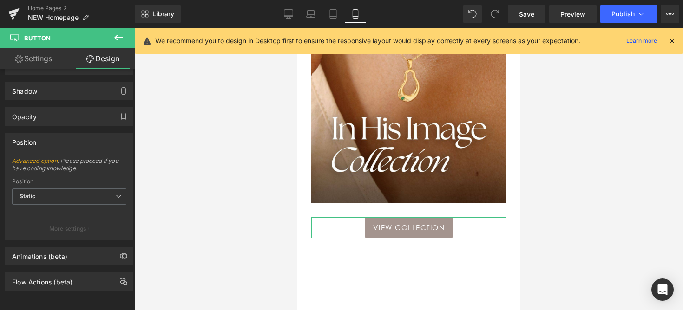
click at [47, 66] on link "Settings" at bounding box center [33, 58] width 67 height 21
type input "100"
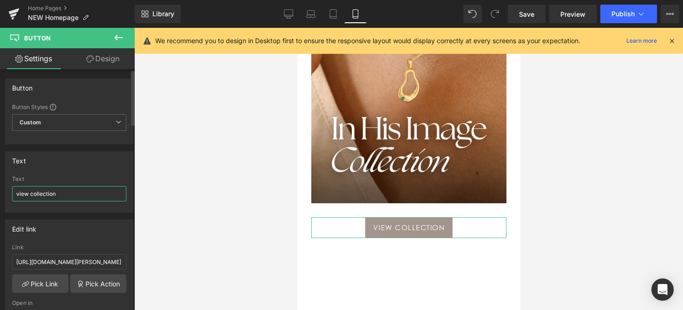
drag, startPoint x: 30, startPoint y: 194, endPoint x: 6, endPoint y: 196, distance: 23.8
click at [6, 196] on div "view collection Text view collection" at bounding box center [69, 194] width 127 height 36
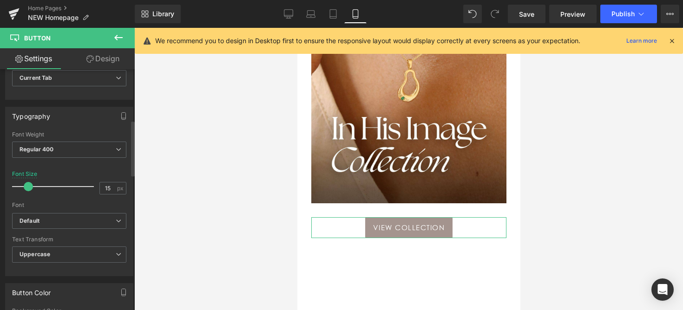
scroll to position [246, 0]
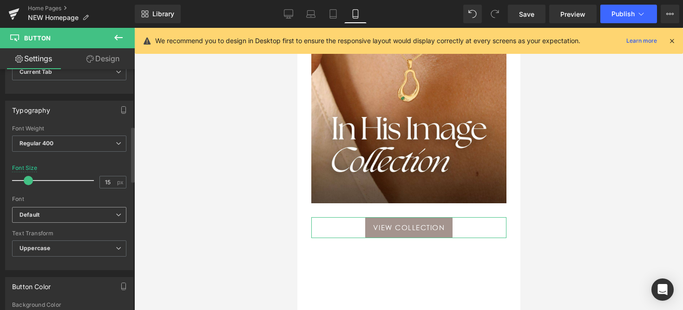
type input "view collection"
click at [35, 210] on span "Default" at bounding box center [69, 215] width 114 height 16
click at [53, 198] on div "Font" at bounding box center [69, 199] width 114 height 7
click at [50, 248] on span "Uppercase" at bounding box center [69, 249] width 114 height 16
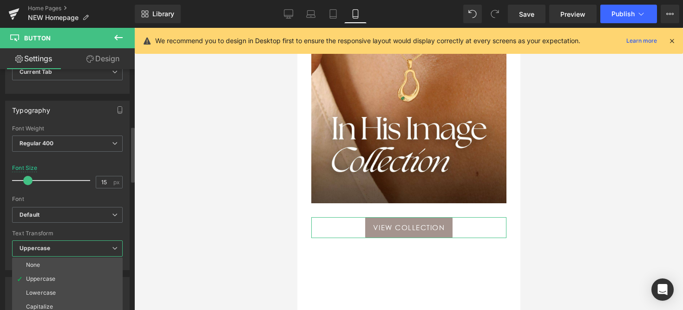
click at [65, 231] on div "Text Transform" at bounding box center [67, 233] width 111 height 7
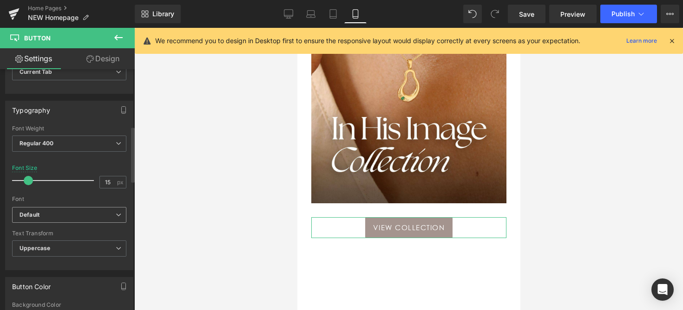
click at [65, 222] on span "Default" at bounding box center [69, 215] width 114 height 16
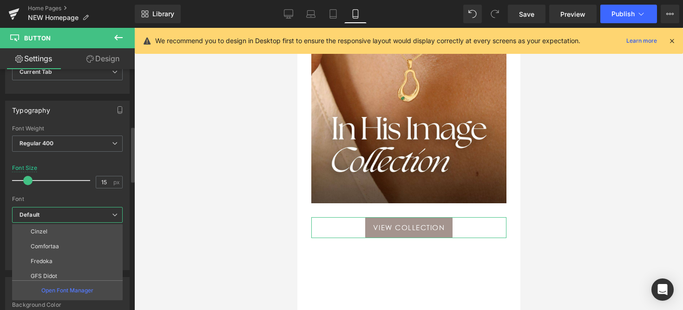
scroll to position [111, 0]
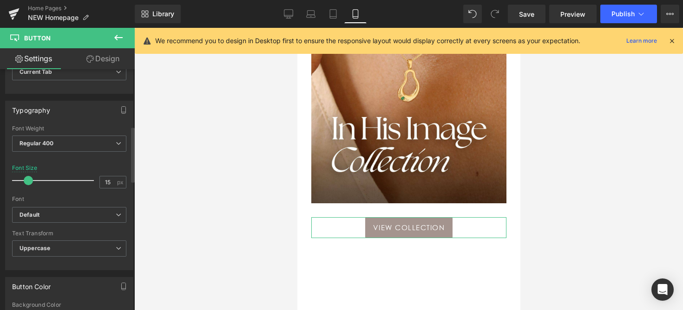
click at [72, 191] on div at bounding box center [69, 193] width 114 height 6
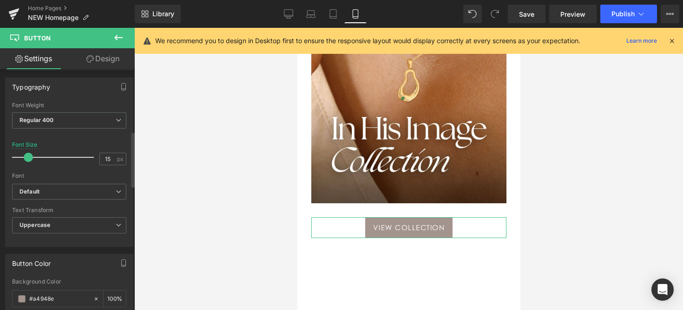
scroll to position [270, 0]
click at [79, 109] on div "Font Weight Regular 400 Thin 100 Semi Thin 200 Light 300 Regular 400 Medium 500…" at bounding box center [69, 120] width 114 height 37
click at [79, 114] on span "Regular 400" at bounding box center [69, 120] width 114 height 16
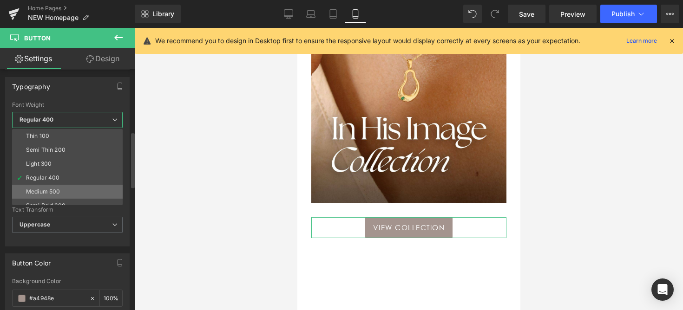
click at [56, 190] on div "Medium 500" at bounding box center [43, 192] width 34 height 7
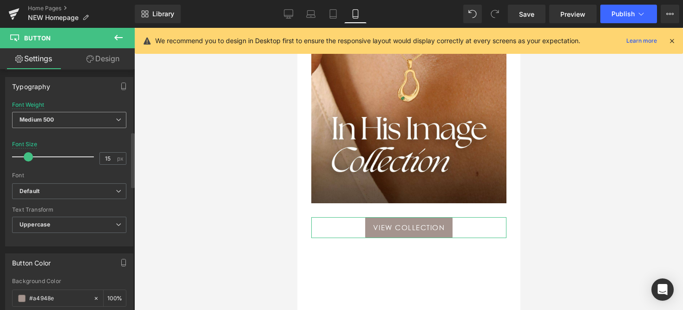
click at [66, 117] on span "Medium 500" at bounding box center [69, 120] width 114 height 16
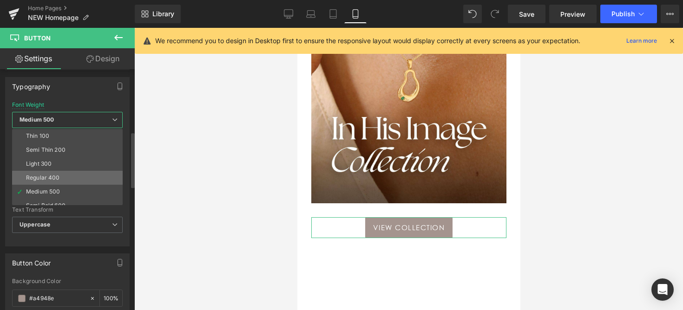
scroll to position [33, 0]
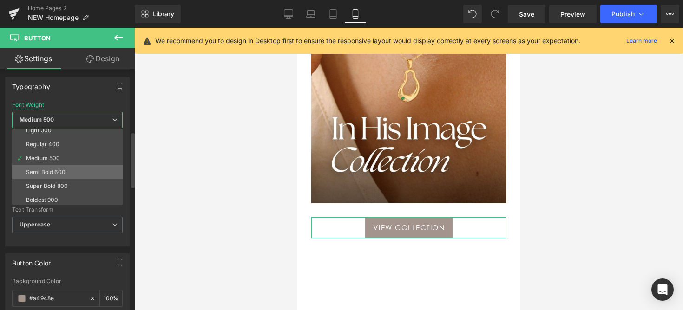
click at [58, 174] on div "Semi Bold 600" at bounding box center [46, 172] width 40 height 7
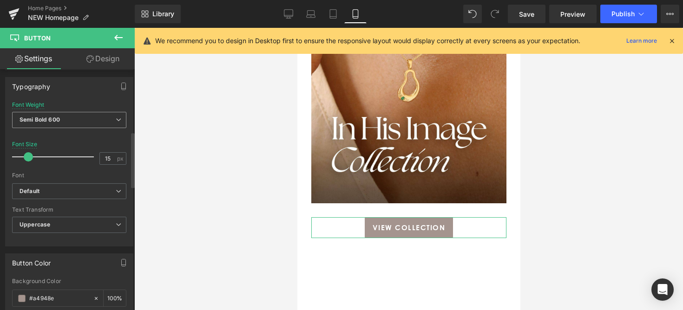
click at [67, 125] on span "Semi Bold 600" at bounding box center [69, 120] width 114 height 16
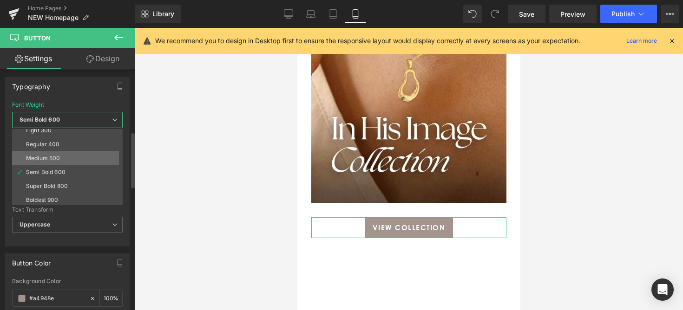
click at [64, 161] on li "Medium 500" at bounding box center [69, 158] width 115 height 14
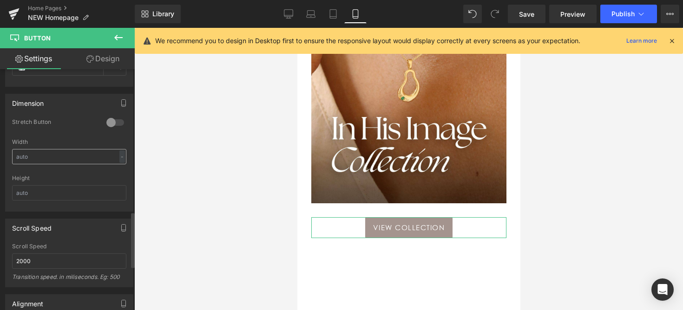
scroll to position [529, 0]
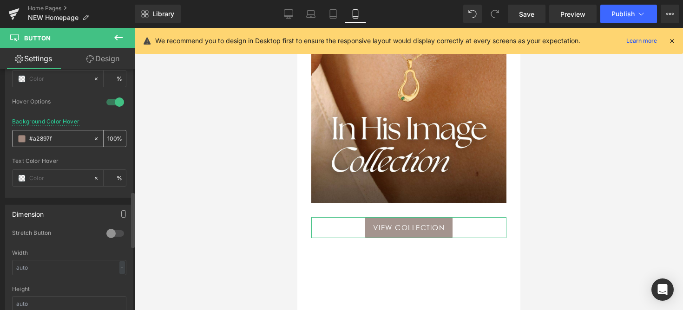
click at [27, 139] on div "#a2897f" at bounding box center [53, 139] width 80 height 16
click at [20, 139] on span at bounding box center [21, 138] width 7 height 7
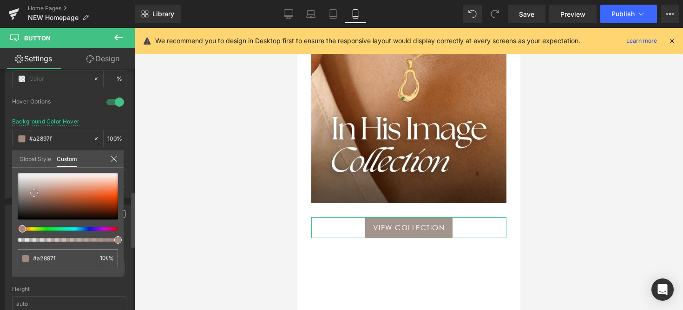
type input "#b9a49b"
type input "#baa49a"
type input "#b8a297"
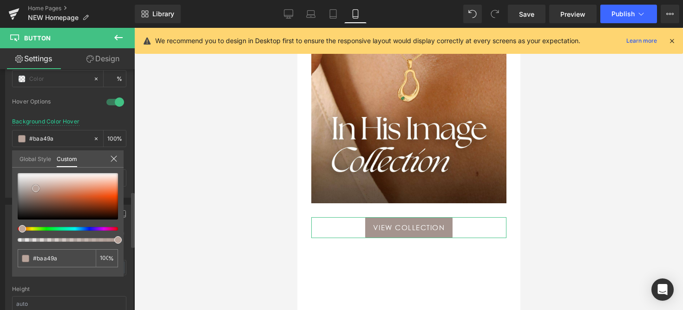
type input "#b8a297"
type input "#b6a094"
type input "#b29b8e"
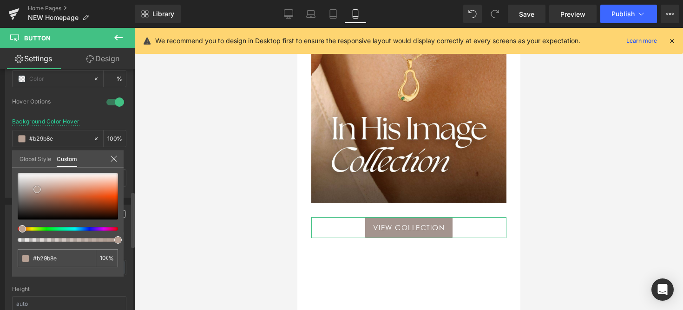
type input "#b0998b"
type input "#b1998a"
type input "#b39c8d"
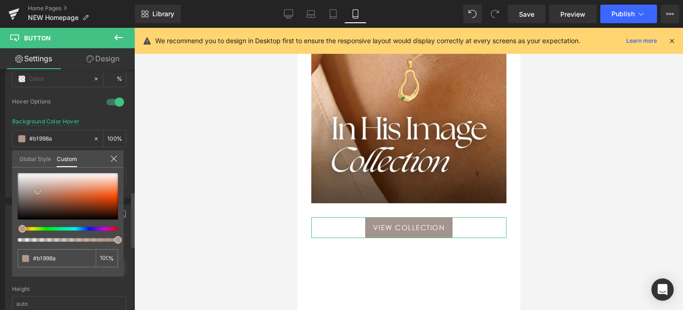
type input "#b39c8d"
type input "#b29a89"
type input "#b09886"
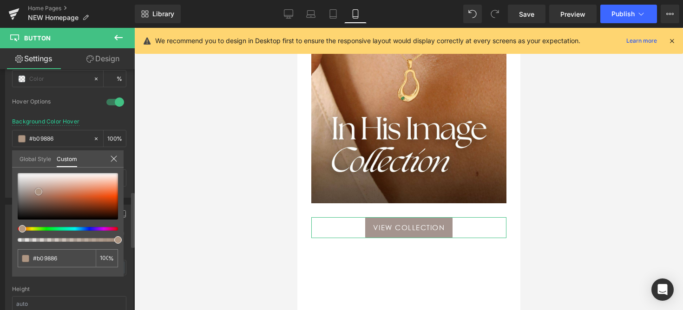
type input "#ae9683"
type input "#ab9481"
type input "#aa9482"
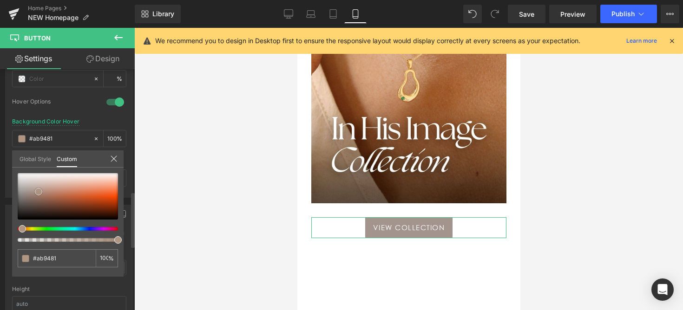
type input "#aa9482"
type input "#a8917f"
type input "#a38e7e"
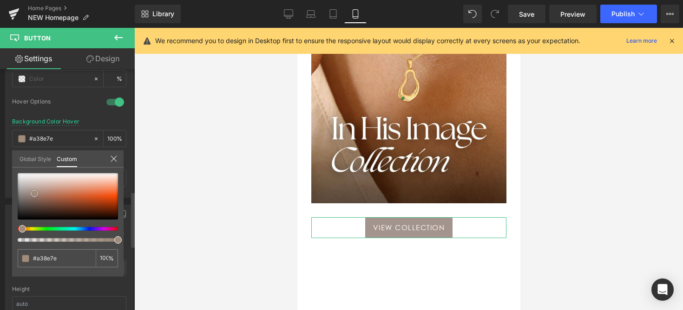
type input "#a18c7b"
type input "#a08d7c"
type input "#9e8b79"
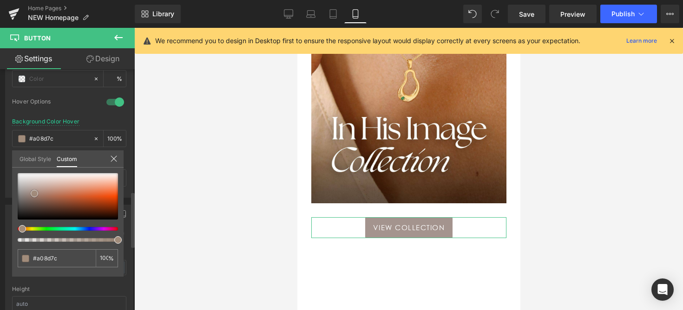
type input "#9e8b79"
type input "#9c8976"
type input "#9a8773"
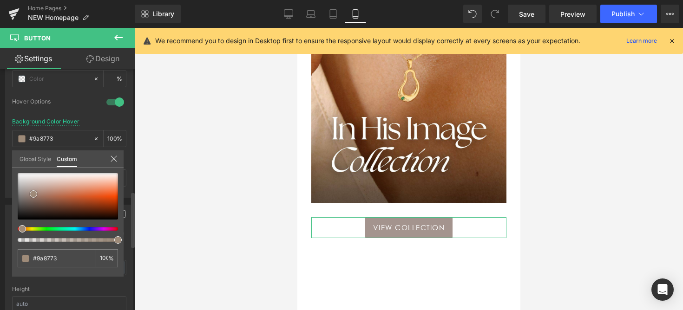
type input "#988571"
drag, startPoint x: 36, startPoint y: 189, endPoint x: 33, endPoint y: 196, distance: 7.3
click at [33, 196] on div at bounding box center [68, 196] width 100 height 46
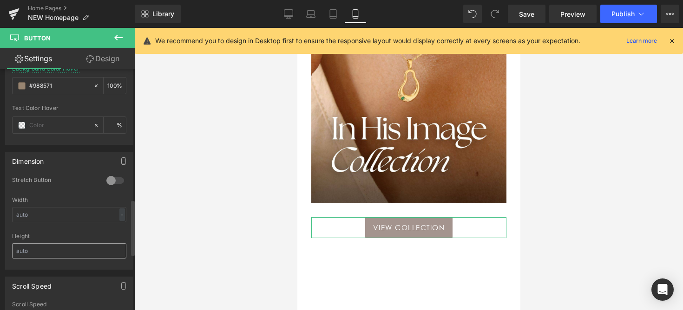
scroll to position [643, 0]
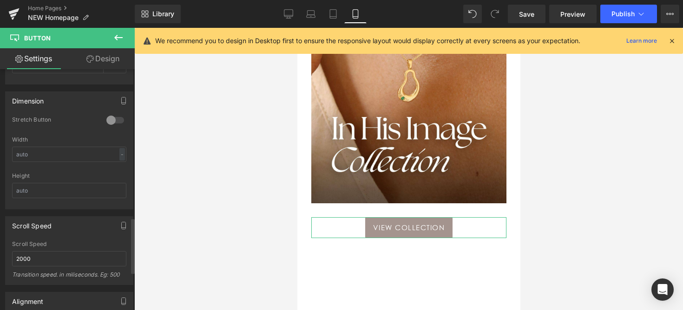
click at [112, 124] on div at bounding box center [115, 120] width 22 height 15
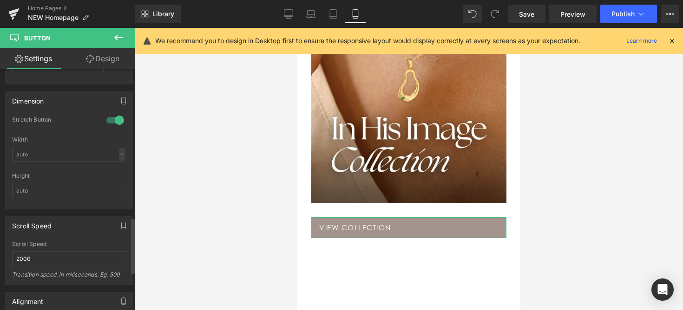
click at [78, 163] on div "Width - % px" at bounding box center [69, 155] width 114 height 36
click at [79, 158] on input "text" at bounding box center [69, 154] width 114 height 15
click at [81, 194] on input "text" at bounding box center [69, 190] width 114 height 15
click at [68, 264] on input "2000" at bounding box center [69, 258] width 114 height 15
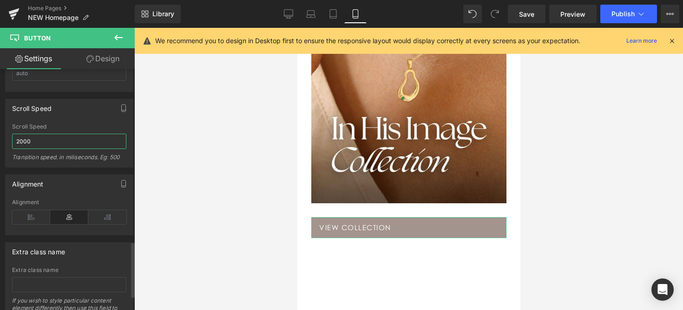
scroll to position [773, 0]
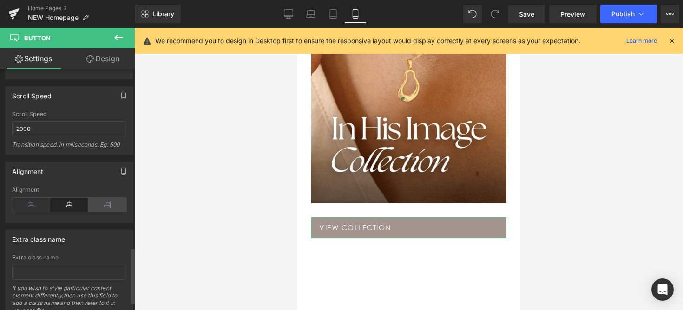
click at [92, 210] on icon at bounding box center [107, 205] width 38 height 14
click at [74, 202] on icon at bounding box center [69, 205] width 38 height 14
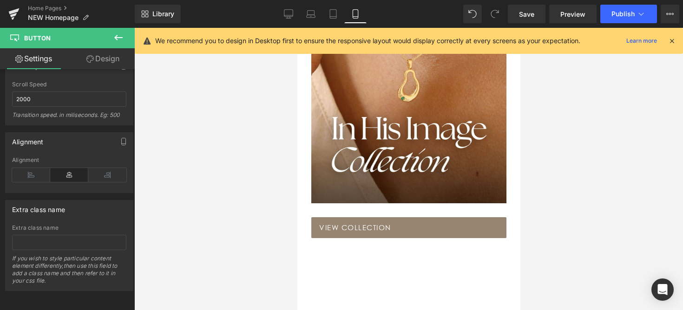
click at [344, 233] on span "view collection" at bounding box center [355, 228] width 72 height 13
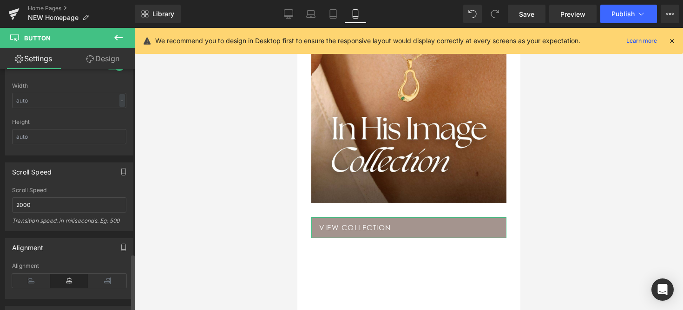
scroll to position [543, 0]
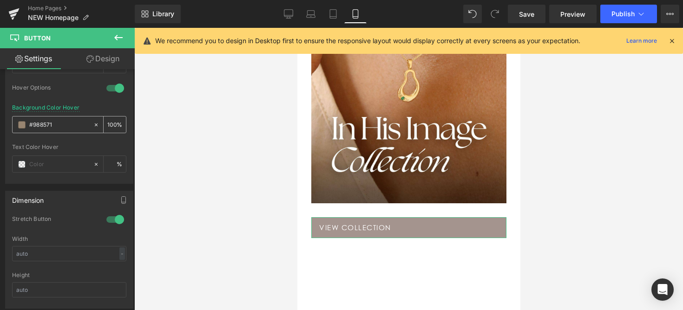
click at [95, 125] on icon at bounding box center [96, 125] width 7 height 7
type input "none"
type input "0"
click at [165, 125] on div at bounding box center [408, 169] width 549 height 283
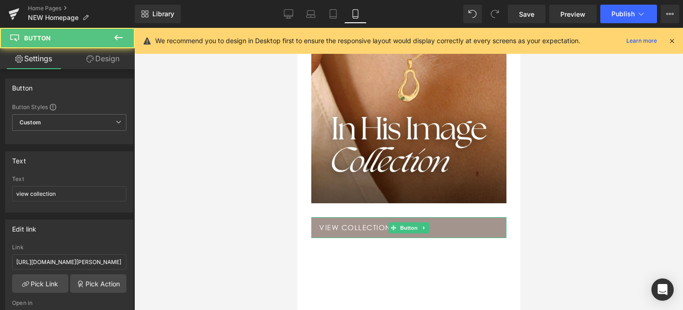
click at [339, 231] on span "view collection" at bounding box center [355, 228] width 72 height 13
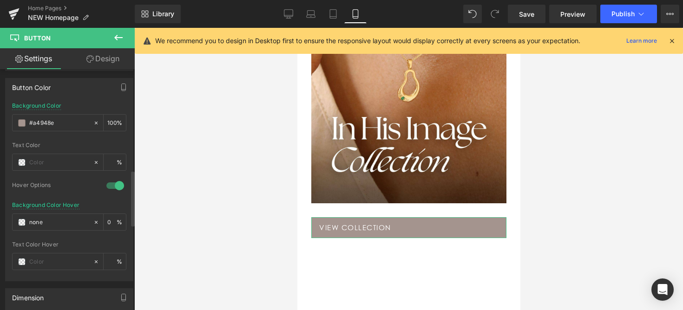
scroll to position [471, 0]
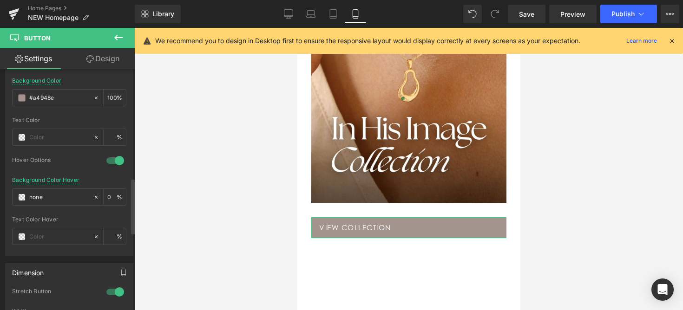
click at [112, 293] on div at bounding box center [115, 292] width 22 height 15
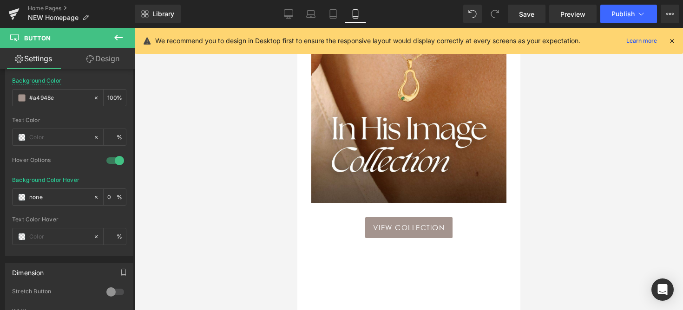
click at [247, 217] on div at bounding box center [408, 169] width 549 height 283
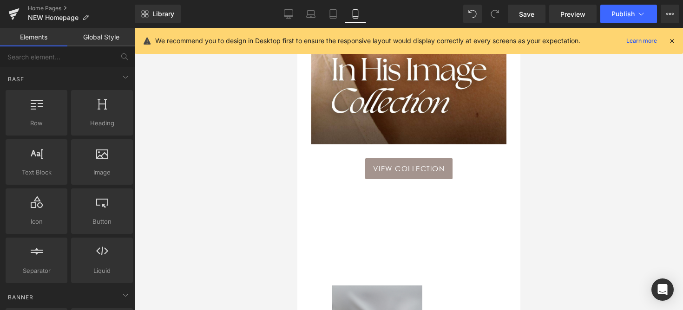
scroll to position [714, 0]
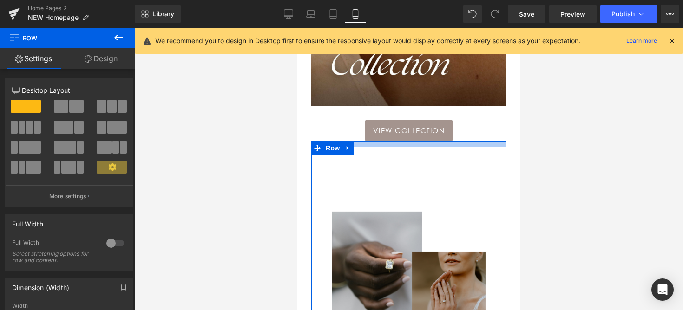
drag, startPoint x: 407, startPoint y: 171, endPoint x: 411, endPoint y: 131, distance: 40.1
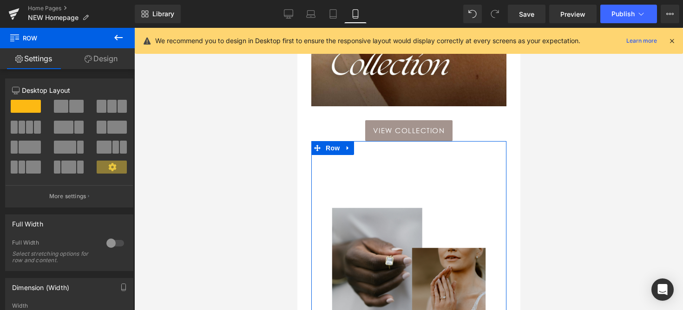
click at [571, 133] on div at bounding box center [408, 169] width 549 height 283
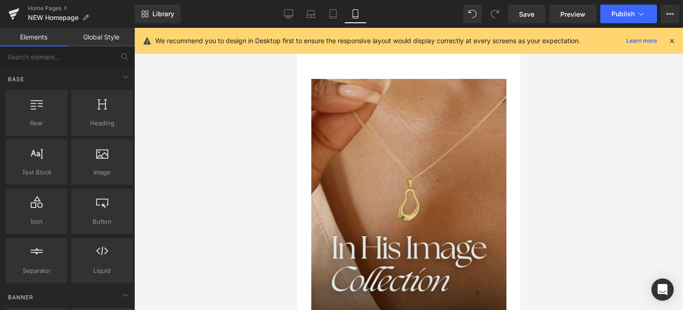
scroll to position [460, 0]
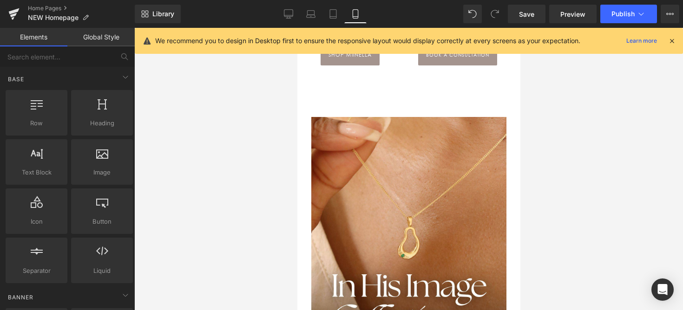
click at [437, 104] on div "THE MIINELLA WAY Heading Separator Image shop miinella Button book a consultati…" at bounding box center [408, 21] width 195 height 193
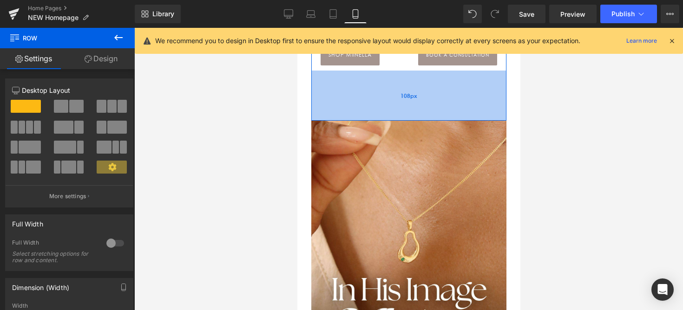
click at [444, 96] on div "108px" at bounding box center [408, 96] width 195 height 50
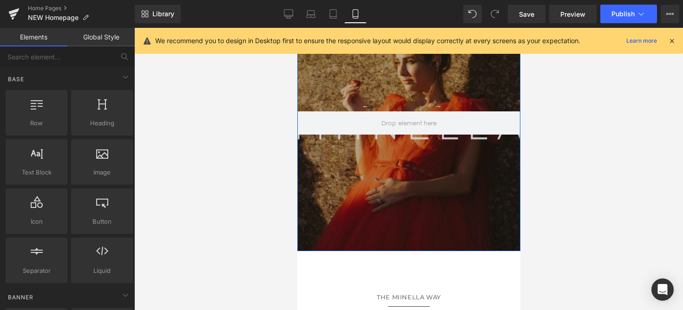
scroll to position [237, 0]
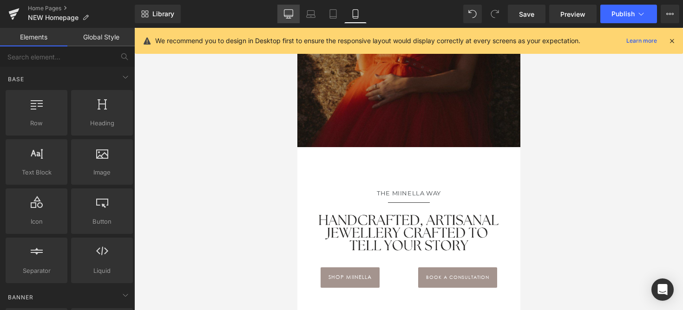
click at [292, 14] on icon at bounding box center [288, 13] width 9 height 9
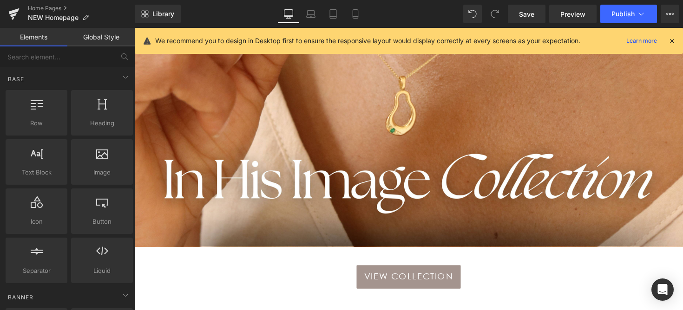
click at [336, 150] on img at bounding box center [415, 112] width 562 height 281
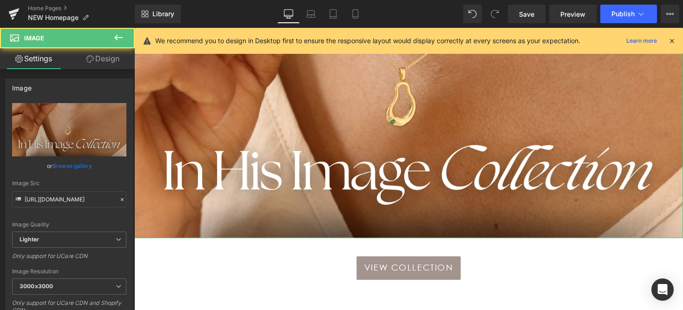
click at [104, 57] on link "Design" at bounding box center [102, 58] width 67 height 21
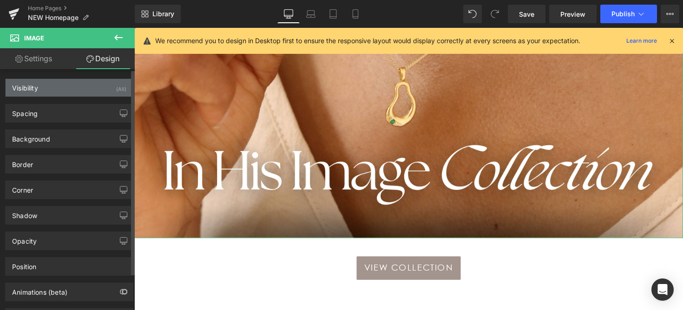
click at [94, 87] on div "Visibility (All)" at bounding box center [69, 88] width 127 height 18
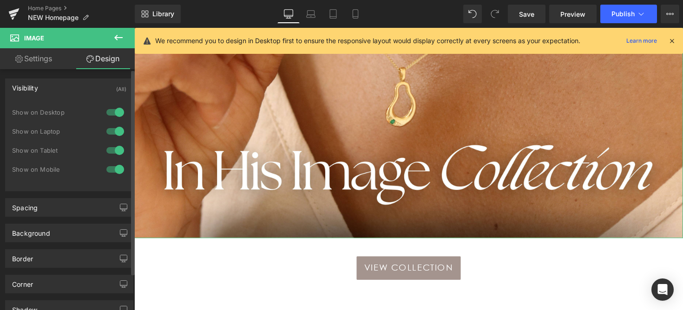
click at [117, 166] on div at bounding box center [115, 169] width 22 height 15
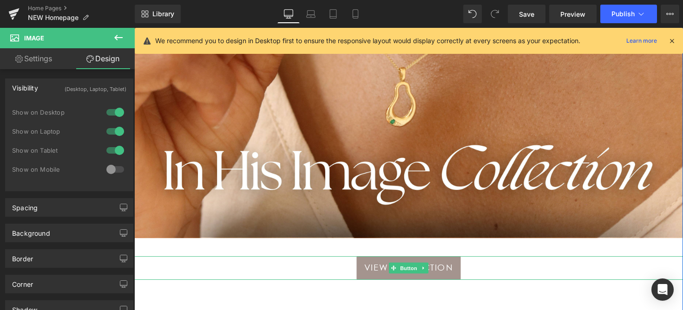
click at [407, 276] on span "Button" at bounding box center [415, 274] width 21 height 11
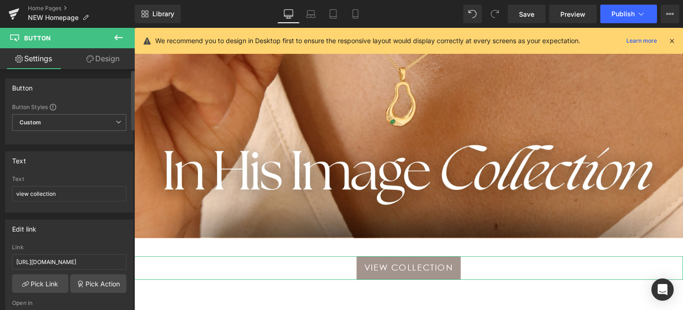
click at [105, 67] on link "Design" at bounding box center [102, 58] width 67 height 21
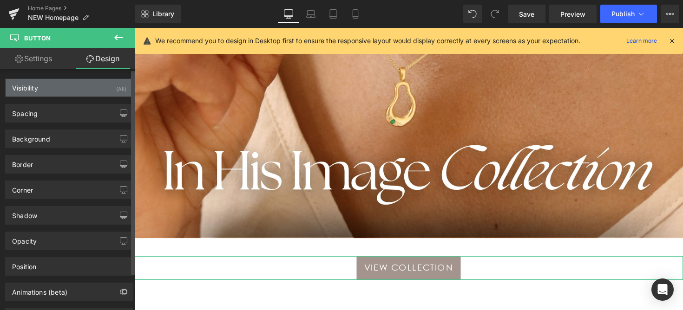
click at [99, 88] on div "Visibility (All)" at bounding box center [69, 88] width 127 height 18
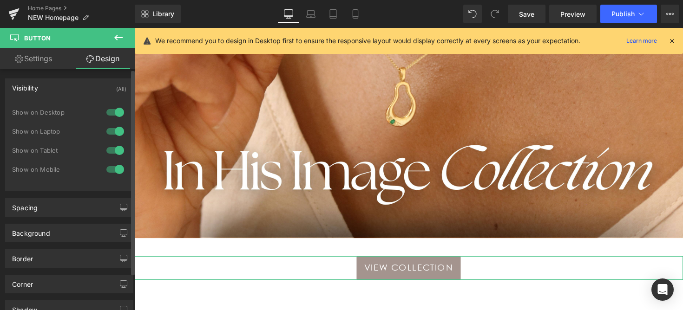
click at [108, 167] on div at bounding box center [115, 169] width 22 height 15
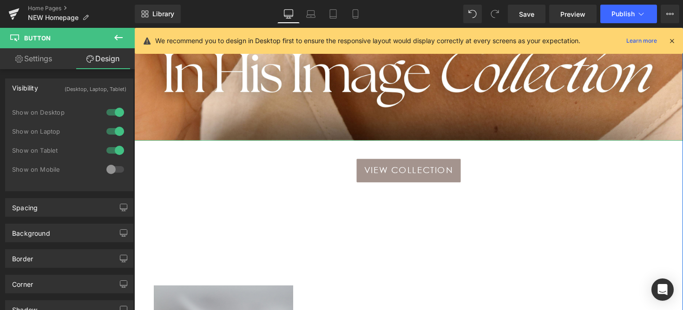
scroll to position [897, 0]
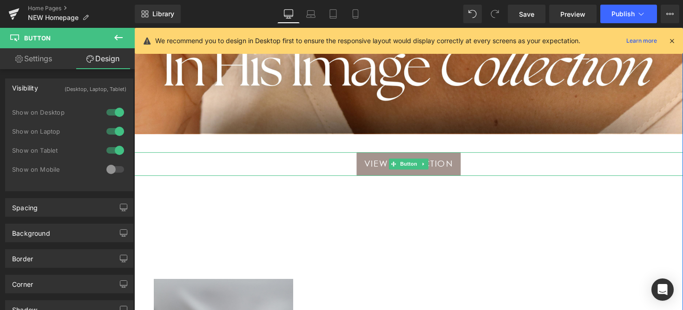
click at [439, 164] on span "view collection" at bounding box center [416, 168] width 92 height 16
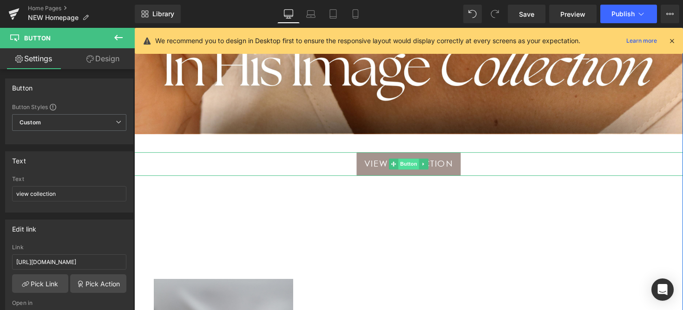
click at [405, 170] on span "Button" at bounding box center [415, 167] width 21 height 11
click at [71, 264] on input "[URL][DOMAIN_NAME]" at bounding box center [69, 262] width 114 height 15
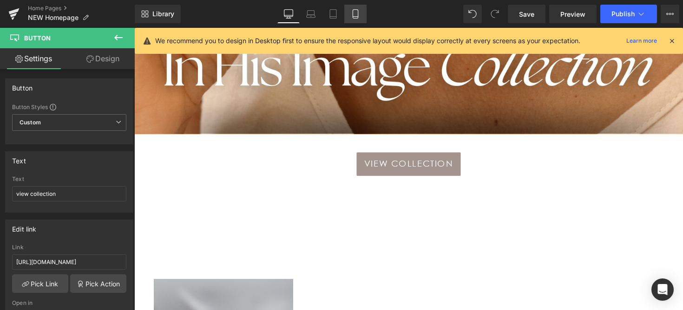
click at [355, 12] on icon at bounding box center [355, 13] width 9 height 9
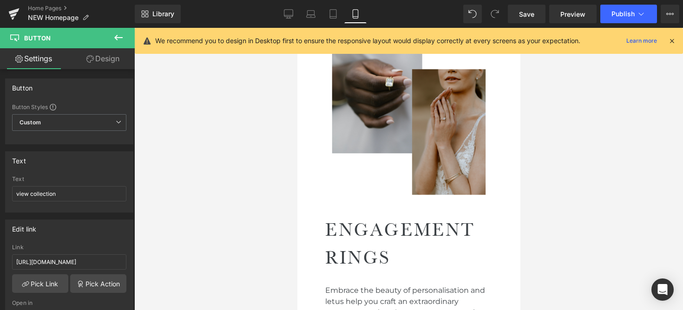
type input "100"
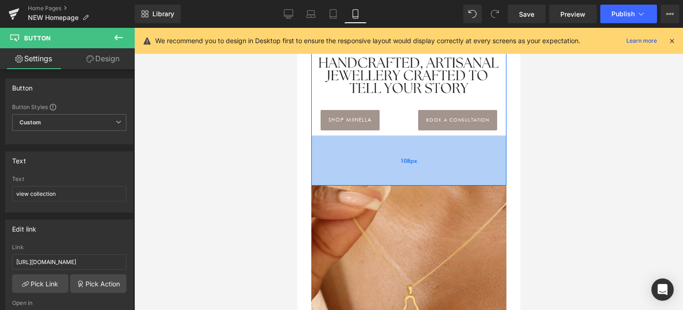
scroll to position [620, 0]
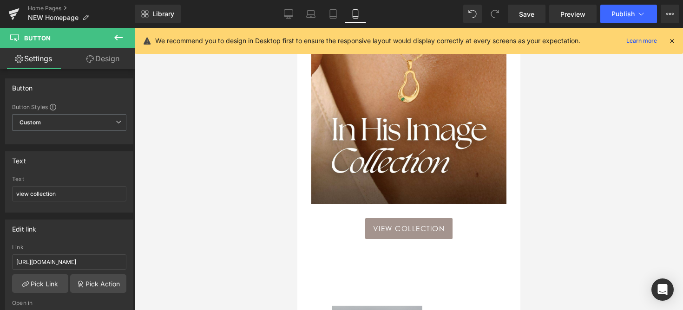
click at [392, 228] on icon at bounding box center [392, 229] width 5 height 6
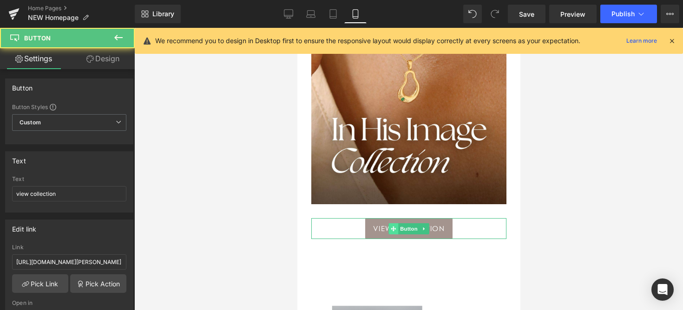
click at [392, 228] on icon at bounding box center [392, 229] width 5 height 6
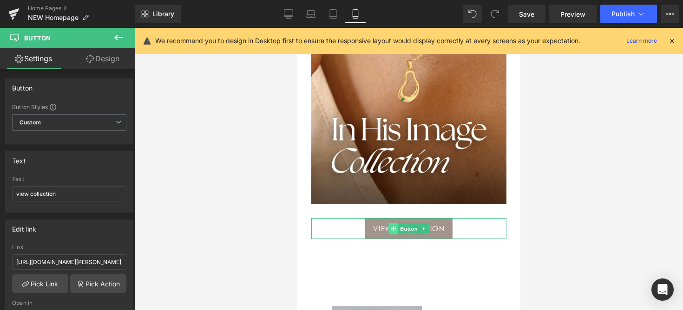
click at [392, 228] on icon at bounding box center [392, 229] width 5 height 6
click at [116, 255] on input "[URL][DOMAIN_NAME][PERSON_NAME]" at bounding box center [69, 262] width 114 height 15
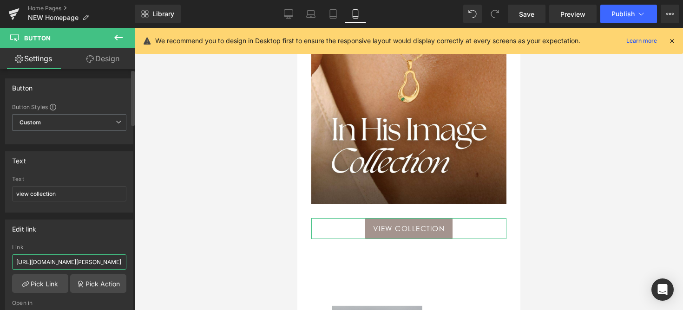
paste input "[DOMAIN_NAME][URL]"
type input "[URL][DOMAIN_NAME]"
click at [519, 18] on link "Save" at bounding box center [527, 14] width 38 height 19
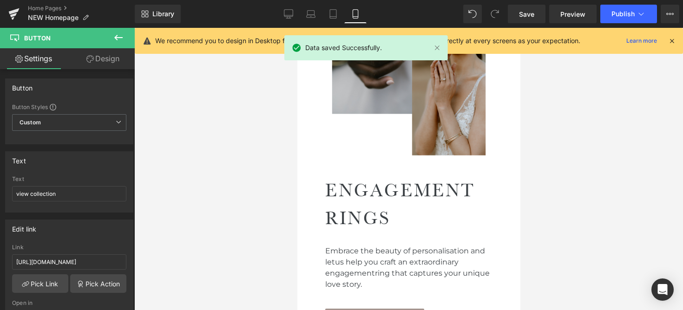
scroll to position [924, 0]
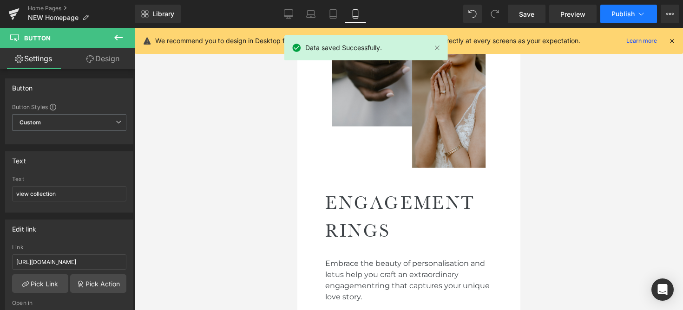
click at [625, 13] on span "Publish" at bounding box center [623, 13] width 23 height 7
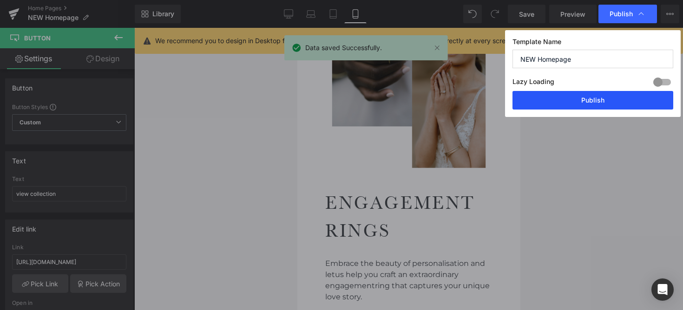
click at [603, 96] on button "Publish" at bounding box center [593, 100] width 161 height 19
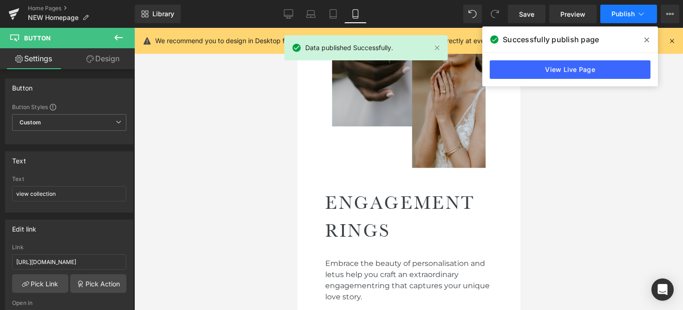
click at [619, 13] on span "Publish" at bounding box center [623, 13] width 23 height 7
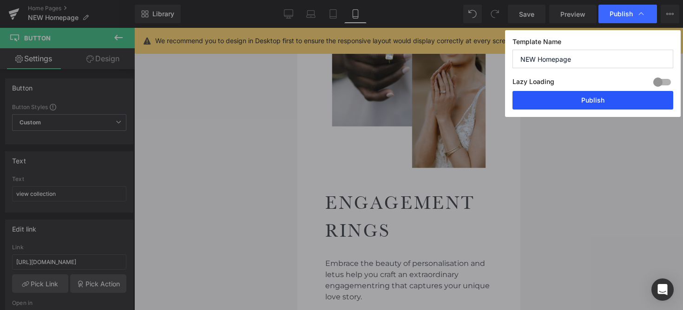
click at [590, 97] on button "Publish" at bounding box center [593, 100] width 161 height 19
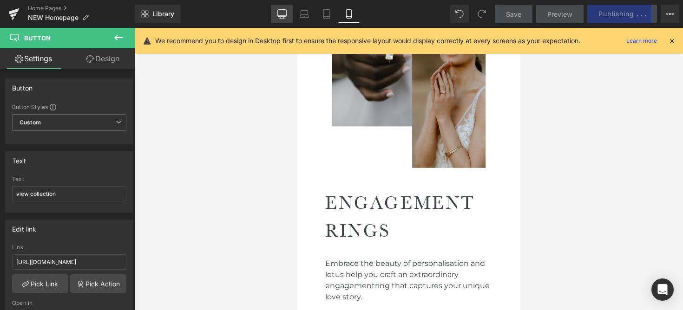
click at [278, 13] on icon at bounding box center [281, 13] width 9 height 9
type input "16"
type input "100"
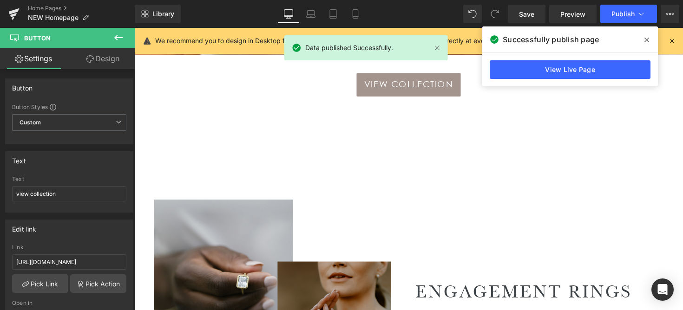
scroll to position [981, 0]
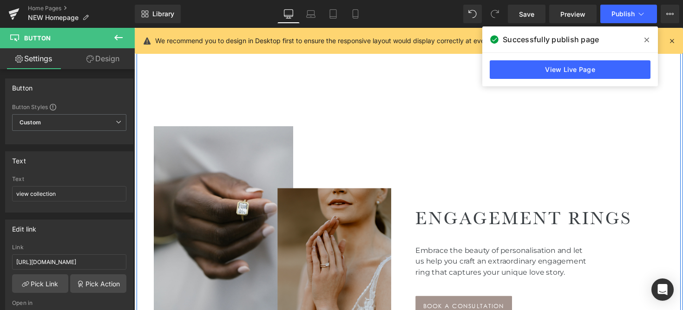
click at [408, 96] on div "Image" at bounding box center [276, 258] width 265 height 331
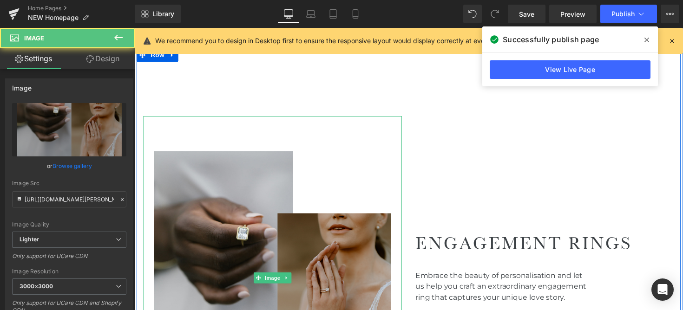
scroll to position [967, 0]
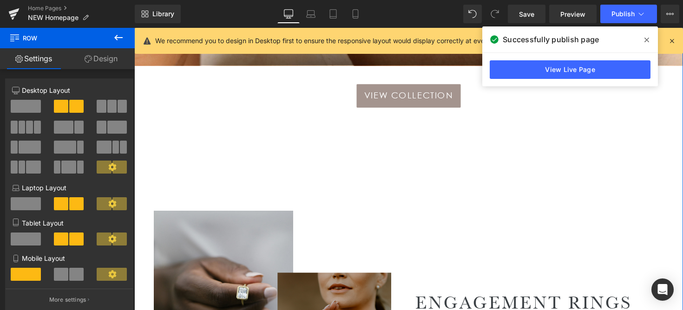
click at [410, 156] on div "Image eNGAGEMENT RINGS Heading Embrace the beauty of personalisation and let us…" at bounding box center [416, 310] width 558 height 401
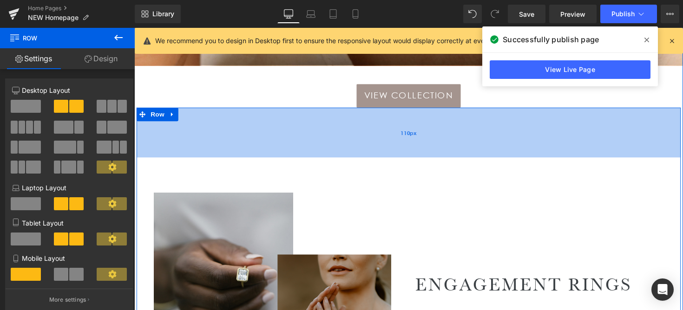
drag, startPoint x: 419, startPoint y: 135, endPoint x: 421, endPoint y: 117, distance: 18.7
click at [421, 117] on div "110px" at bounding box center [416, 135] width 558 height 51
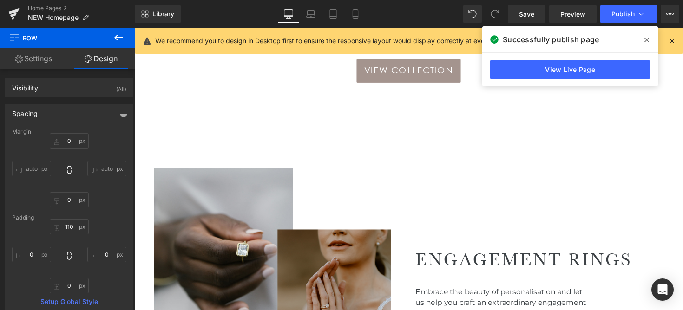
scroll to position [998, 0]
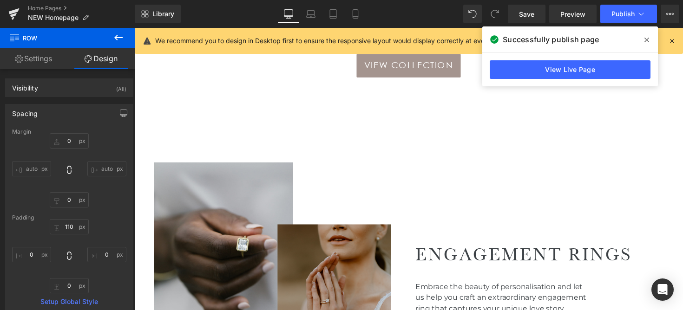
click at [645, 39] on icon at bounding box center [647, 40] width 5 height 5
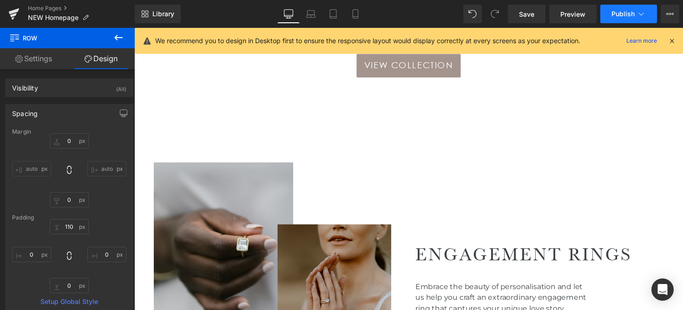
click at [631, 14] on span "Publish" at bounding box center [623, 13] width 23 height 7
click at [525, 20] on link "Save" at bounding box center [527, 14] width 38 height 19
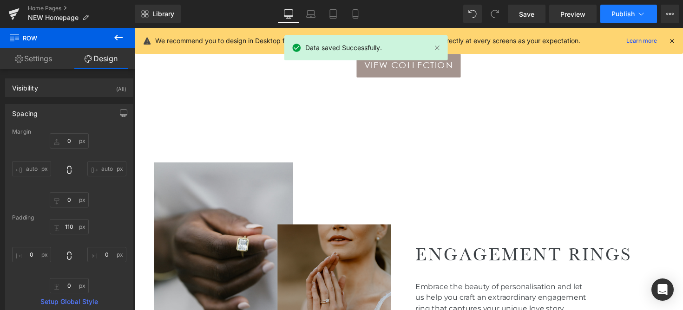
click at [617, 18] on button "Publish" at bounding box center [628, 14] width 57 height 19
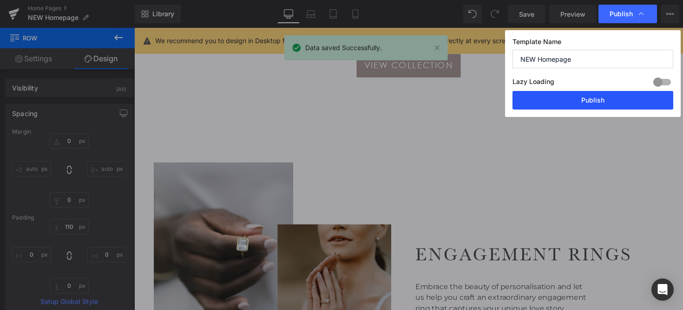
click at [595, 99] on button "Publish" at bounding box center [593, 100] width 161 height 19
